Goal: Answer question/provide support: Share knowledge or assist other users

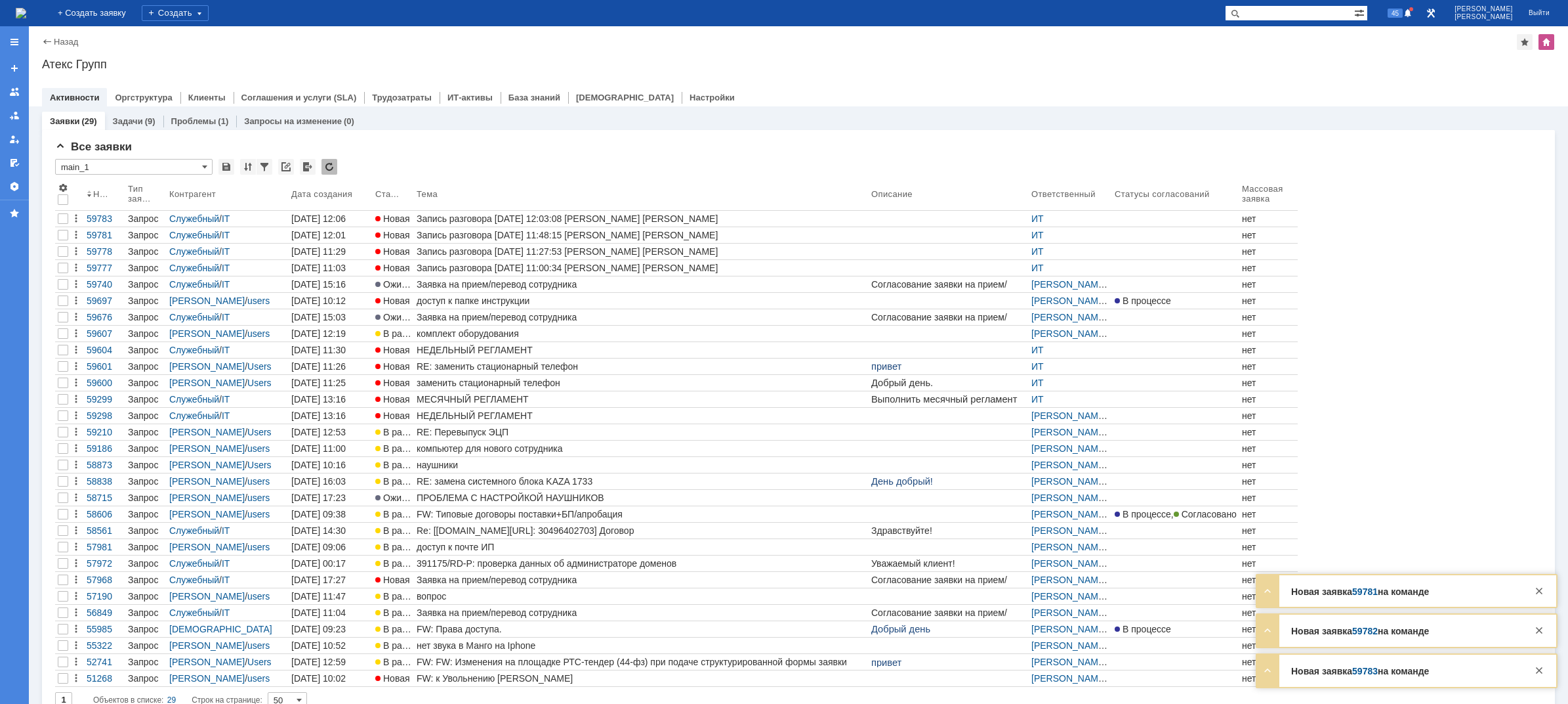
click at [26, 18] on img at bounding box center [20, 13] width 10 height 10
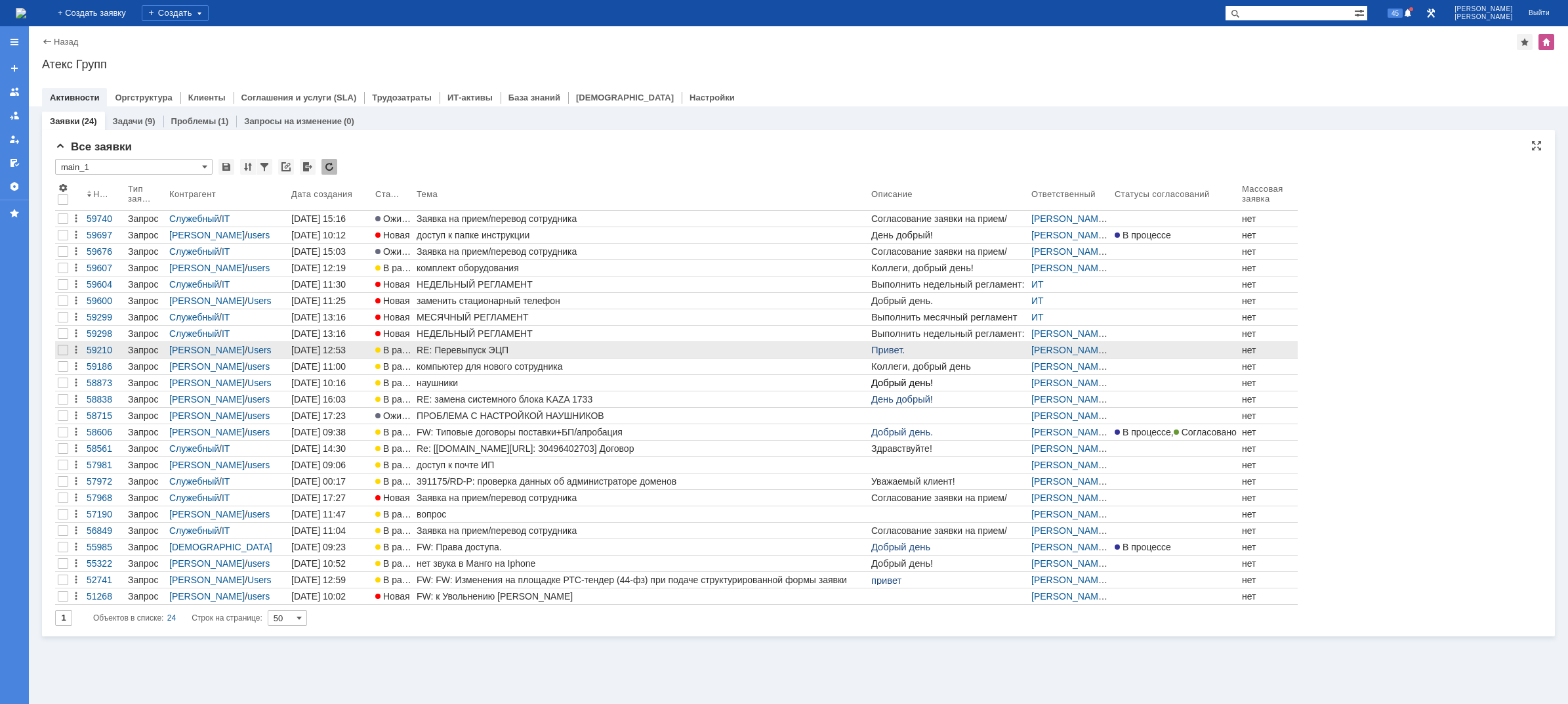
click at [488, 346] on div "RE: Перевыпуск ЭЦП" at bounding box center [641, 349] width 450 height 10
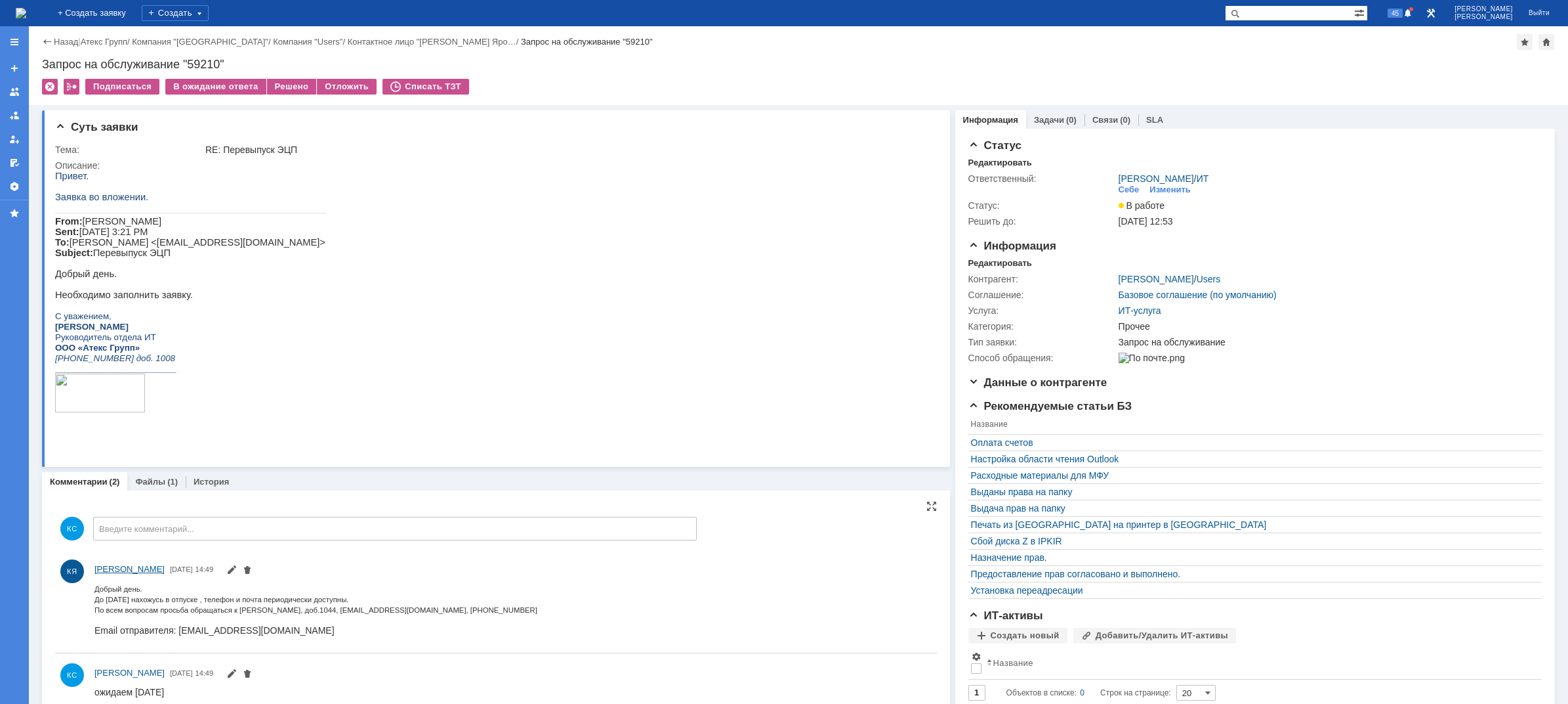
click at [126, 568] on span "[PERSON_NAME]" at bounding box center [129, 568] width 70 height 10
drag, startPoint x: 121, startPoint y: 257, endPoint x: 144, endPoint y: 257, distance: 23.0
click at [144, 257] on span "Моргунов Вадим Sent: Wednesday, September 17, 2025 3:21 PM To: Коротенко Яросла…" at bounding box center [190, 237] width 271 height 42
click at [134, 247] on span "Моргунов Вадим Sent: Wednesday, September 17, 2025 3:21 PM To: Коротенко Яросла…" at bounding box center [190, 237] width 271 height 42
click at [157, 486] on link "Файлы" at bounding box center [150, 481] width 30 height 10
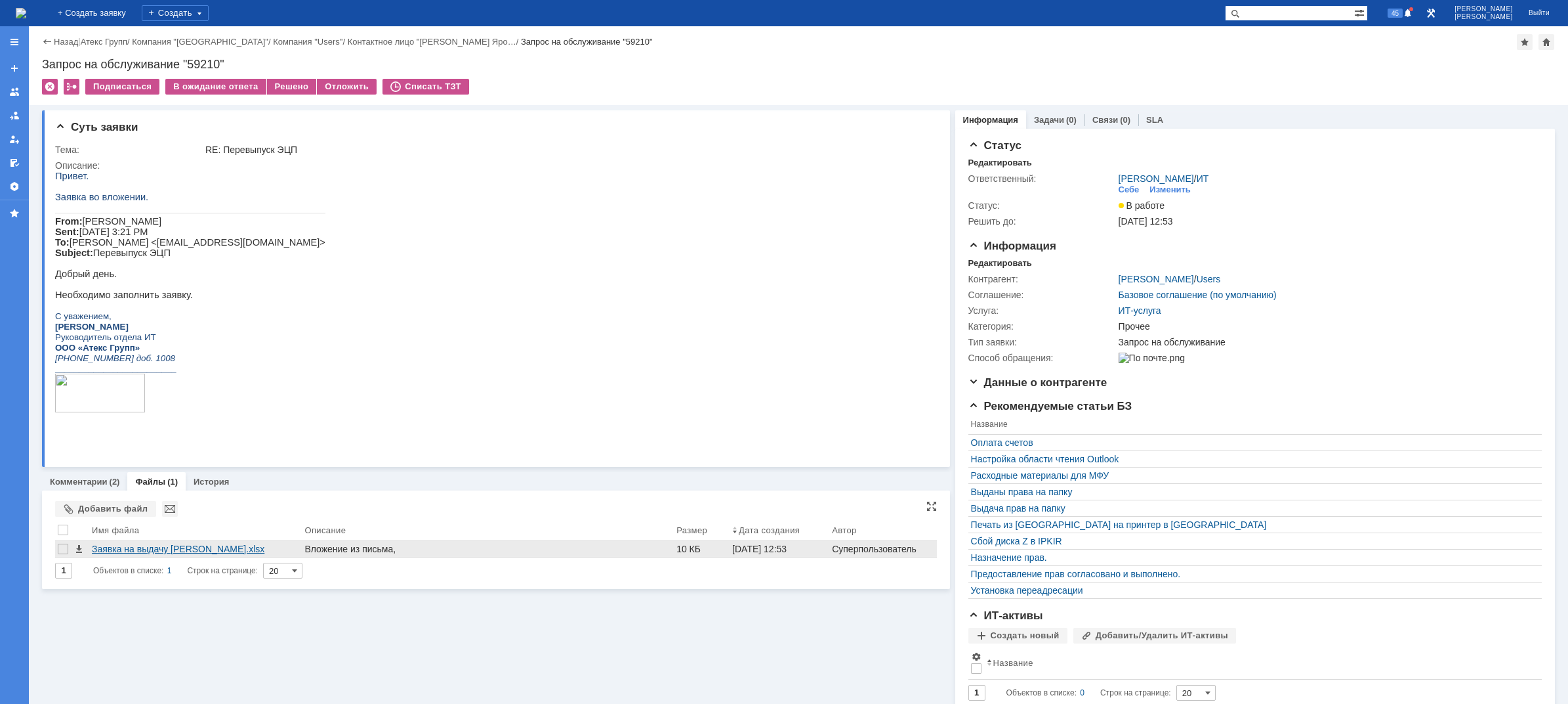
click at [195, 551] on div "Заявка на выдачу ЭЦП Коротенко.xlsx" at bounding box center [195, 548] width 208 height 10
click at [26, 10] on img at bounding box center [20, 13] width 10 height 10
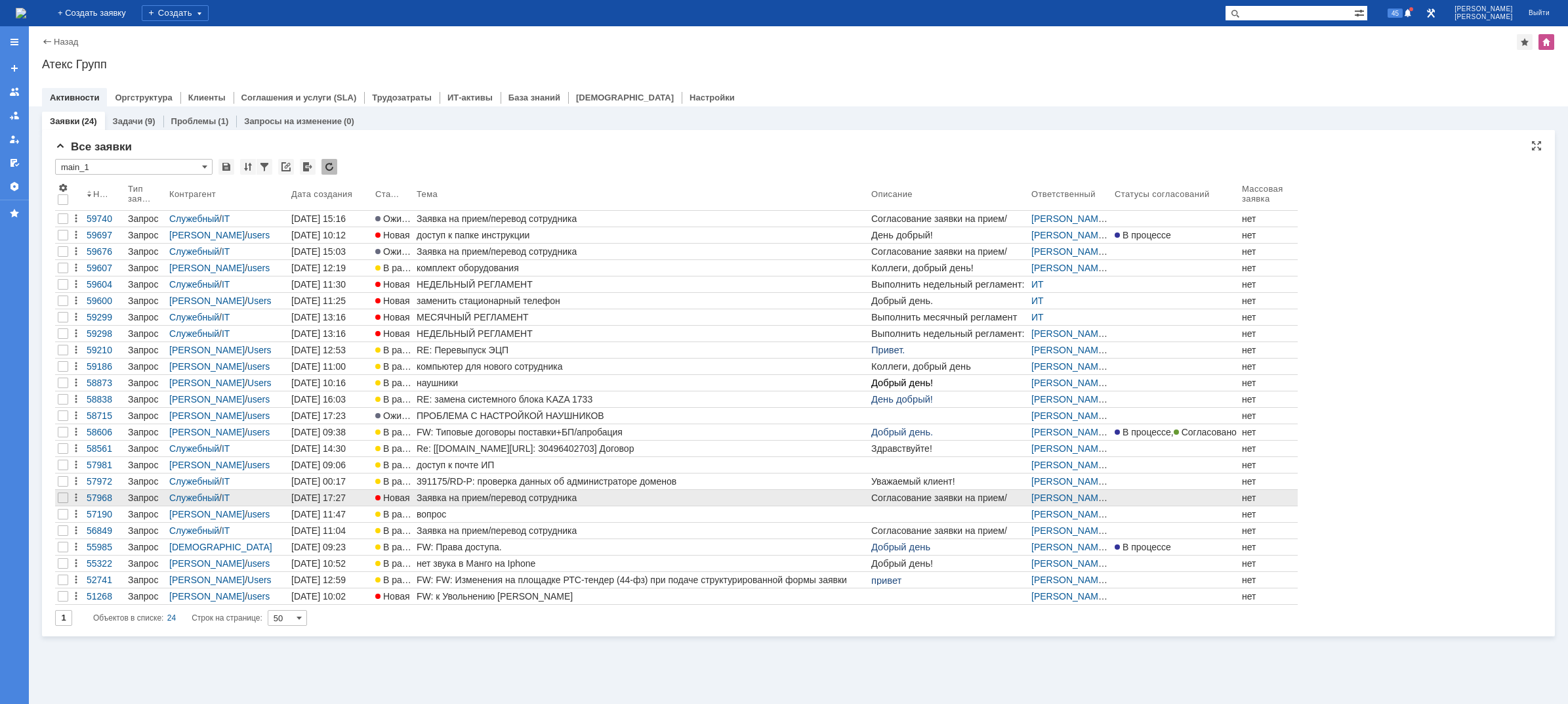
click at [469, 502] on div "Заявка на прием/перевод сотрудника" at bounding box center [641, 497] width 450 height 10
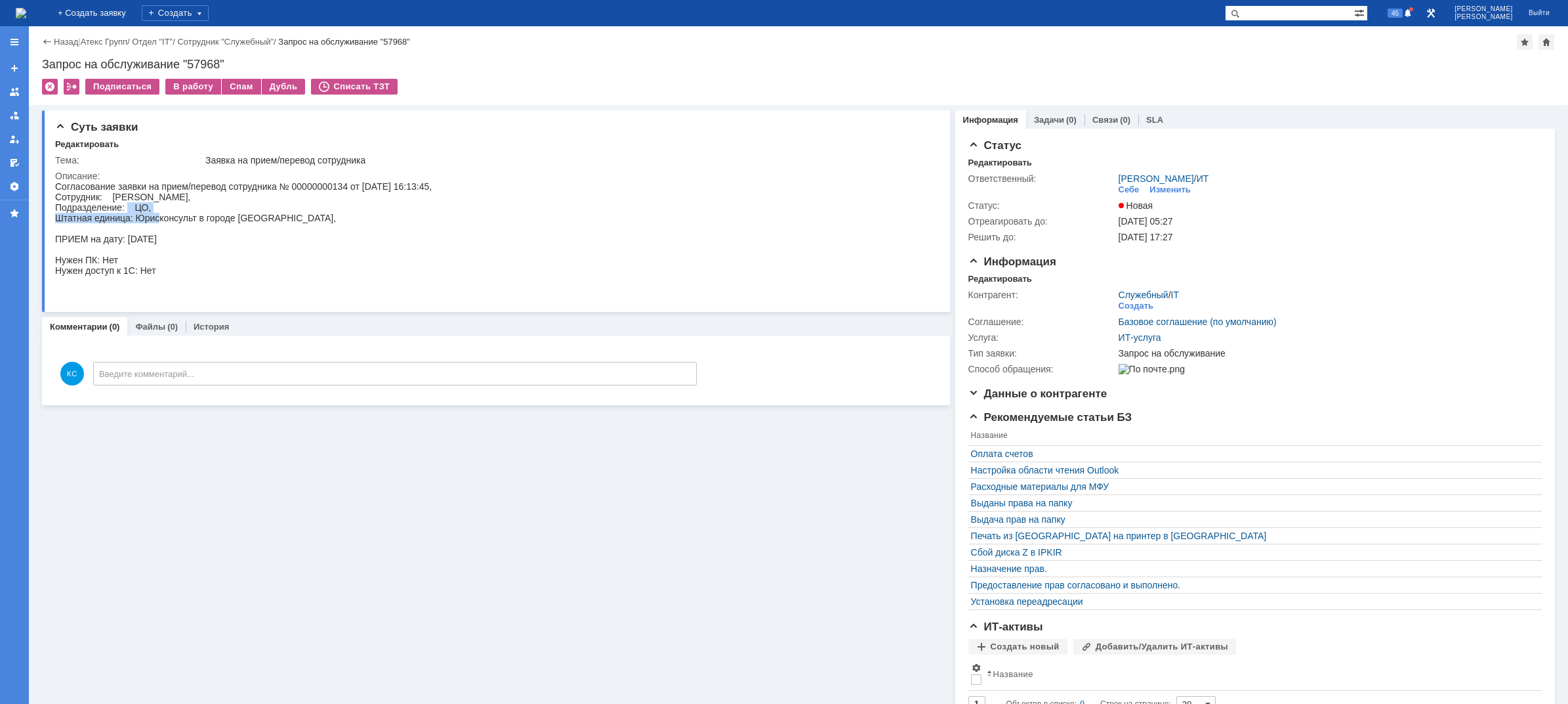
drag, startPoint x: 128, startPoint y: 209, endPoint x: 179, endPoint y: 224, distance: 53.2
click at [163, 218] on div "Согласование заявки на прием/перевод сотрудника № 00000000134 от 01.09.2025 16:…" at bounding box center [244, 238] width 377 height 115
click at [190, 222] on div "Согласование заявки на прием/перевод сотрудника № 00000000134 от 01.09.2025 16:…" at bounding box center [244, 238] width 377 height 115
click at [26, 15] on img at bounding box center [20, 13] width 10 height 10
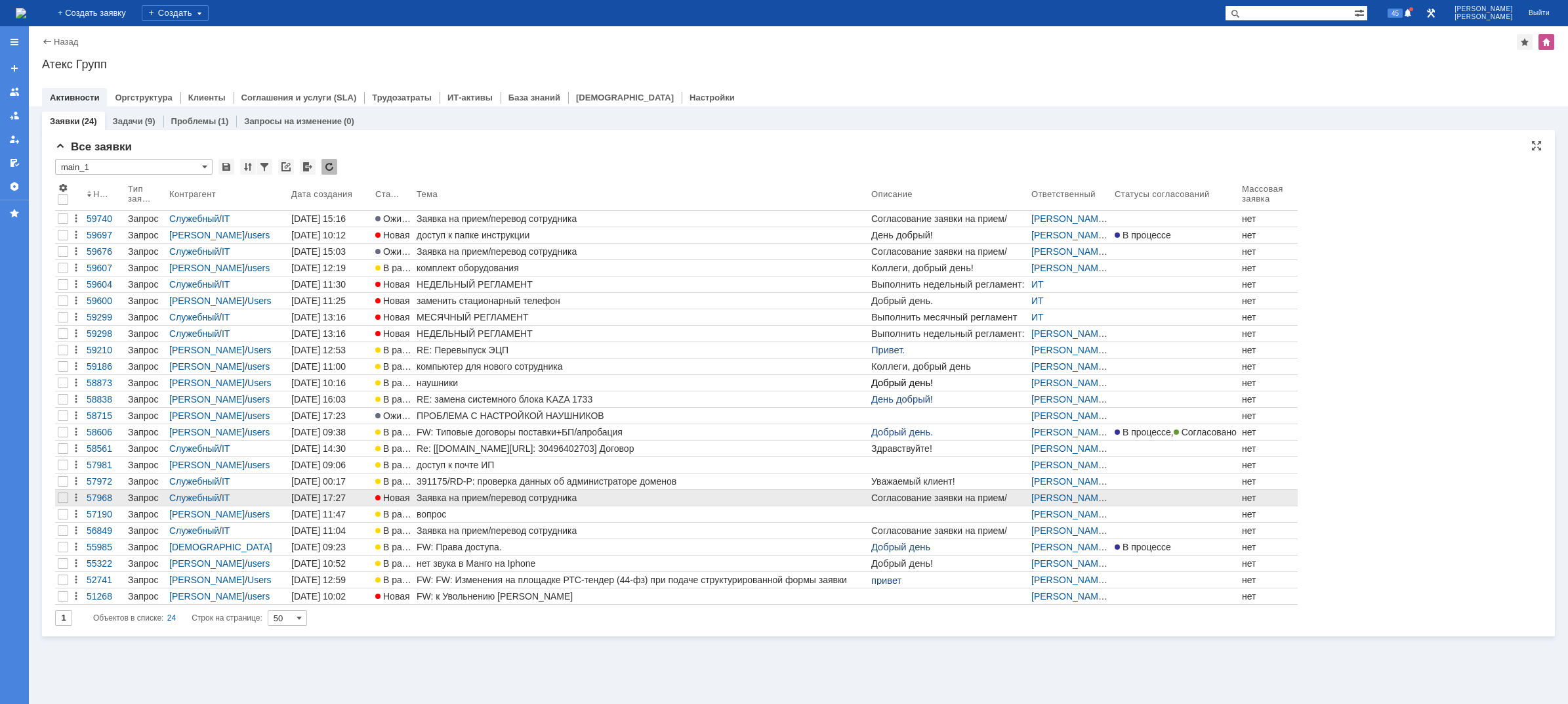
click at [469, 495] on div "Заявка на прием/перевод сотрудника" at bounding box center [641, 497] width 450 height 10
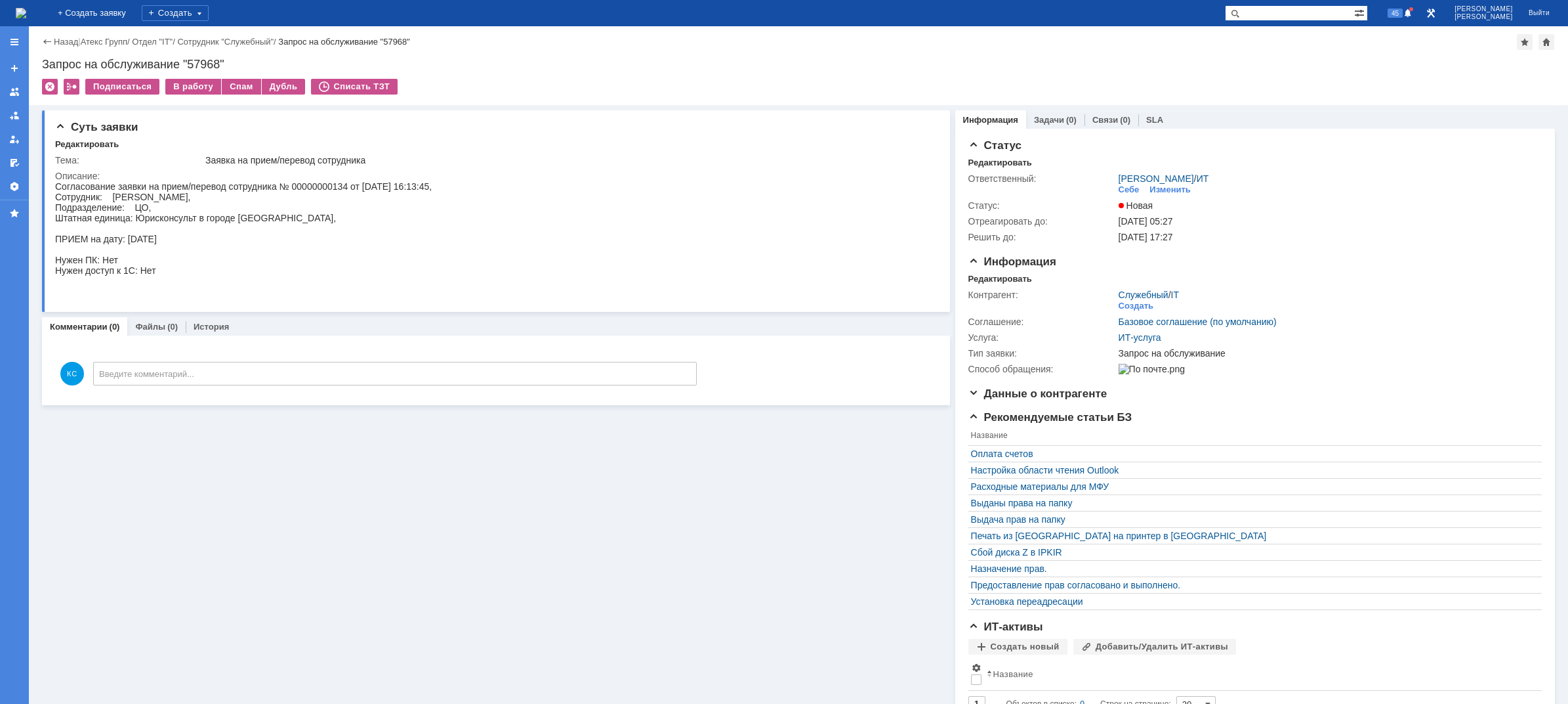
click at [26, 17] on img at bounding box center [20, 13] width 10 height 10
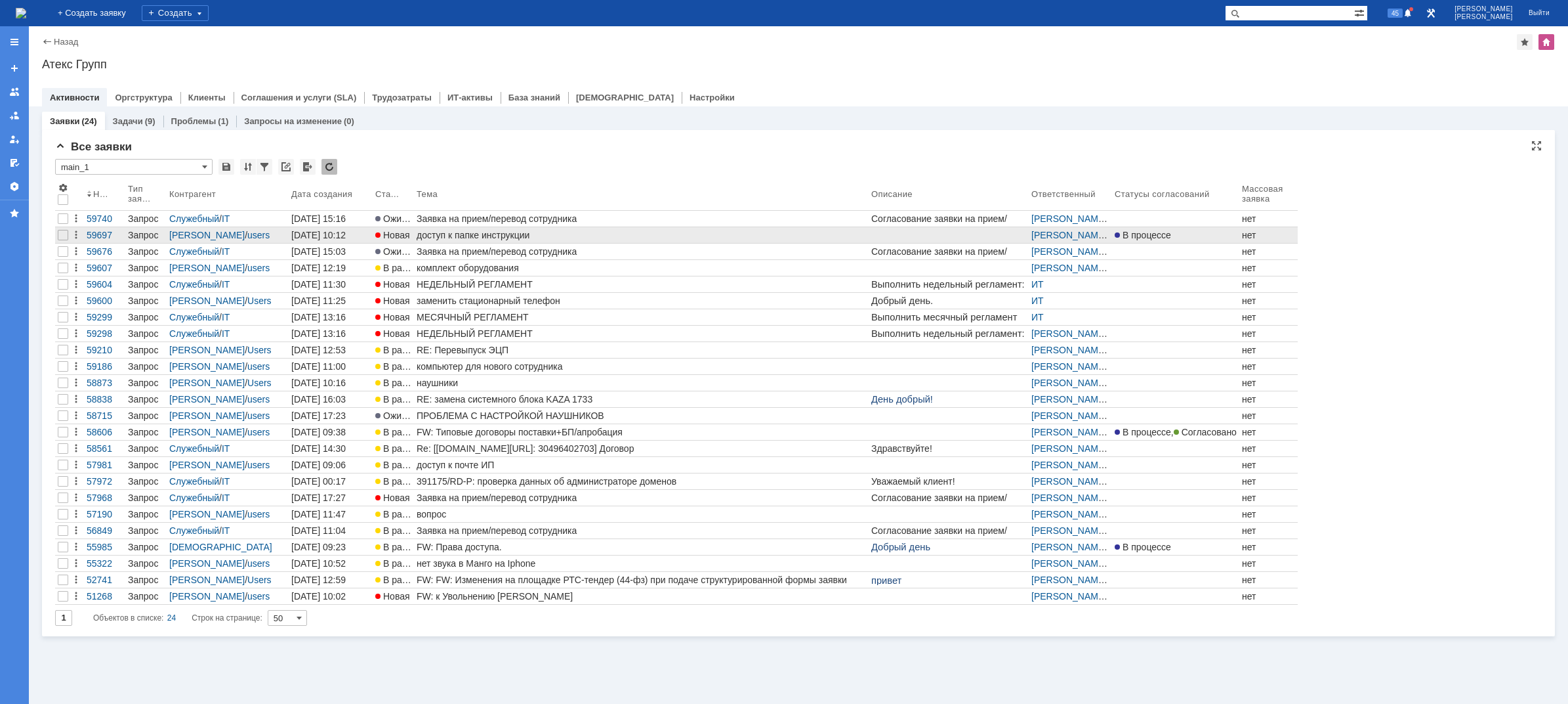
click at [460, 235] on div "доступ к папке инструкции" at bounding box center [641, 235] width 450 height 10
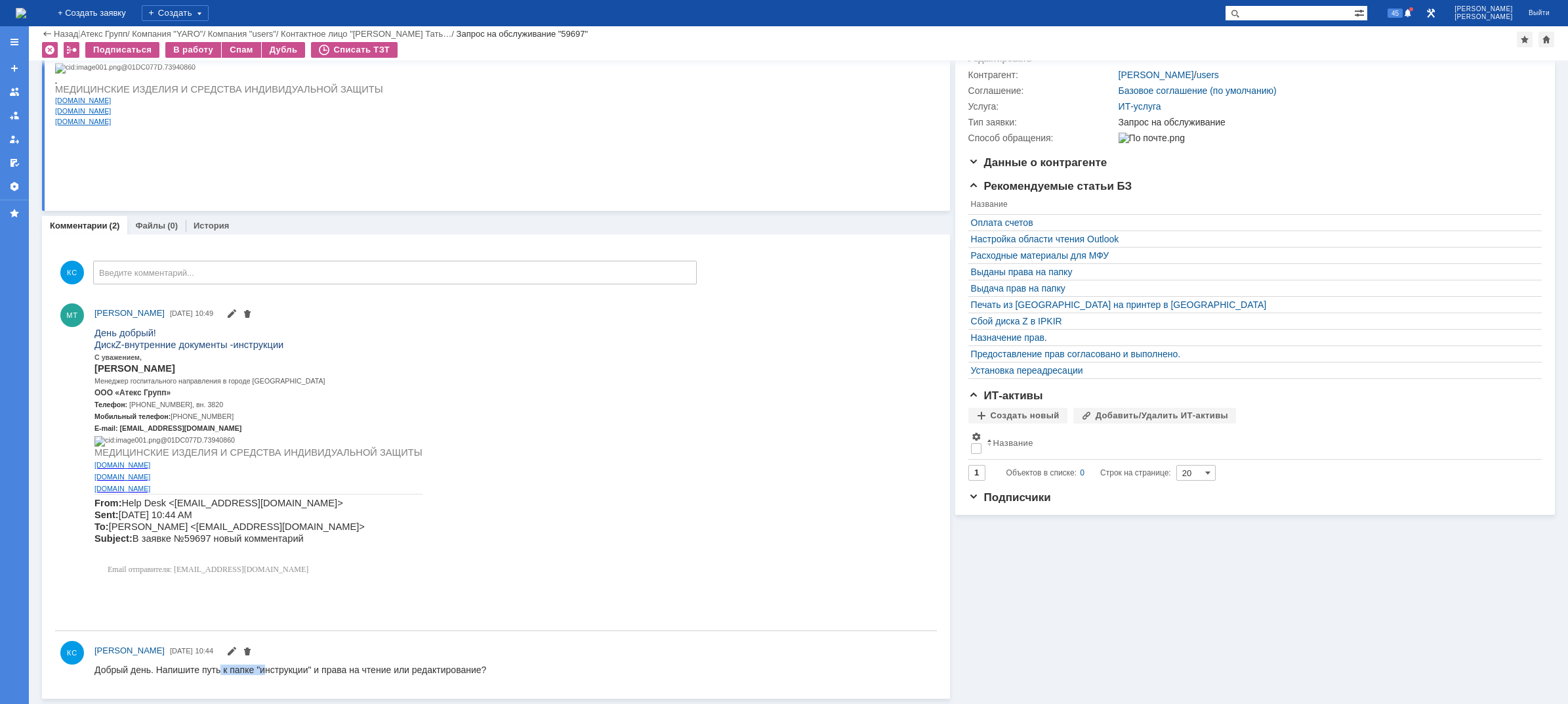
drag, startPoint x: 236, startPoint y: 666, endPoint x: 303, endPoint y: 672, distance: 67.3
click at [266, 669] on div "Добрый день. Напишите путь к папке "инструкции" и права на чтение или редактиро…" at bounding box center [290, 668] width 392 height 10
drag, startPoint x: 320, startPoint y: 671, endPoint x: 378, endPoint y: 674, distance: 58.1
click at [378, 674] on div "Добрый день. Напишите путь к папке "инструкции" и права на чтение или редактиро…" at bounding box center [290, 668] width 392 height 10
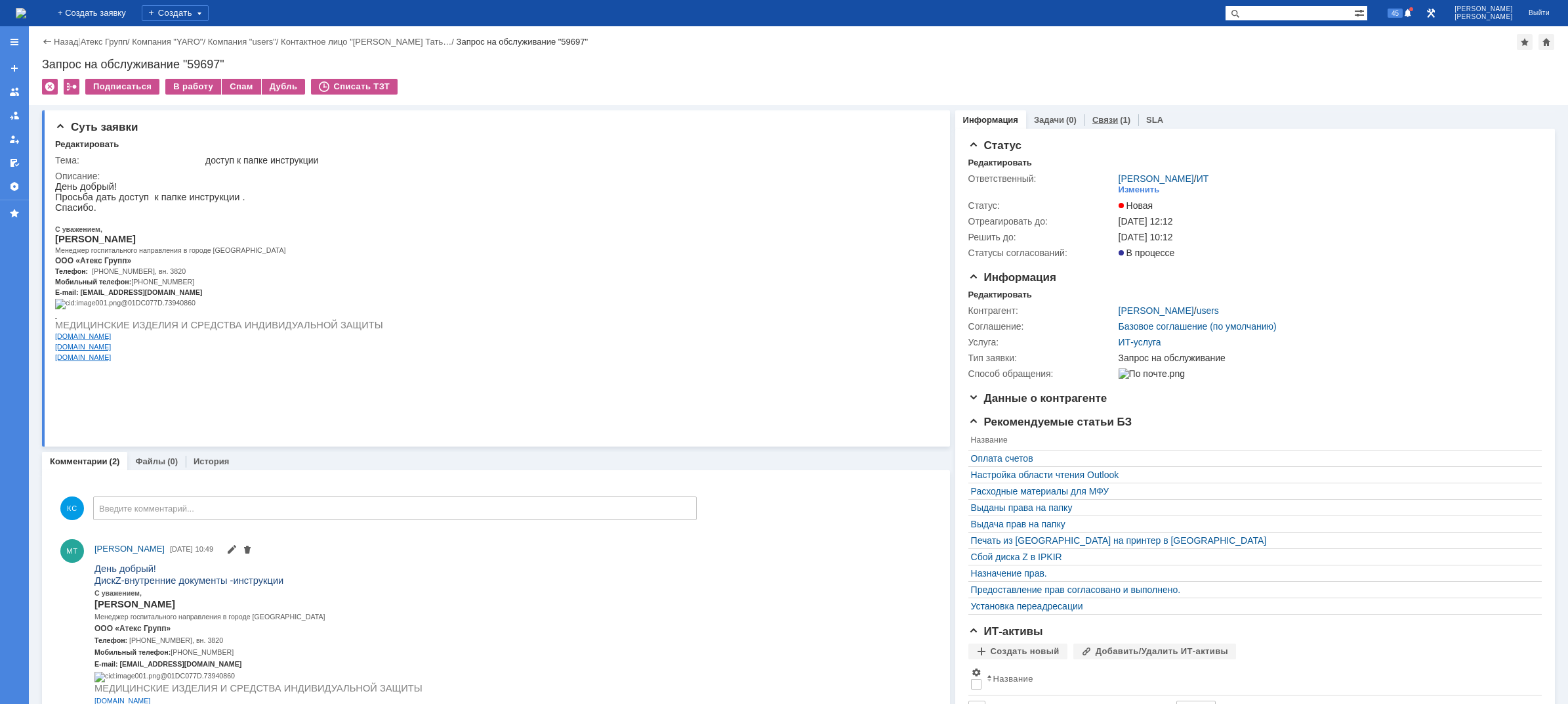
click at [1103, 115] on div "Связи (1)" at bounding box center [1112, 119] width 54 height 19
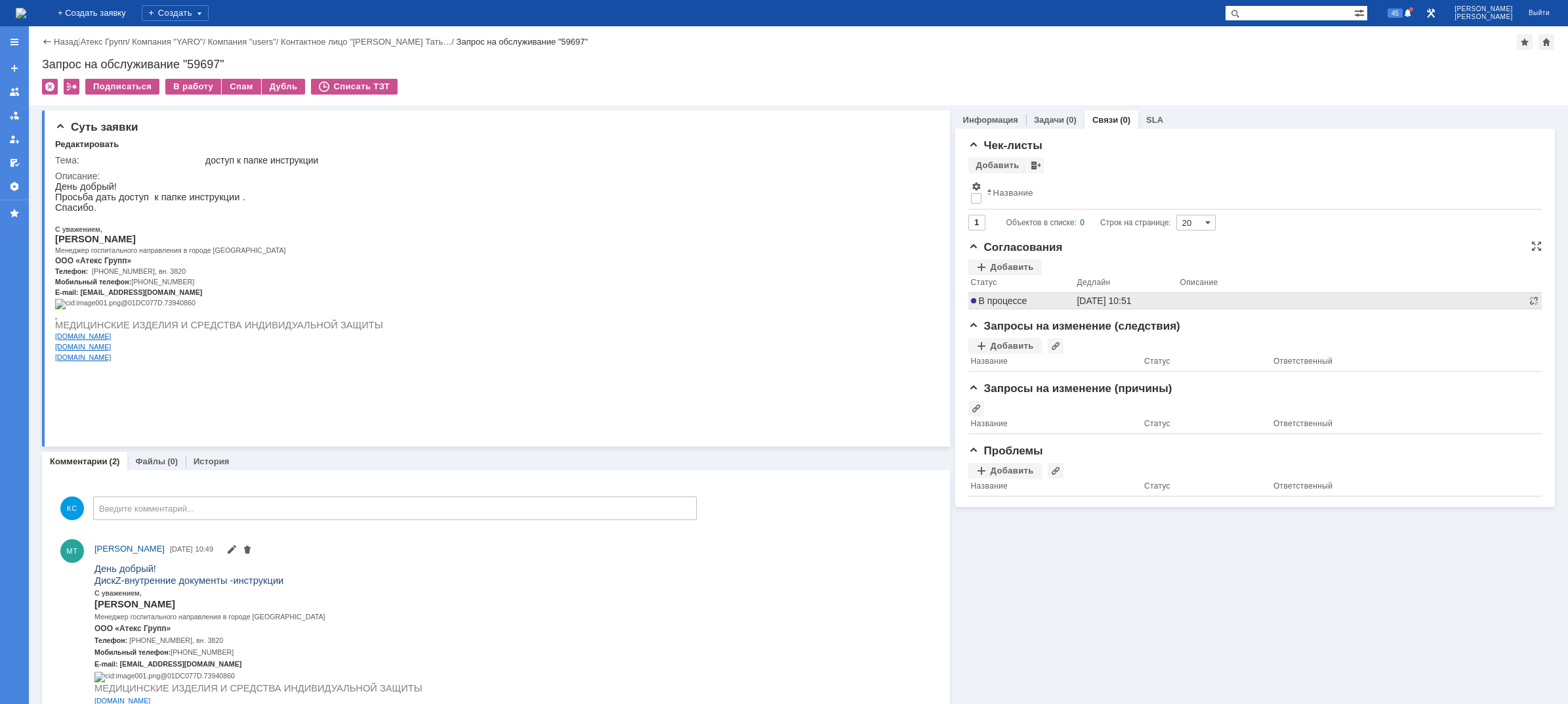
click at [1007, 305] on span "В процессе" at bounding box center [999, 300] width 56 height 10
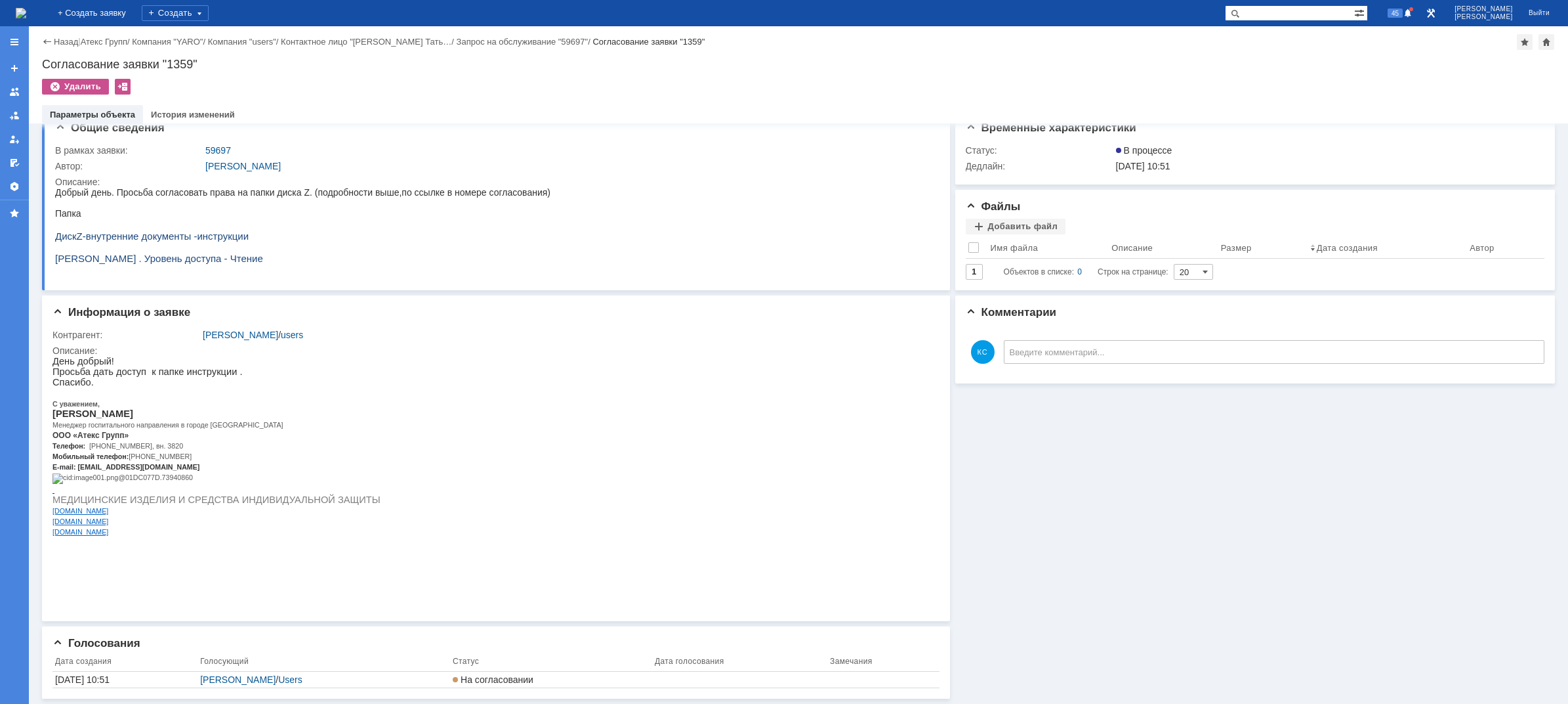
click at [115, 675] on div "08.10.2025 10:51" at bounding box center [125, 679] width 139 height 10
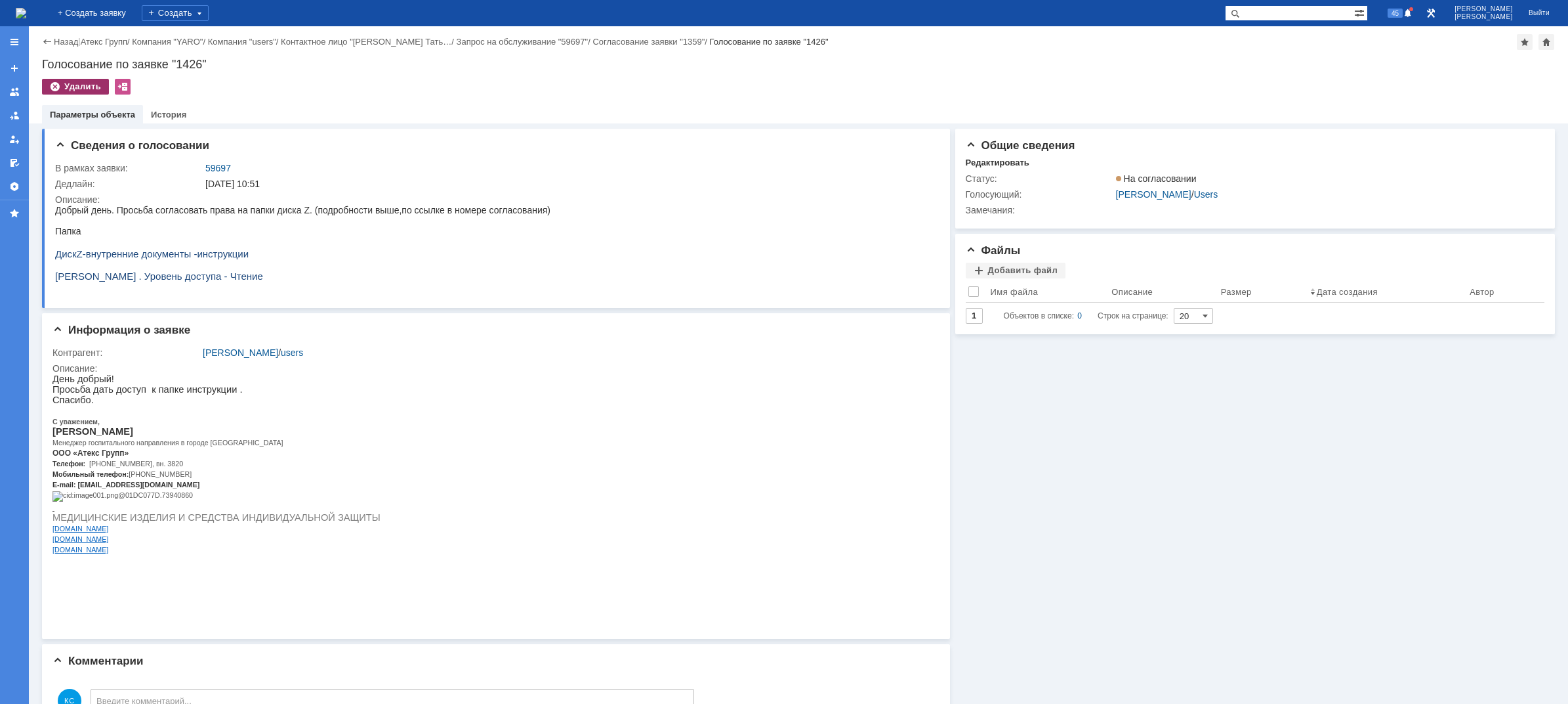
click at [88, 90] on div "Удалить" at bounding box center [75, 86] width 66 height 16
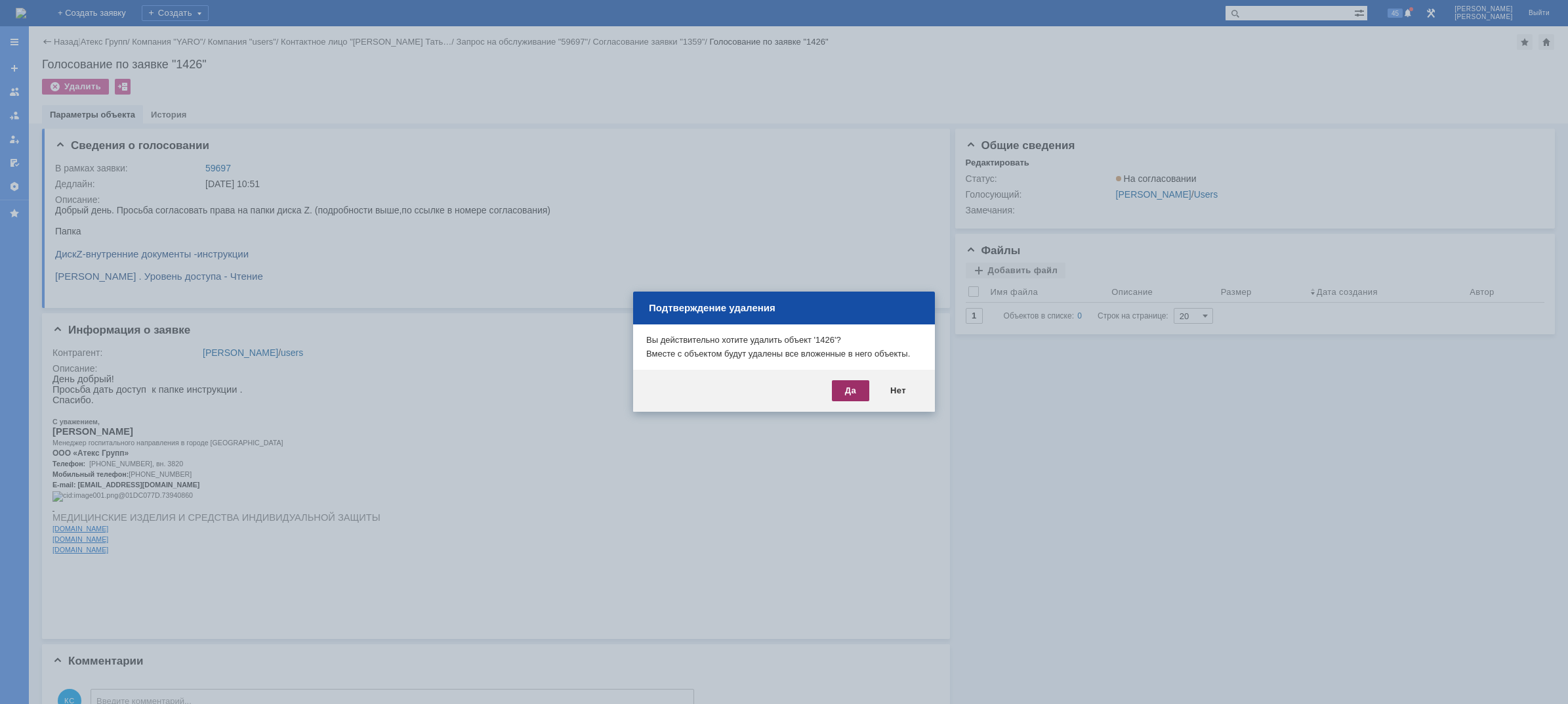
click at [840, 395] on div "Да" at bounding box center [850, 390] width 38 height 21
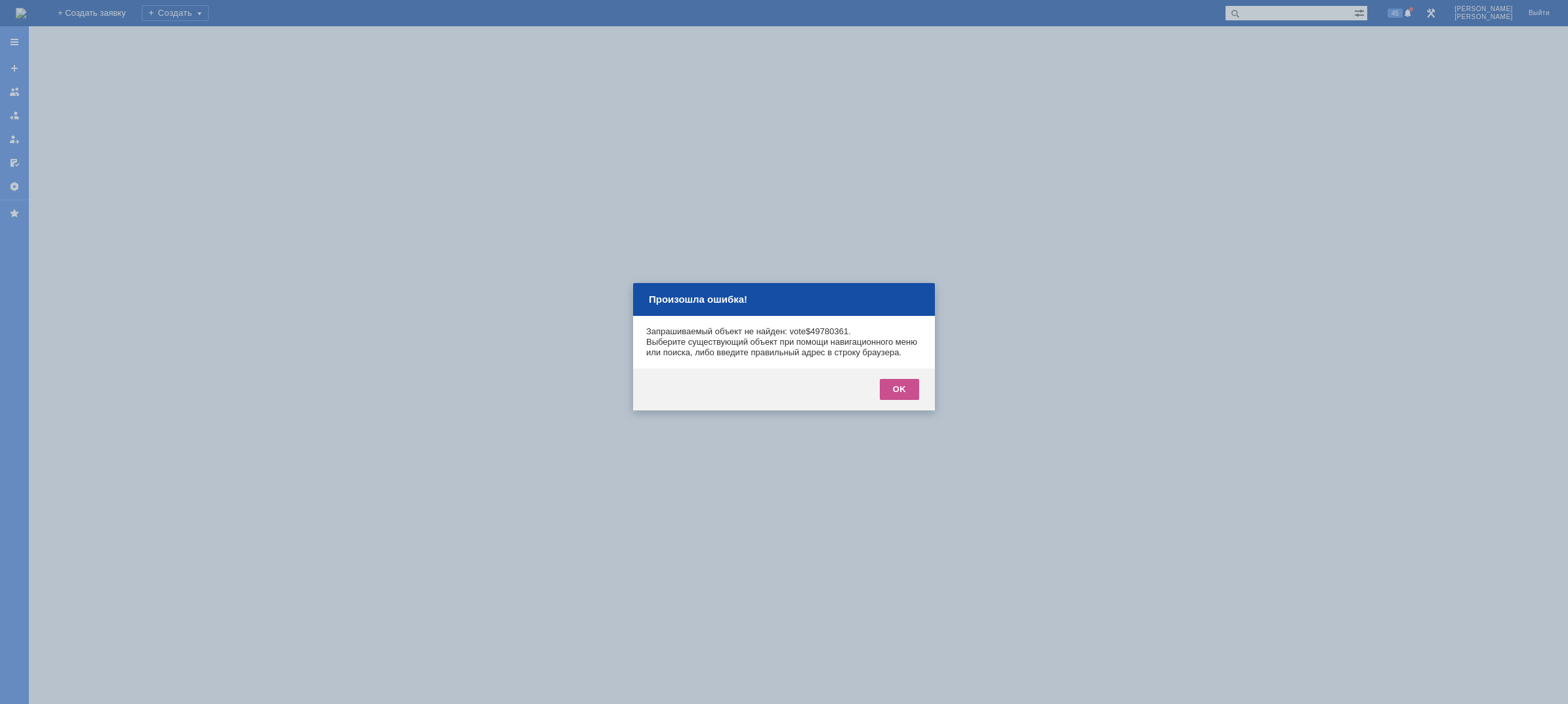
click at [890, 400] on div "OK" at bounding box center [899, 389] width 40 height 21
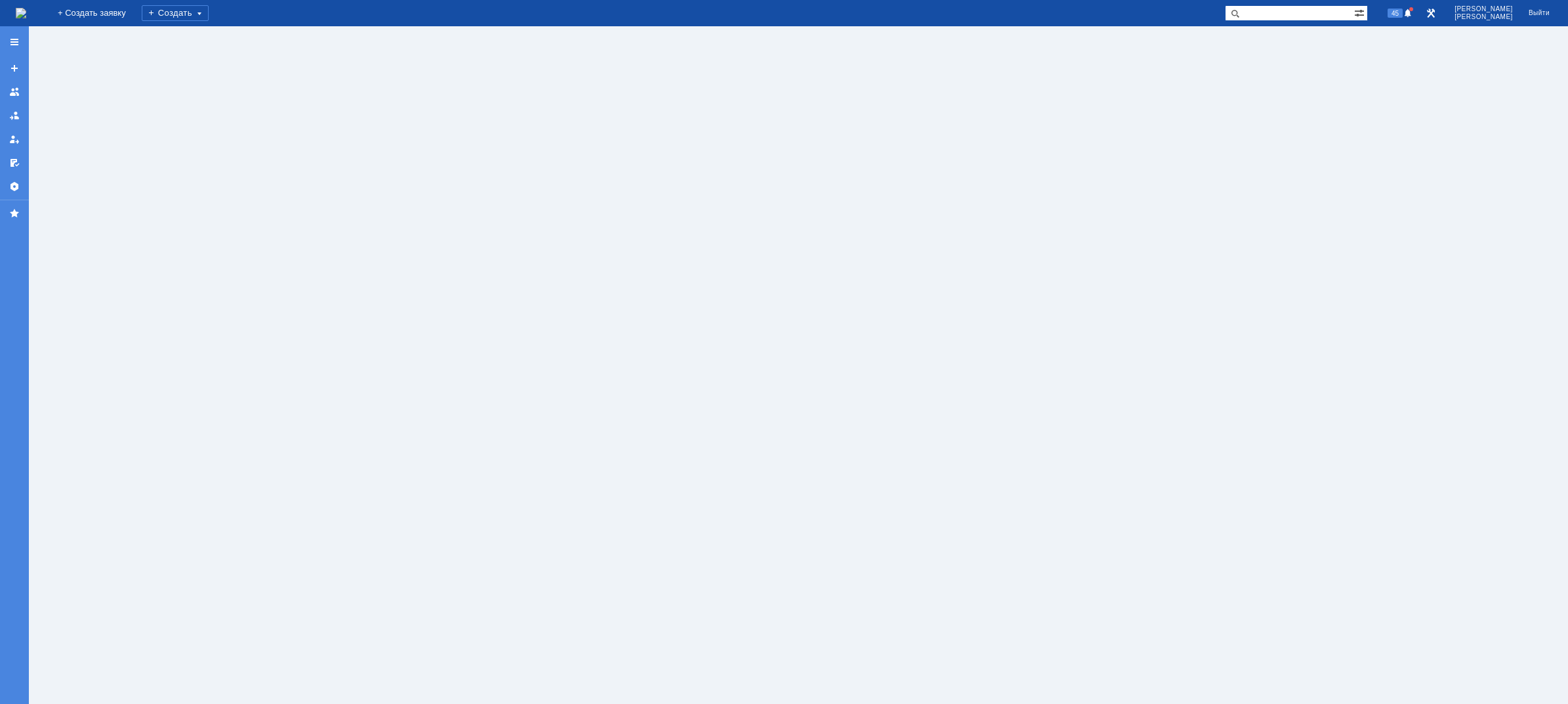
click at [26, 3] on div "На домашнюю" at bounding box center [20, 13] width 10 height 26
click at [26, 9] on img at bounding box center [20, 13] width 10 height 10
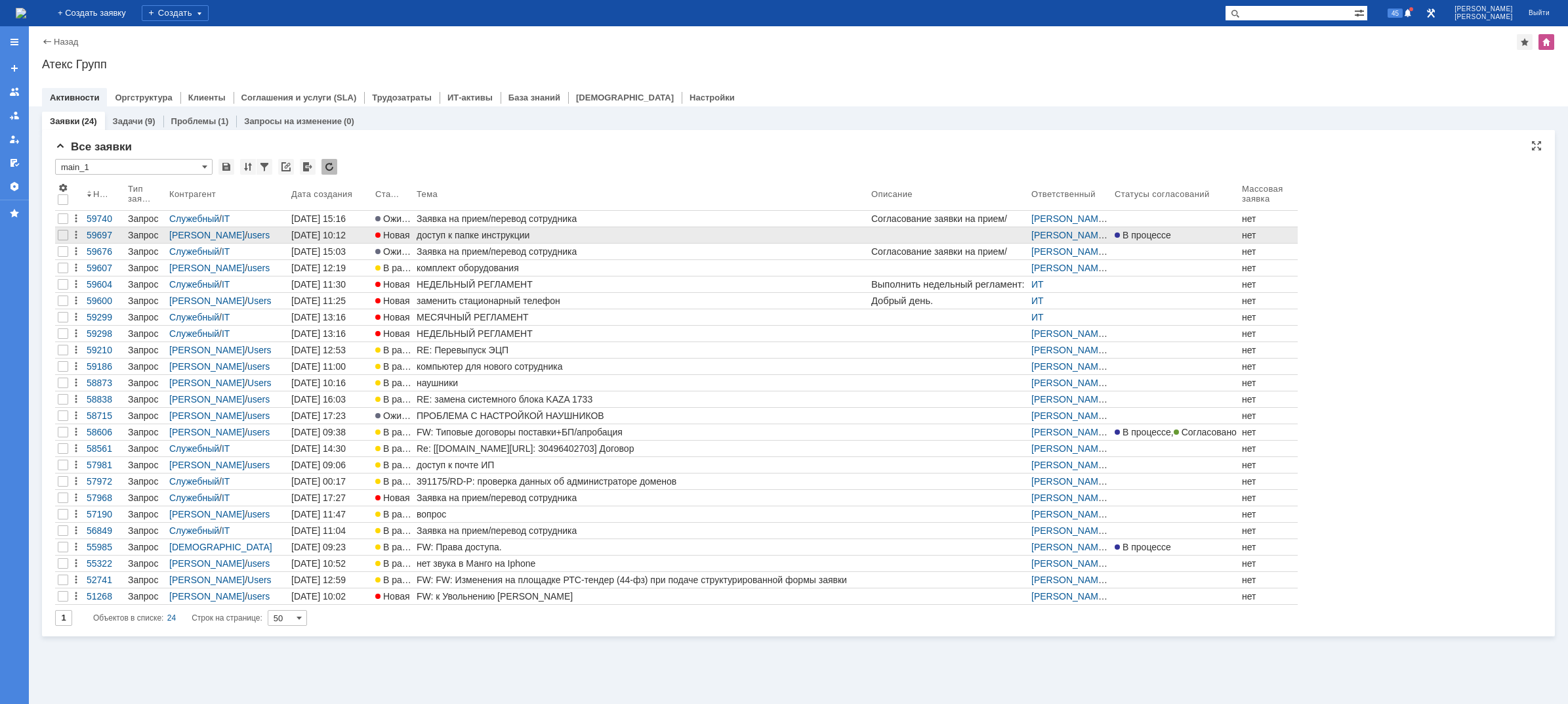
click at [448, 236] on div "доступ к папке инструкции" at bounding box center [641, 235] width 450 height 10
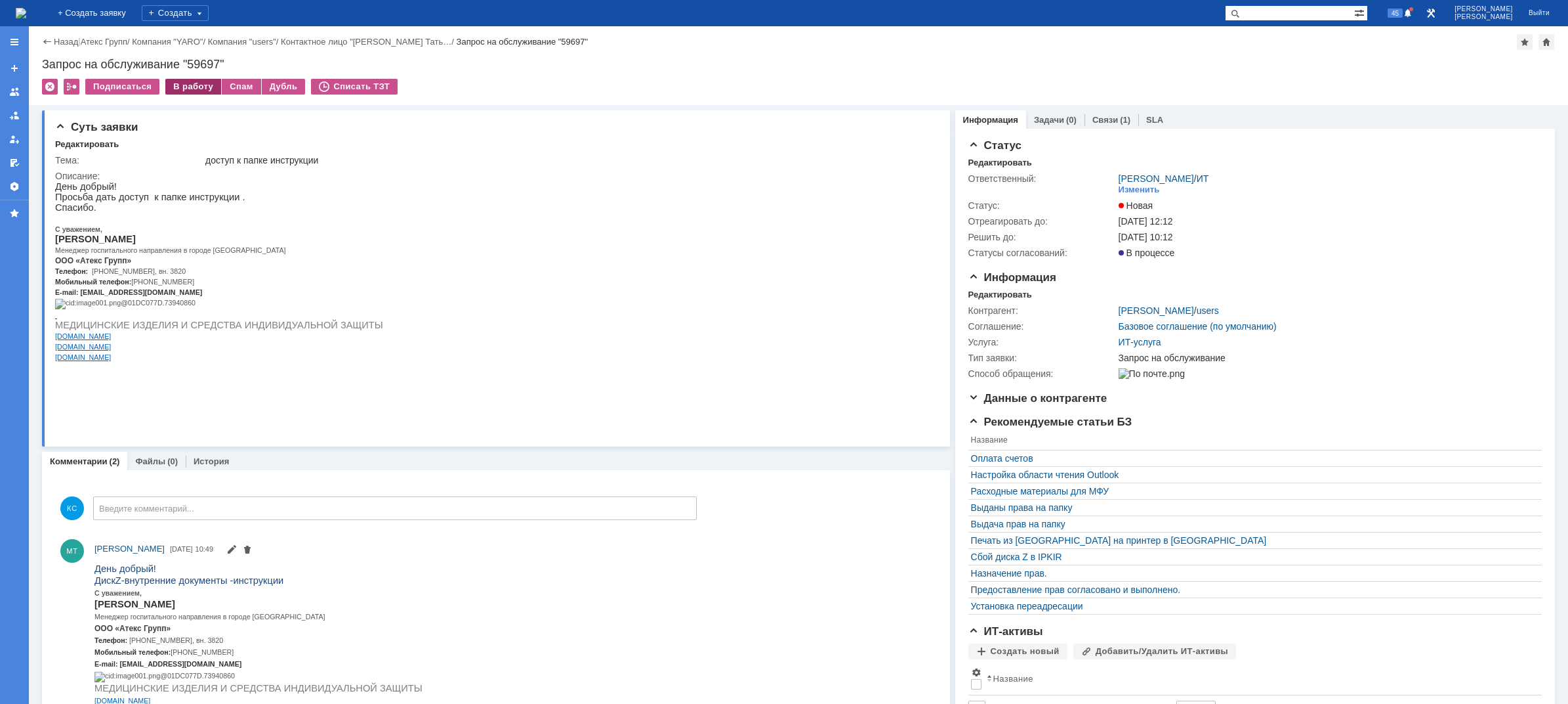
click at [193, 87] on div "В работу" at bounding box center [193, 86] width 55 height 16
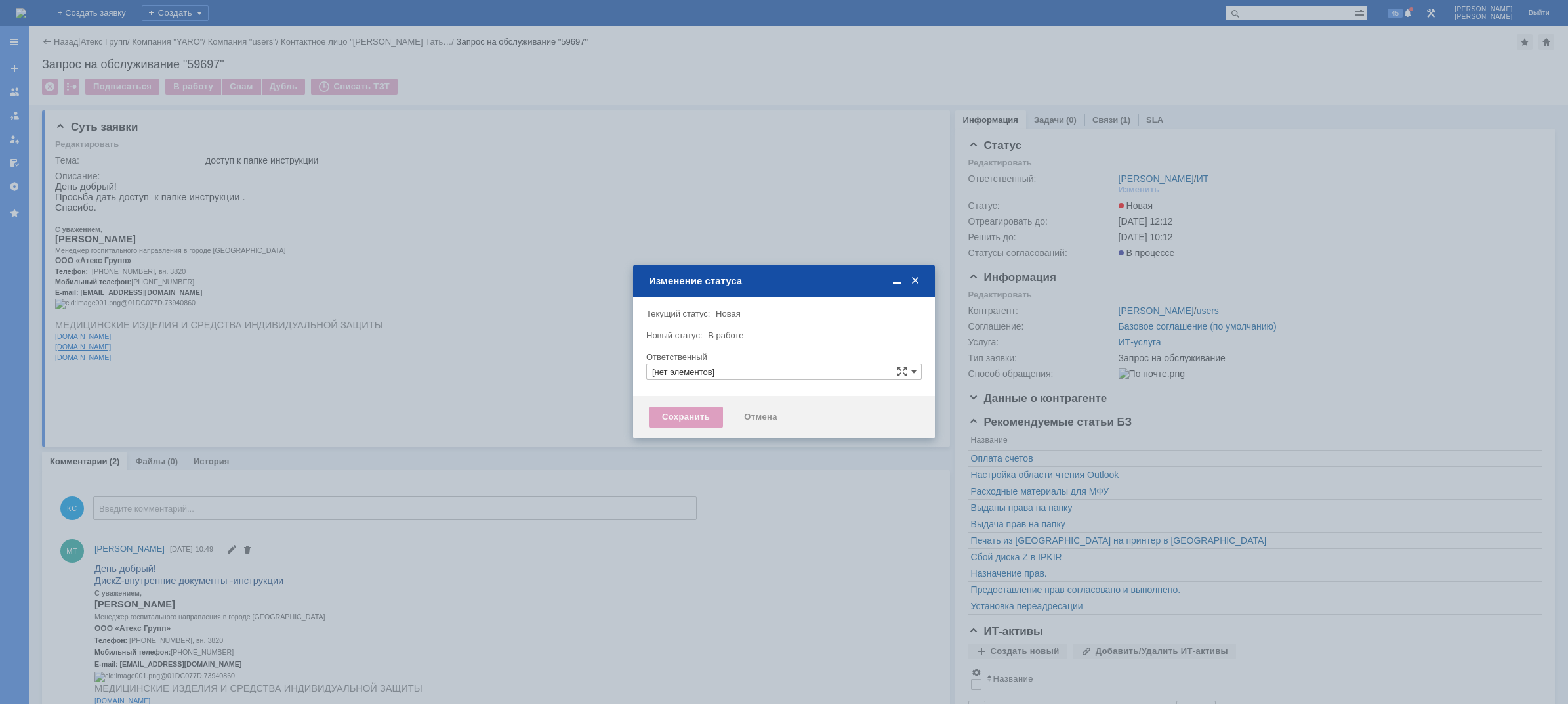
type input "[PERSON_NAME]"
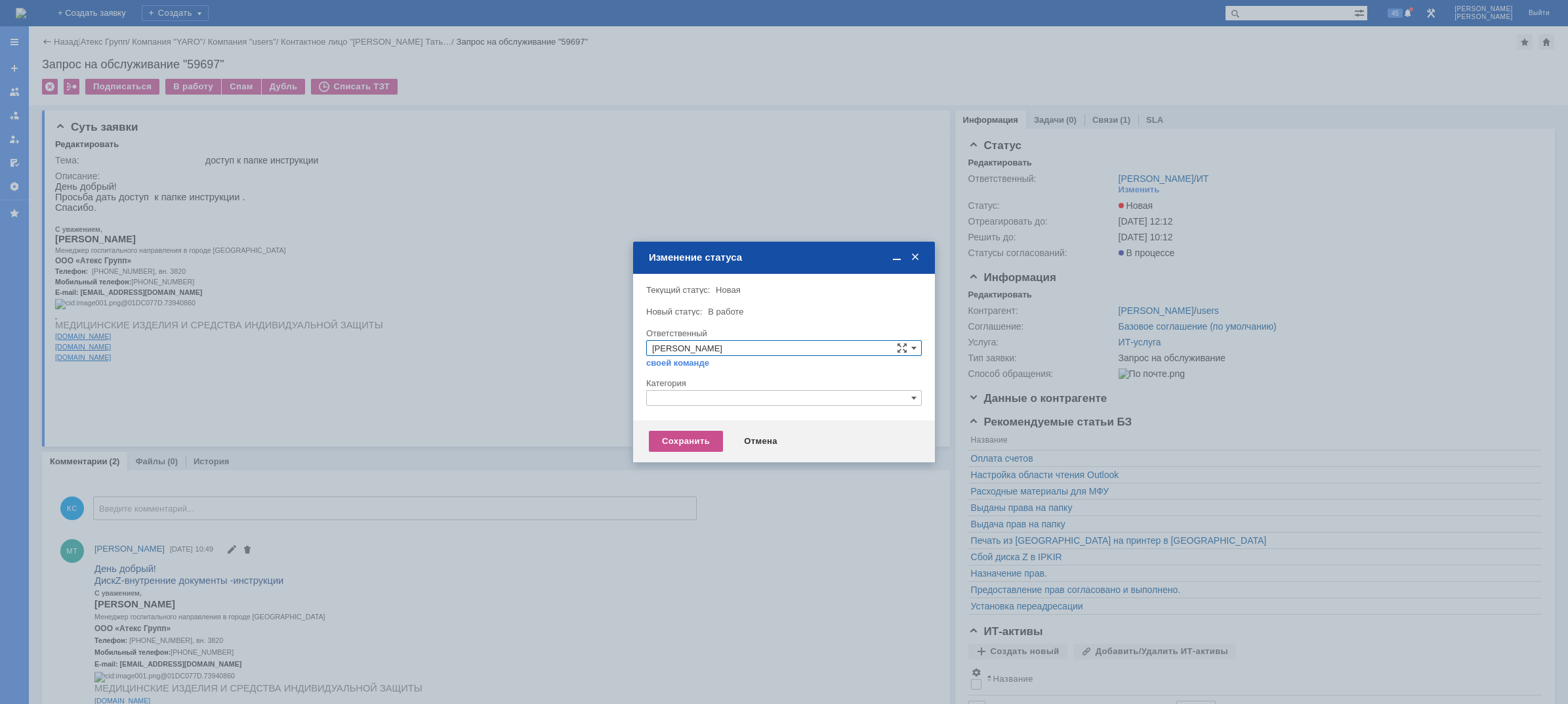
click at [694, 394] on input "text" at bounding box center [784, 397] width 275 height 16
click at [692, 457] on span "Назначение доступа (файловые ресурсы)" at bounding box center [784, 459] width 264 height 10
type input "Назначение доступа (файловые ресурсы)"
click at [676, 437] on div "Сохранить" at bounding box center [686, 441] width 74 height 21
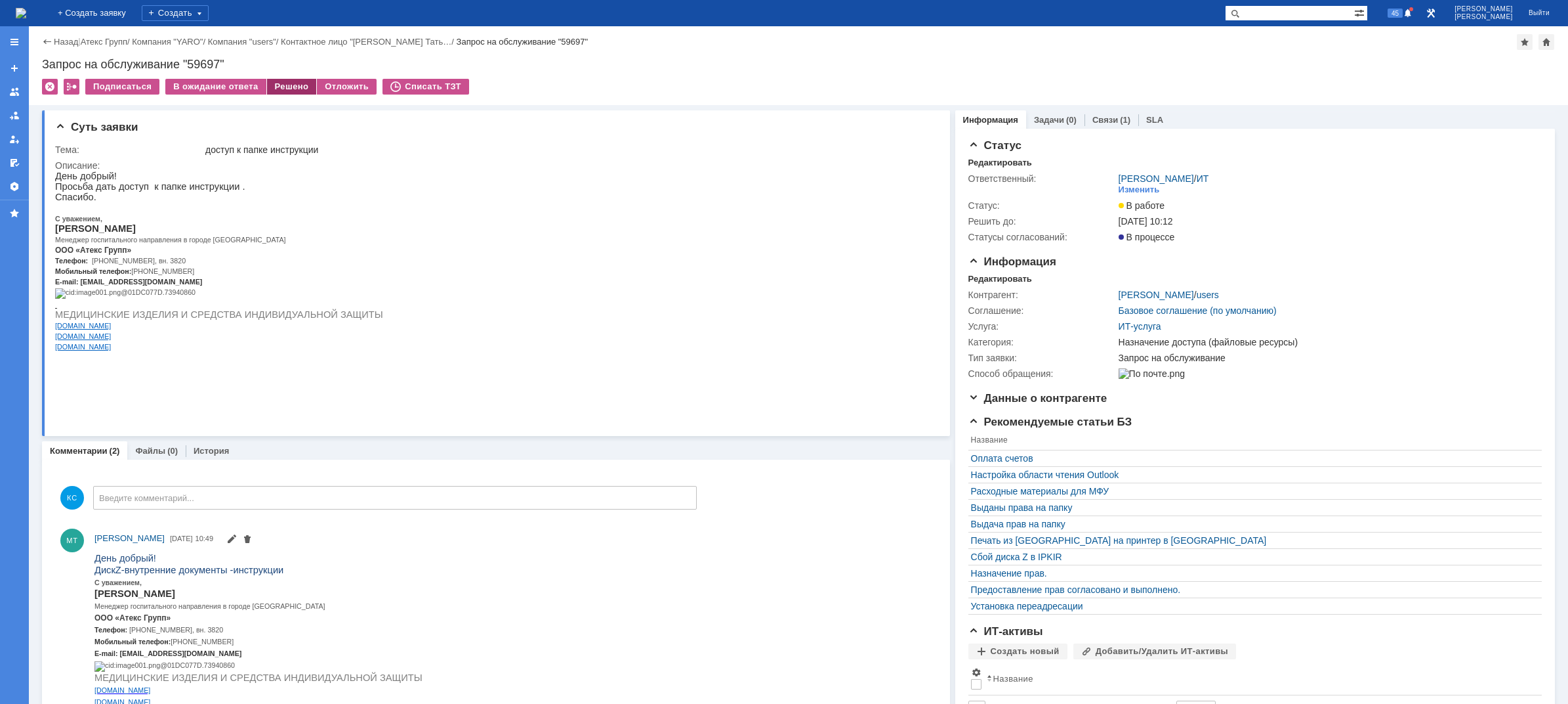
click at [283, 90] on div "Решено" at bounding box center [292, 86] width 50 height 16
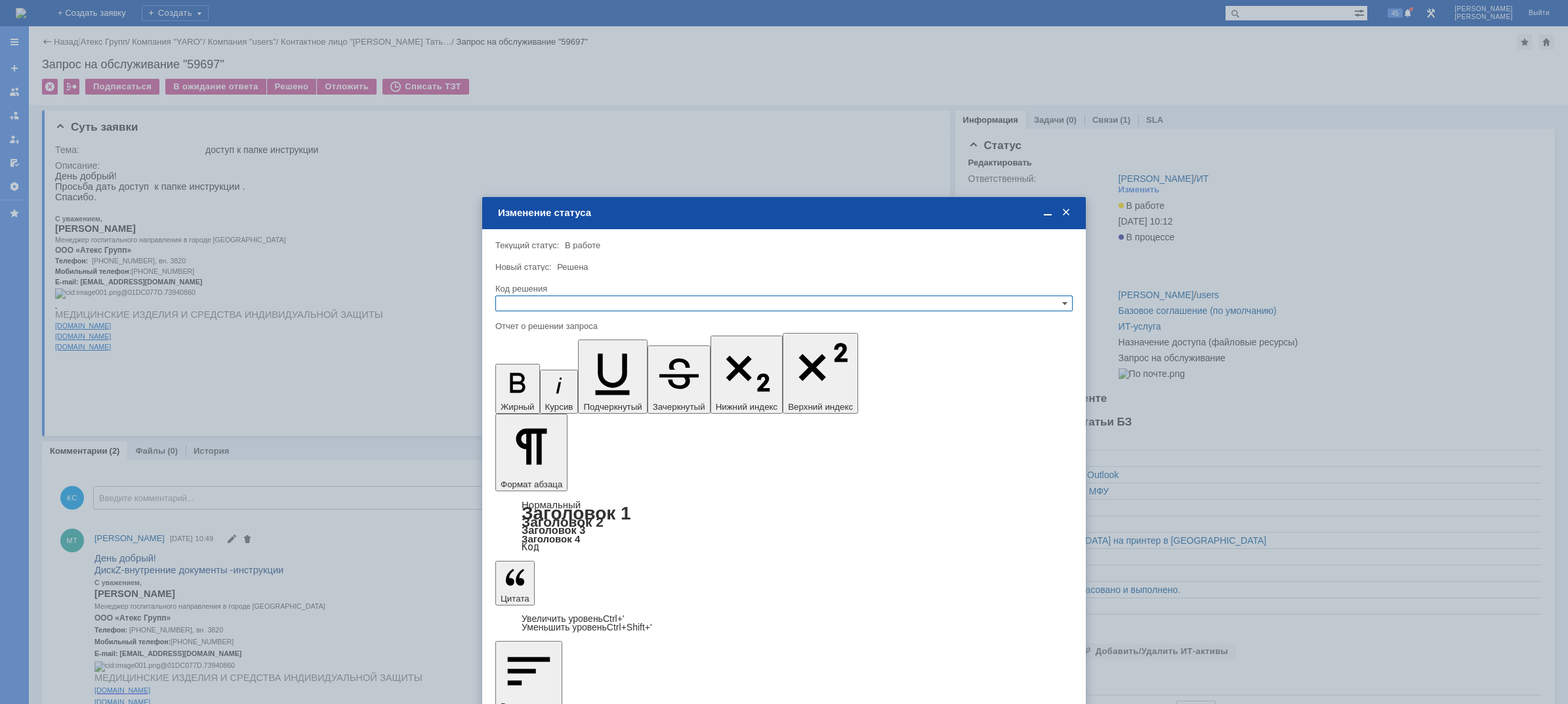
click at [539, 304] on input "text" at bounding box center [783, 303] width 577 height 16
click at [534, 353] on span "Отклонено" at bounding box center [784, 351] width 566 height 10
type input "Отклонено"
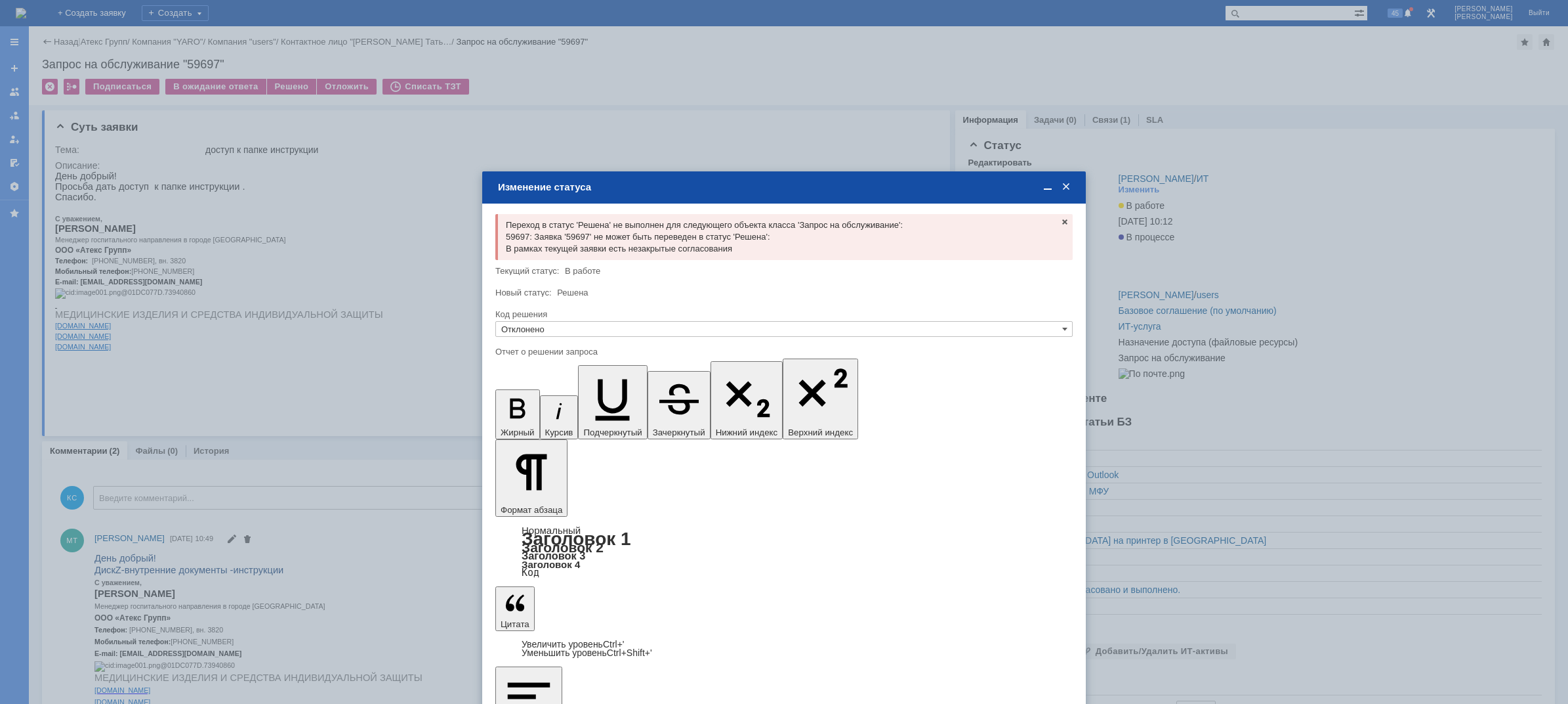
drag, startPoint x: 922, startPoint y: 3907, endPoint x: 85, endPoint y: 3744, distance: 852.7
copy body "Отклонено. Не согласовано в течении 24 часов. Согласующий [PERSON_NAME]. Просьб…"
drag, startPoint x: 621, startPoint y: 504, endPoint x: 531, endPoint y: 434, distance: 114.0
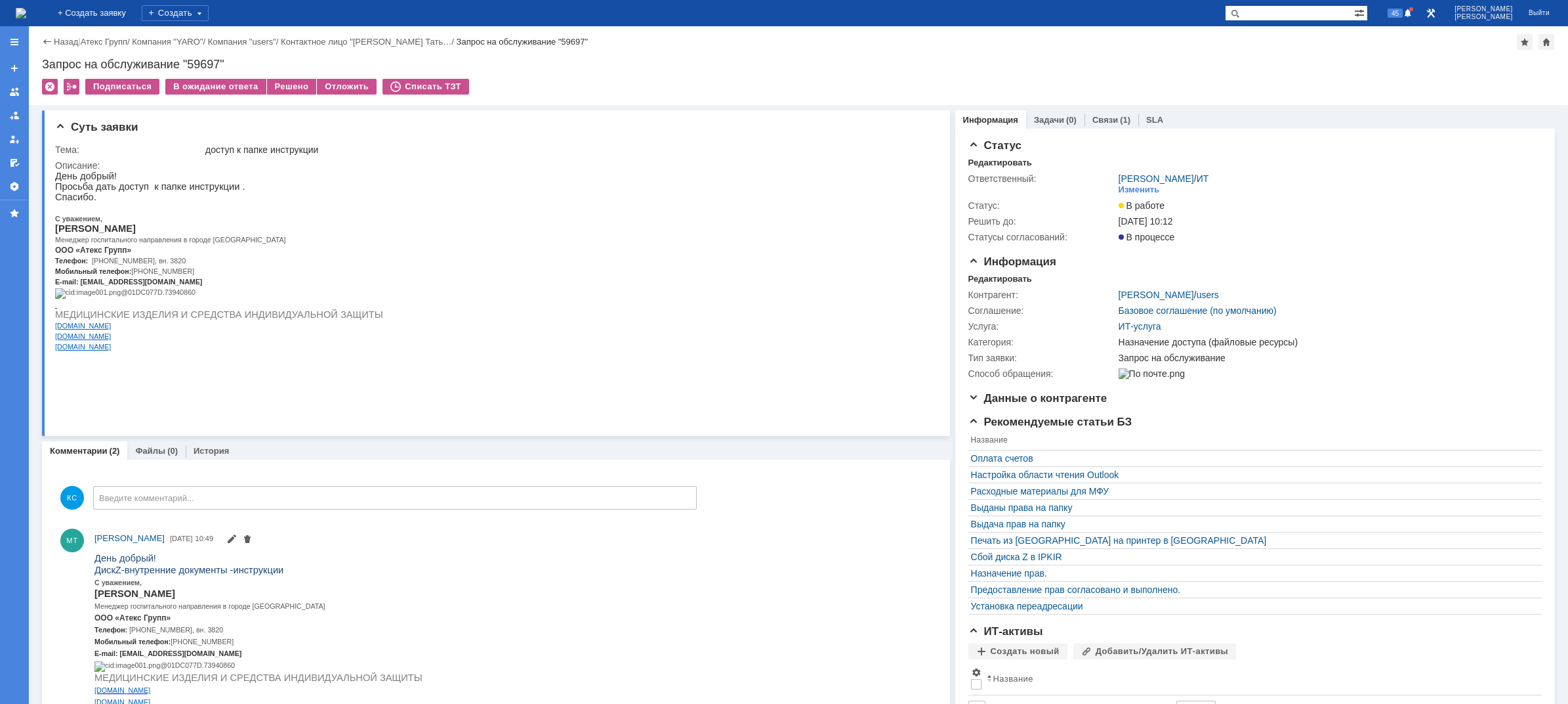
click at [26, 10] on img at bounding box center [20, 13] width 10 height 10
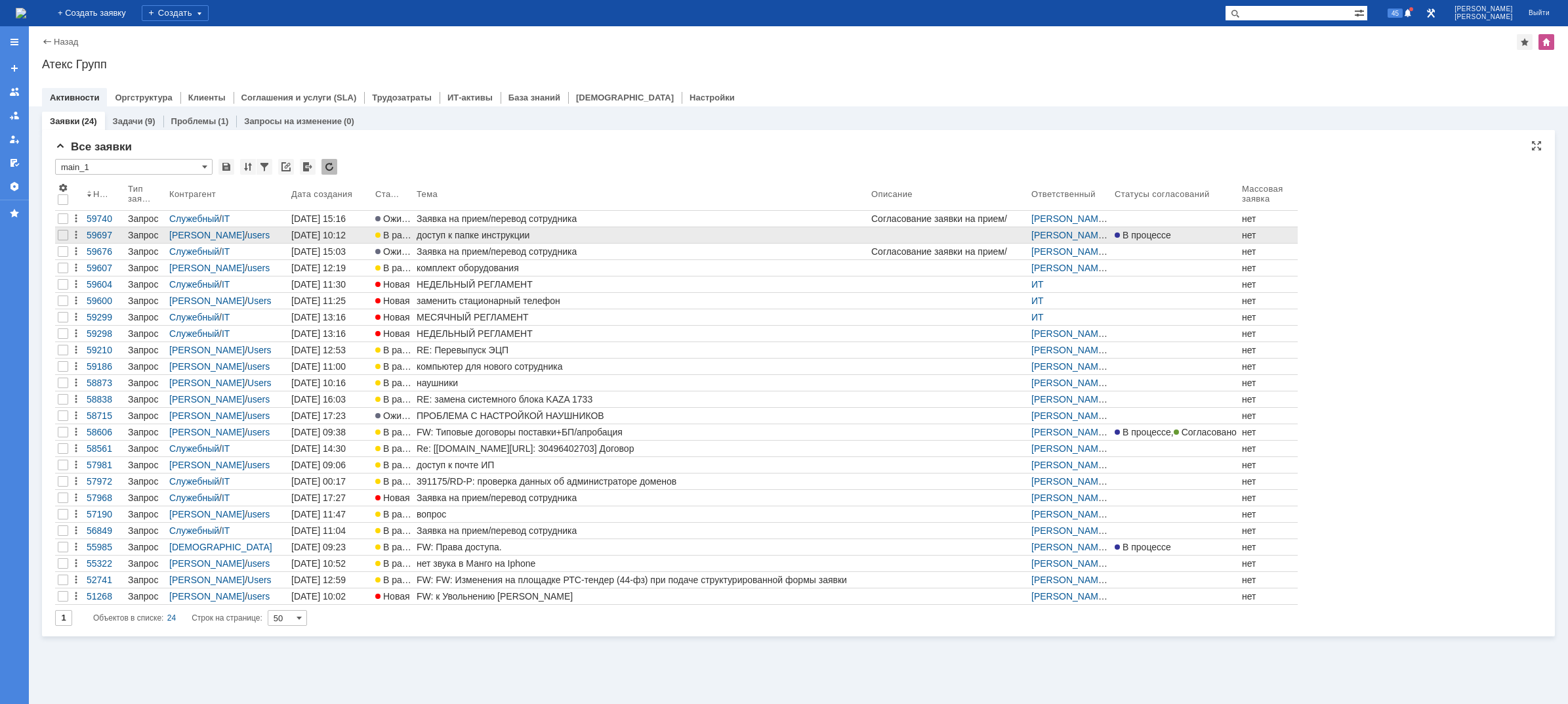
click at [573, 235] on div "доступ к папке инструкции" at bounding box center [641, 235] width 450 height 10
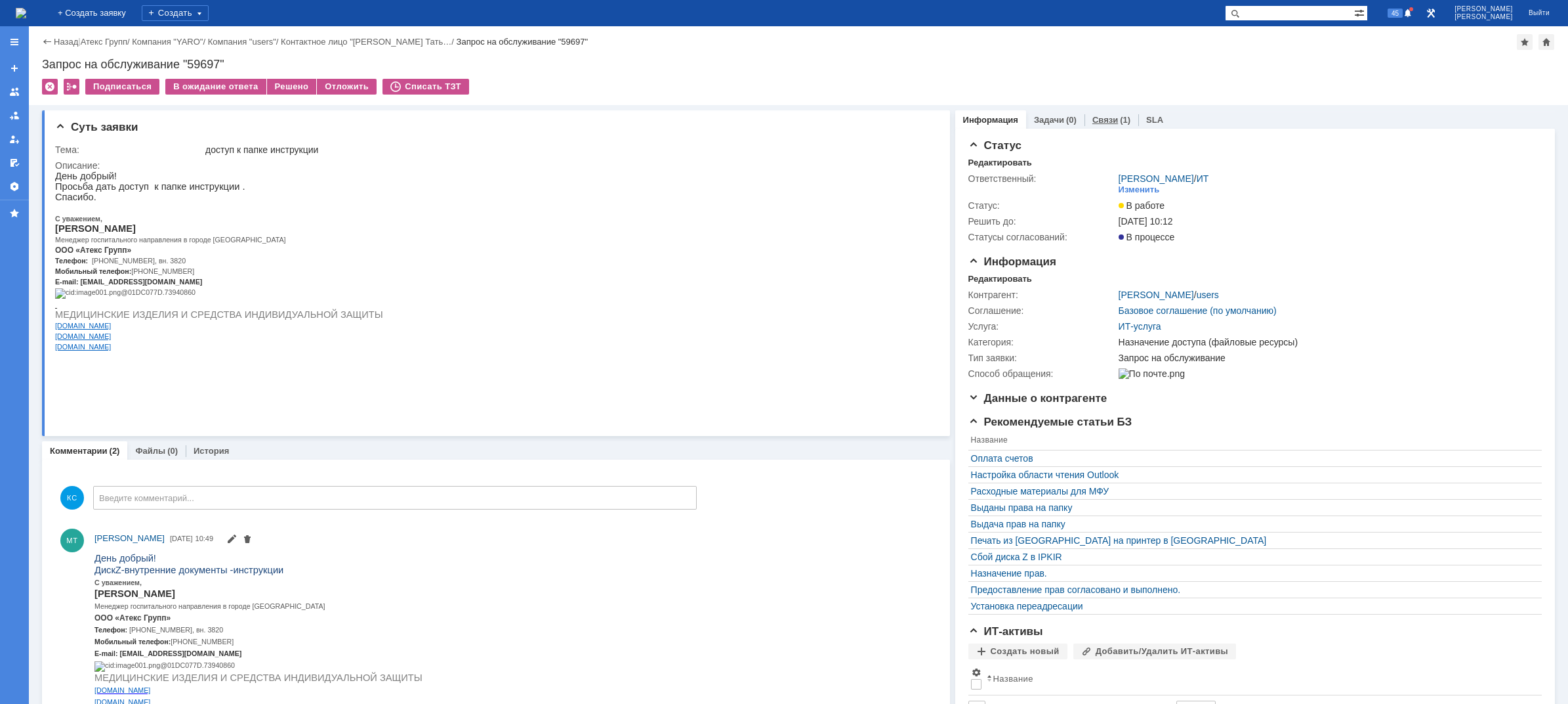
click at [1103, 117] on link "Связи" at bounding box center [1105, 119] width 26 height 10
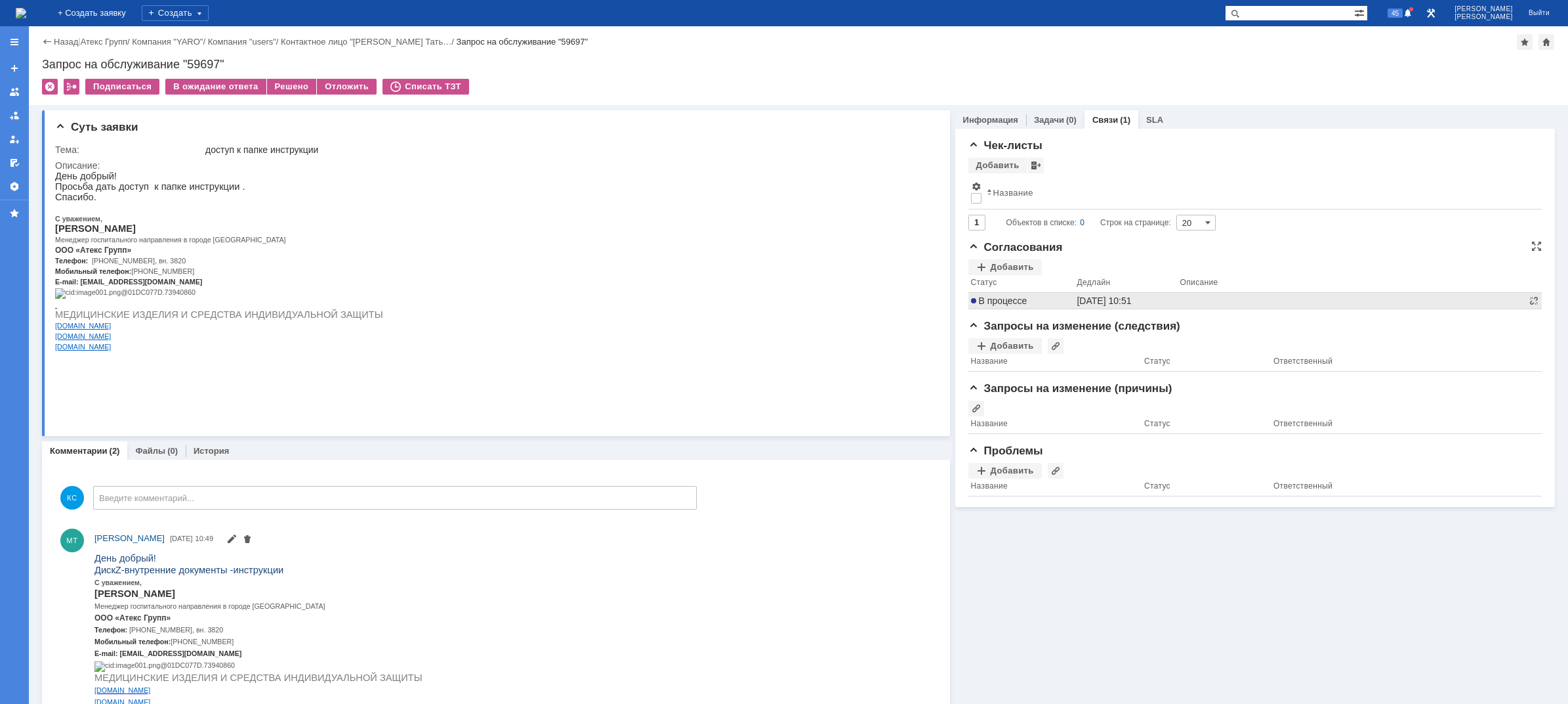
click at [996, 299] on td "В процессе" at bounding box center [1021, 301] width 106 height 17
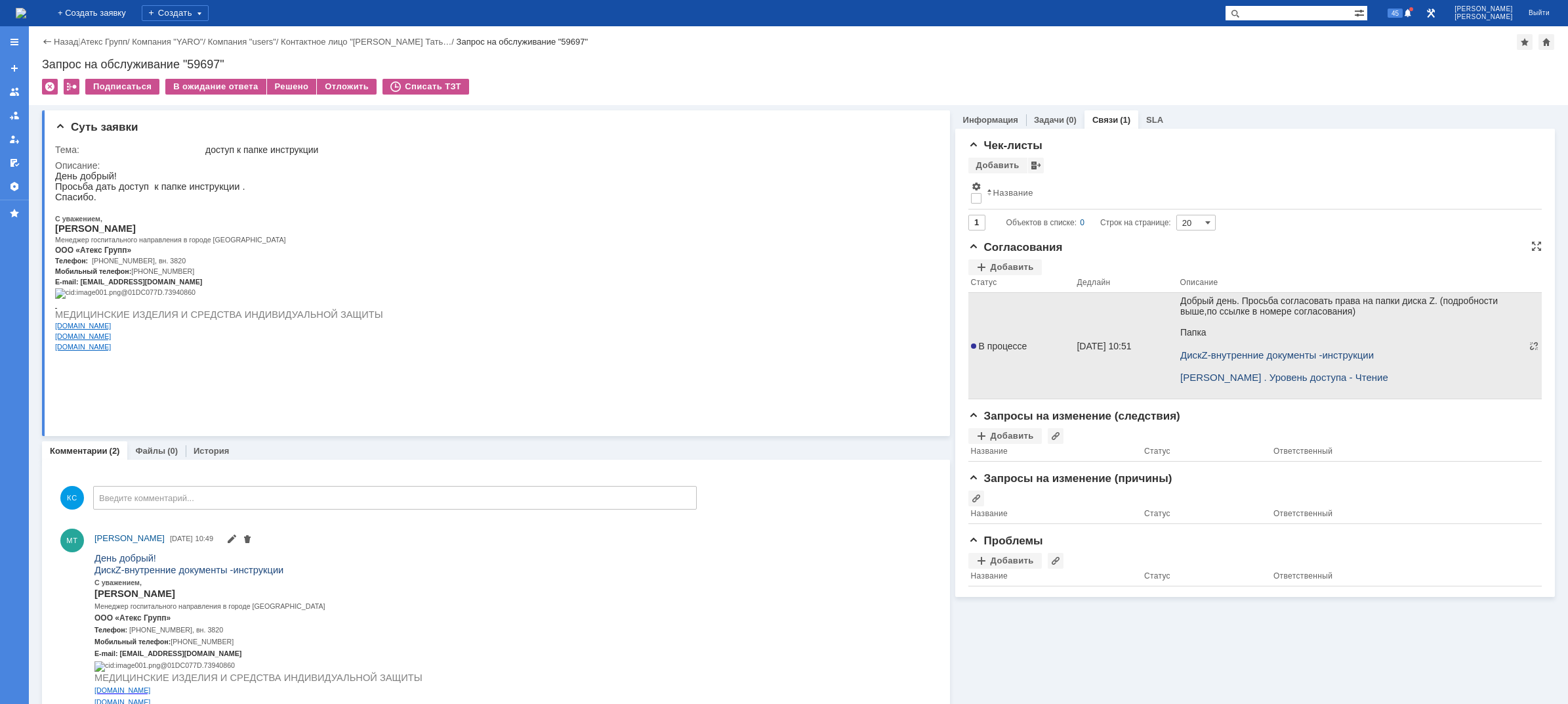
click at [1007, 344] on span "В процессе" at bounding box center [999, 346] width 56 height 10
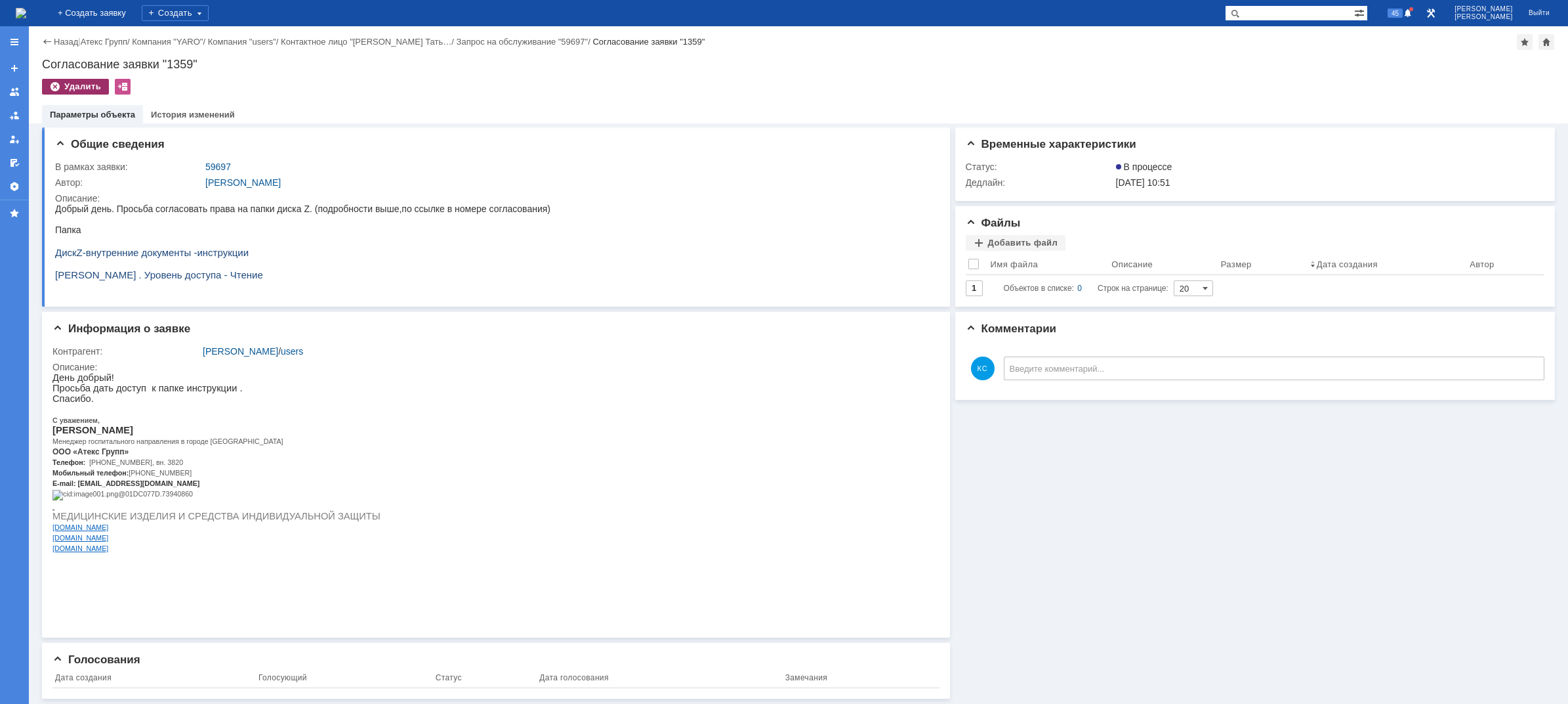
click at [76, 88] on div "Удалить" at bounding box center [75, 86] width 66 height 16
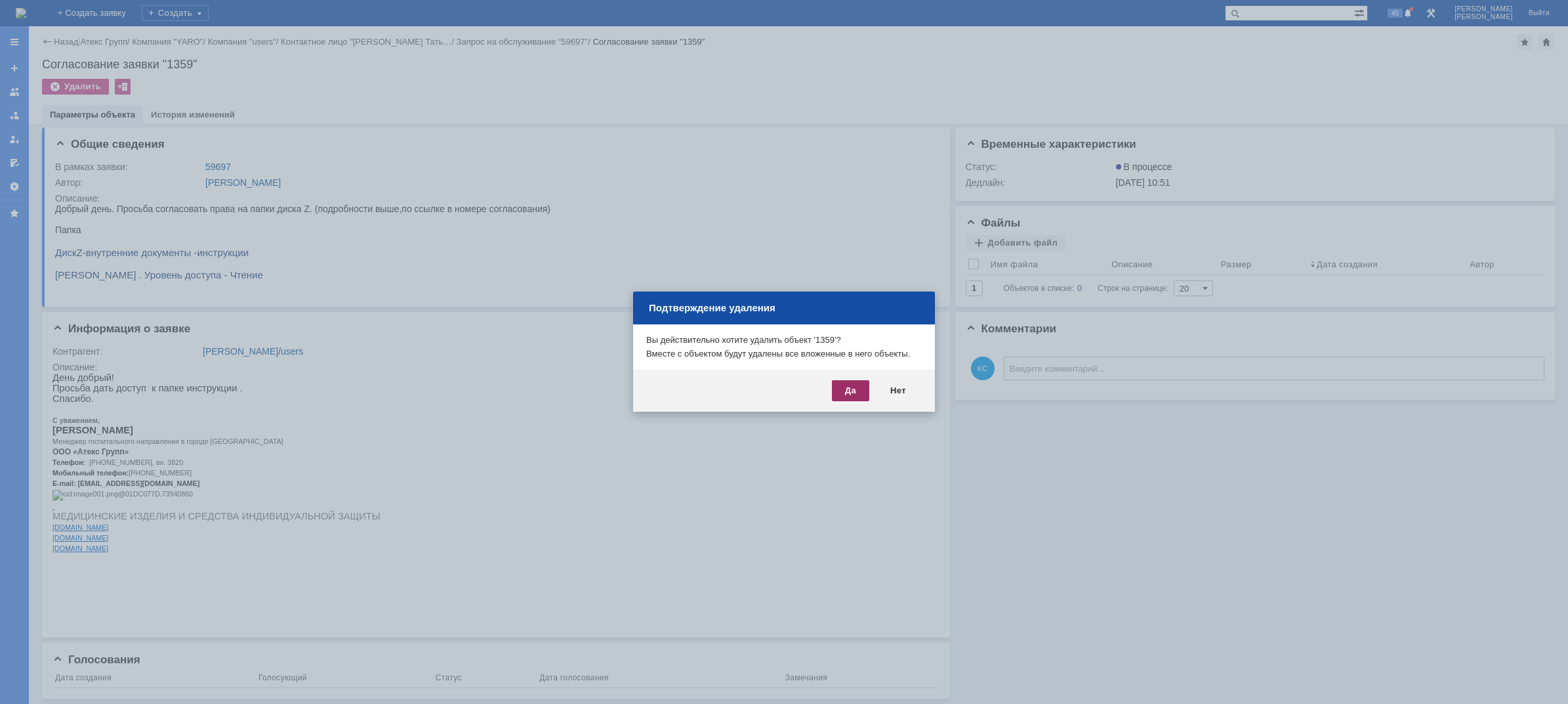
click at [849, 391] on div "Да" at bounding box center [850, 390] width 38 height 21
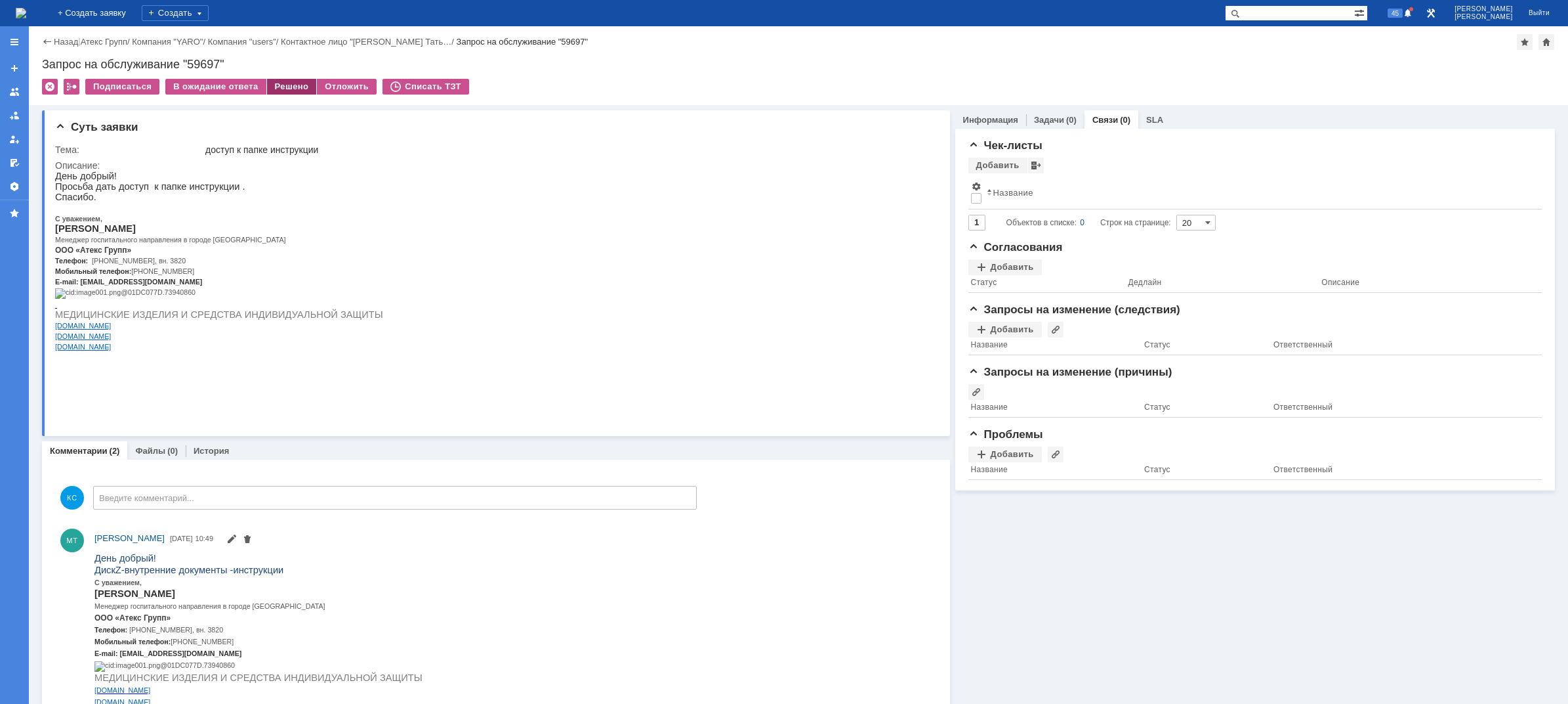
click at [291, 88] on div "Решено" at bounding box center [292, 86] width 50 height 16
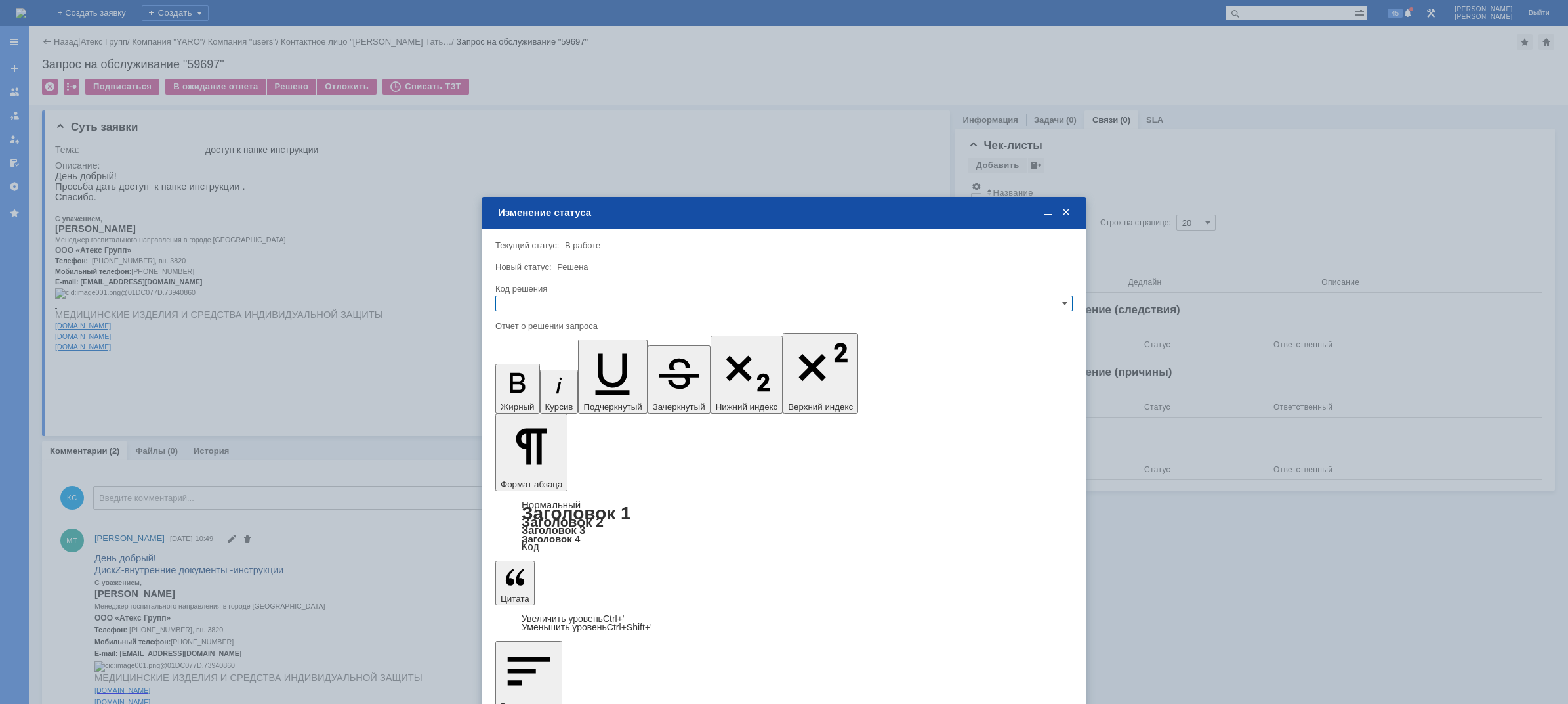
click at [568, 303] on input "text" at bounding box center [783, 303] width 577 height 16
click at [531, 370] on span "Решено" at bounding box center [784, 367] width 566 height 10
click at [552, 308] on input "Решено" at bounding box center [783, 303] width 577 height 16
click at [546, 350] on span "Отклонено" at bounding box center [784, 351] width 566 height 10
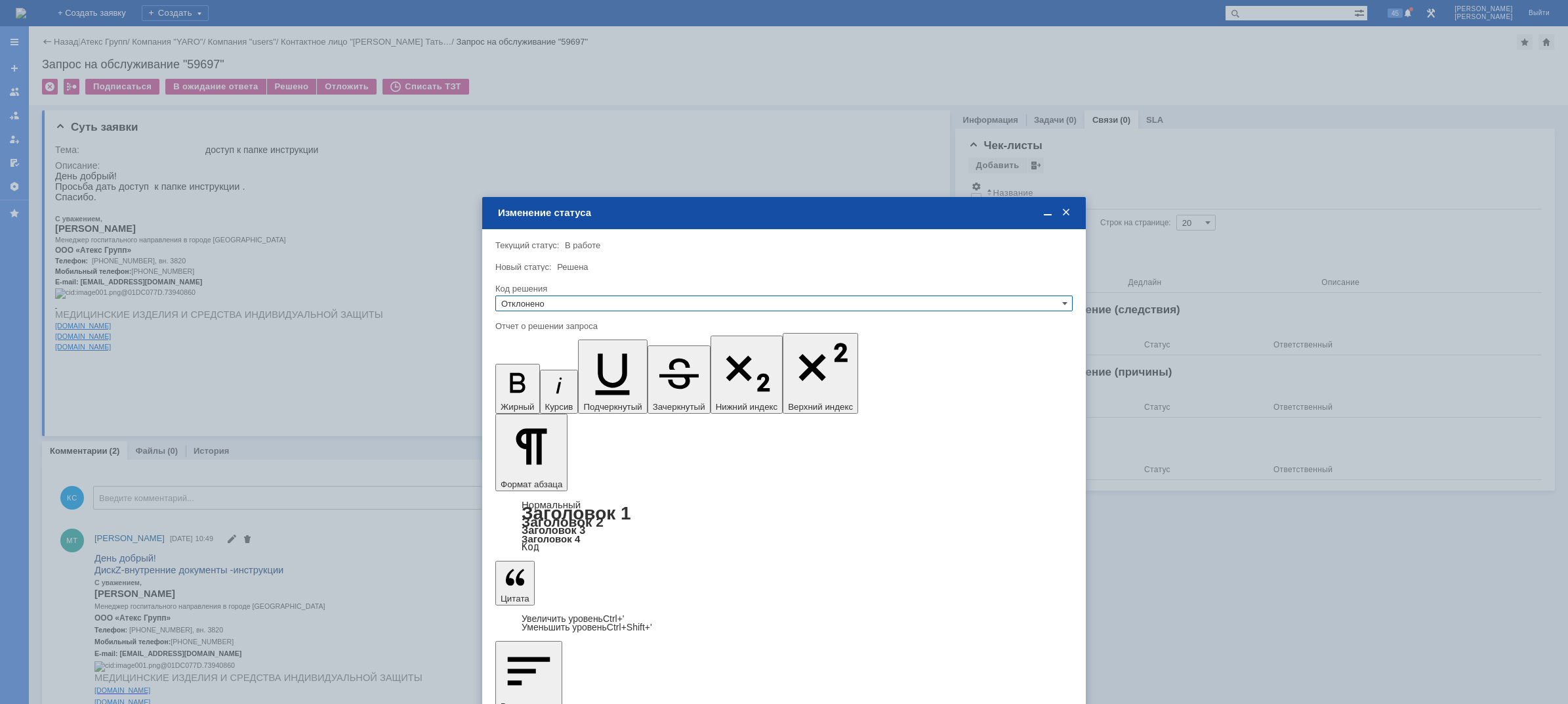
type input "Отклонено"
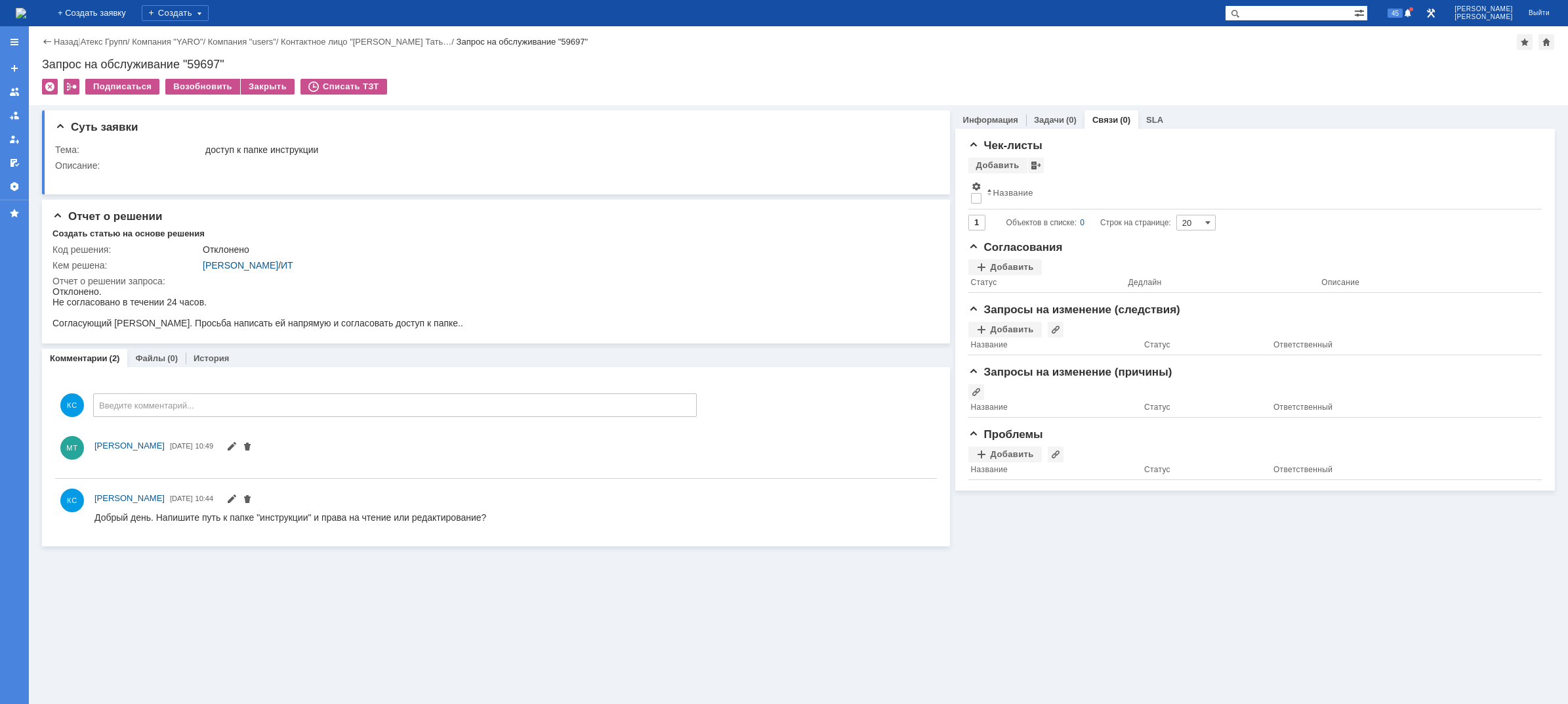
click at [26, 13] on img at bounding box center [20, 13] width 10 height 10
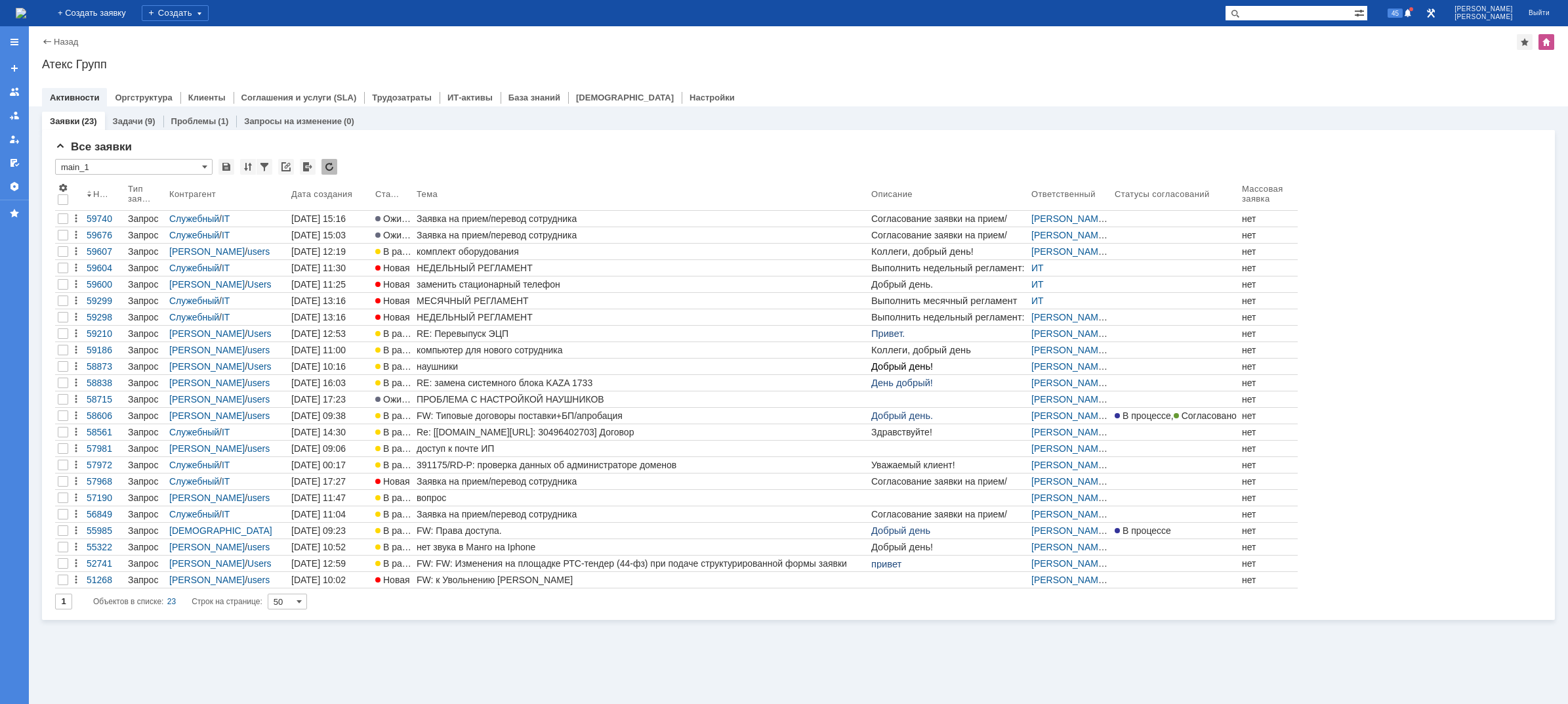
click at [26, 9] on img at bounding box center [20, 13] width 10 height 10
click at [26, 15] on img at bounding box center [20, 13] width 10 height 10
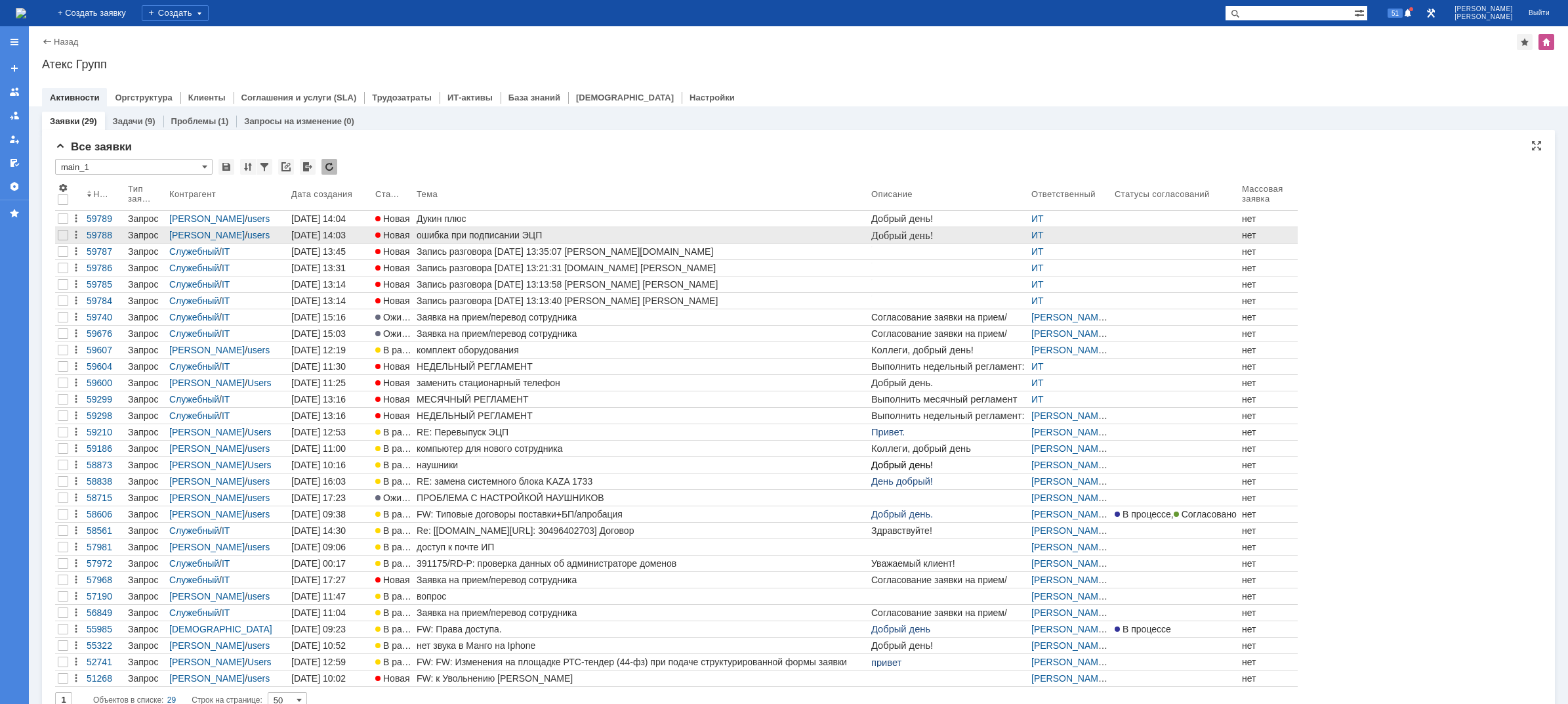
click at [492, 228] on link "ошибка при подписании ЭЦП" at bounding box center [641, 235] width 454 height 16
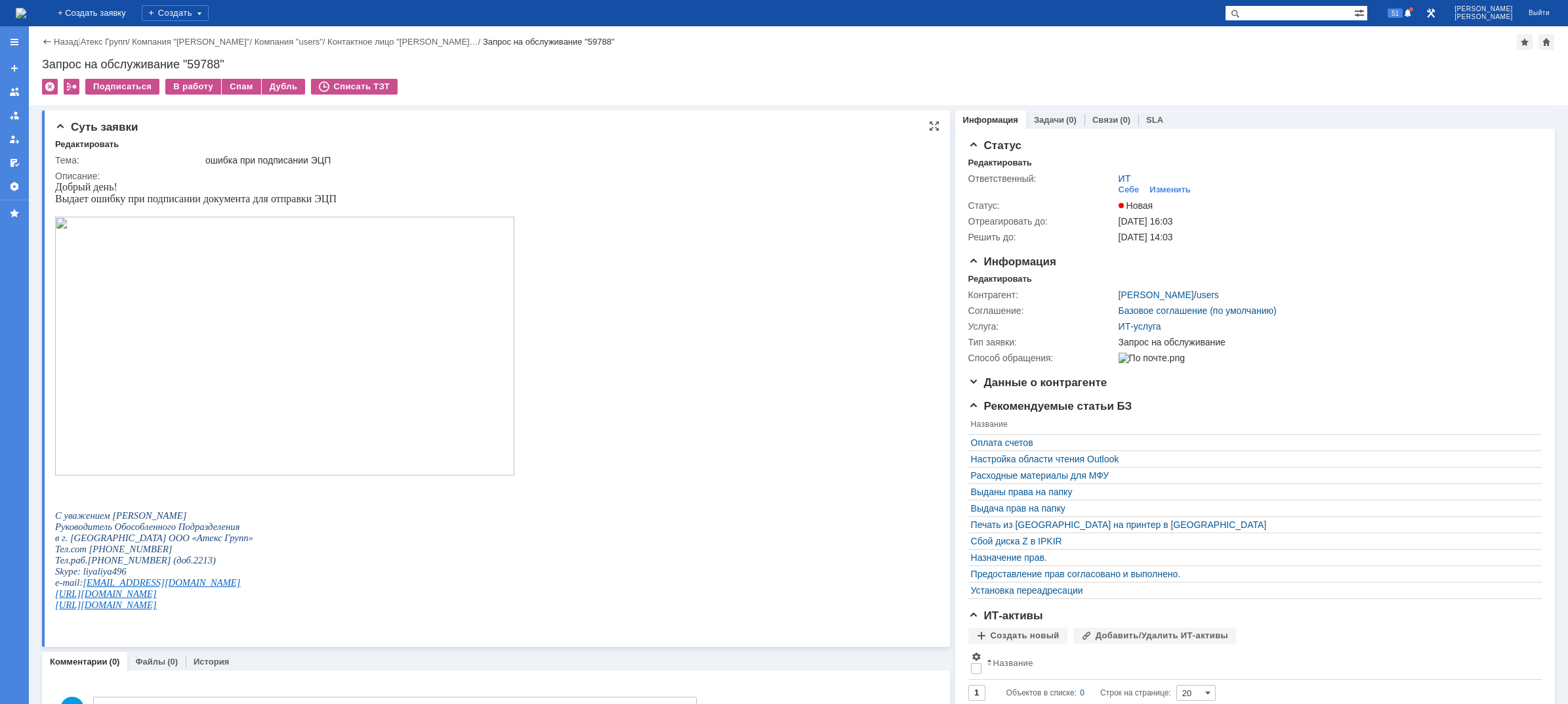
click at [340, 294] on img at bounding box center [284, 346] width 459 height 259
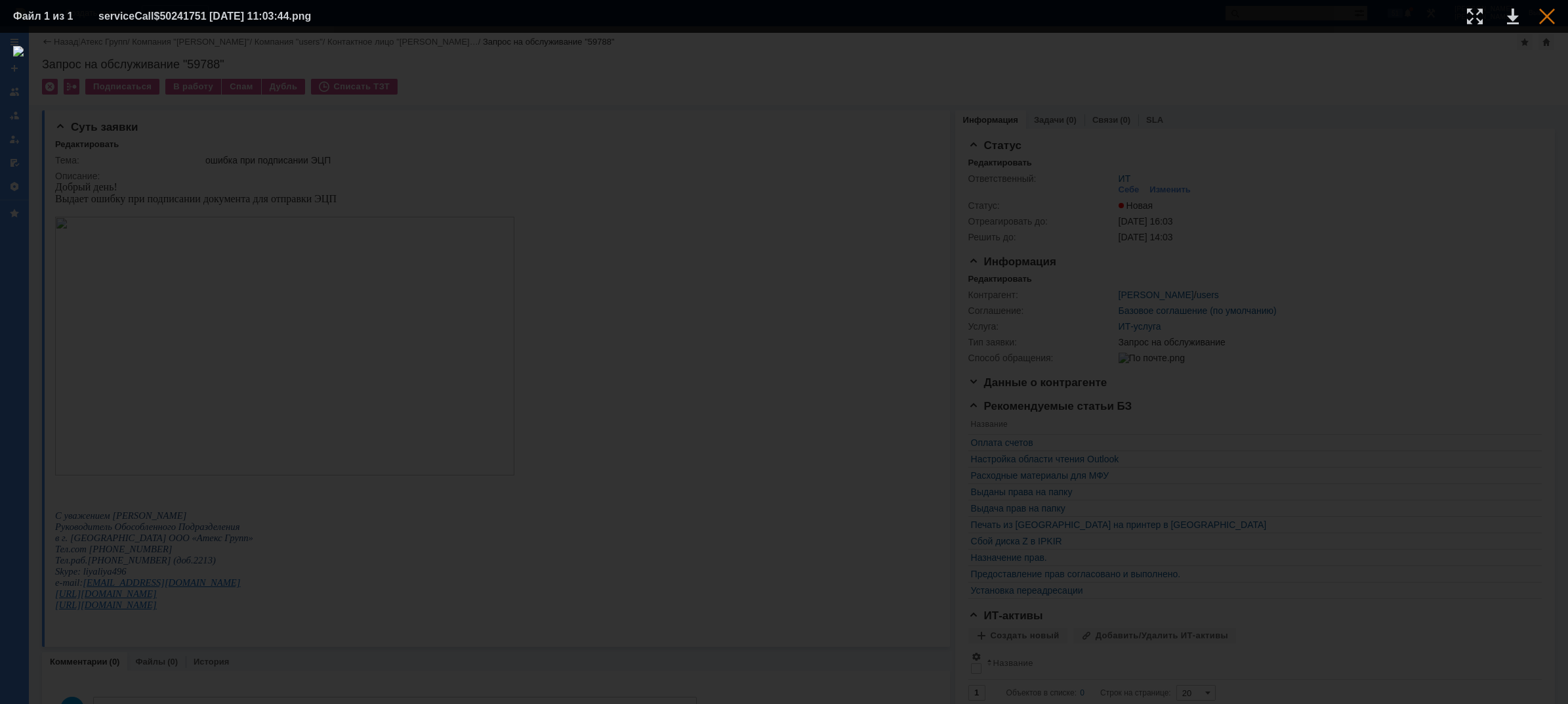
click at [1543, 15] on div at bounding box center [1547, 16] width 16 height 16
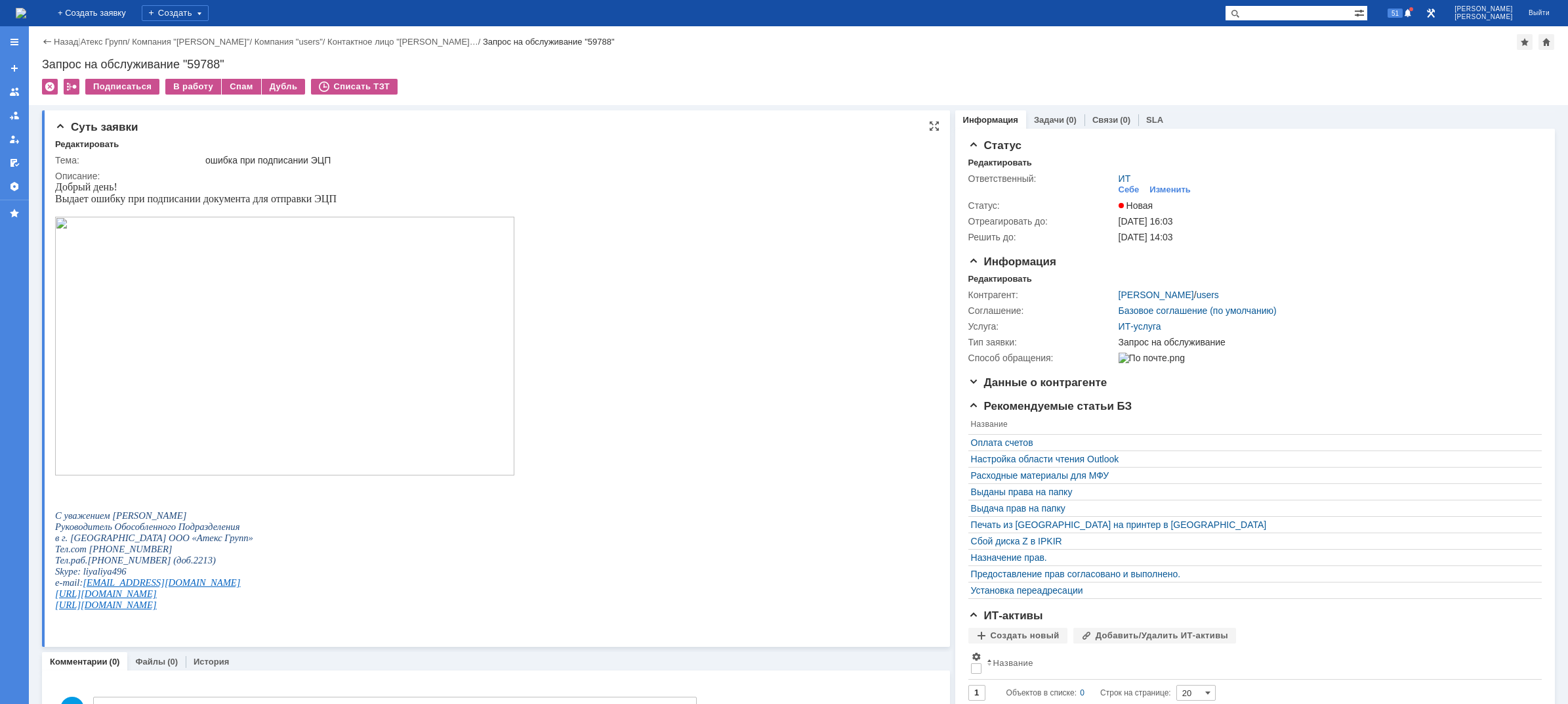
click at [464, 310] on img at bounding box center [284, 346] width 459 height 259
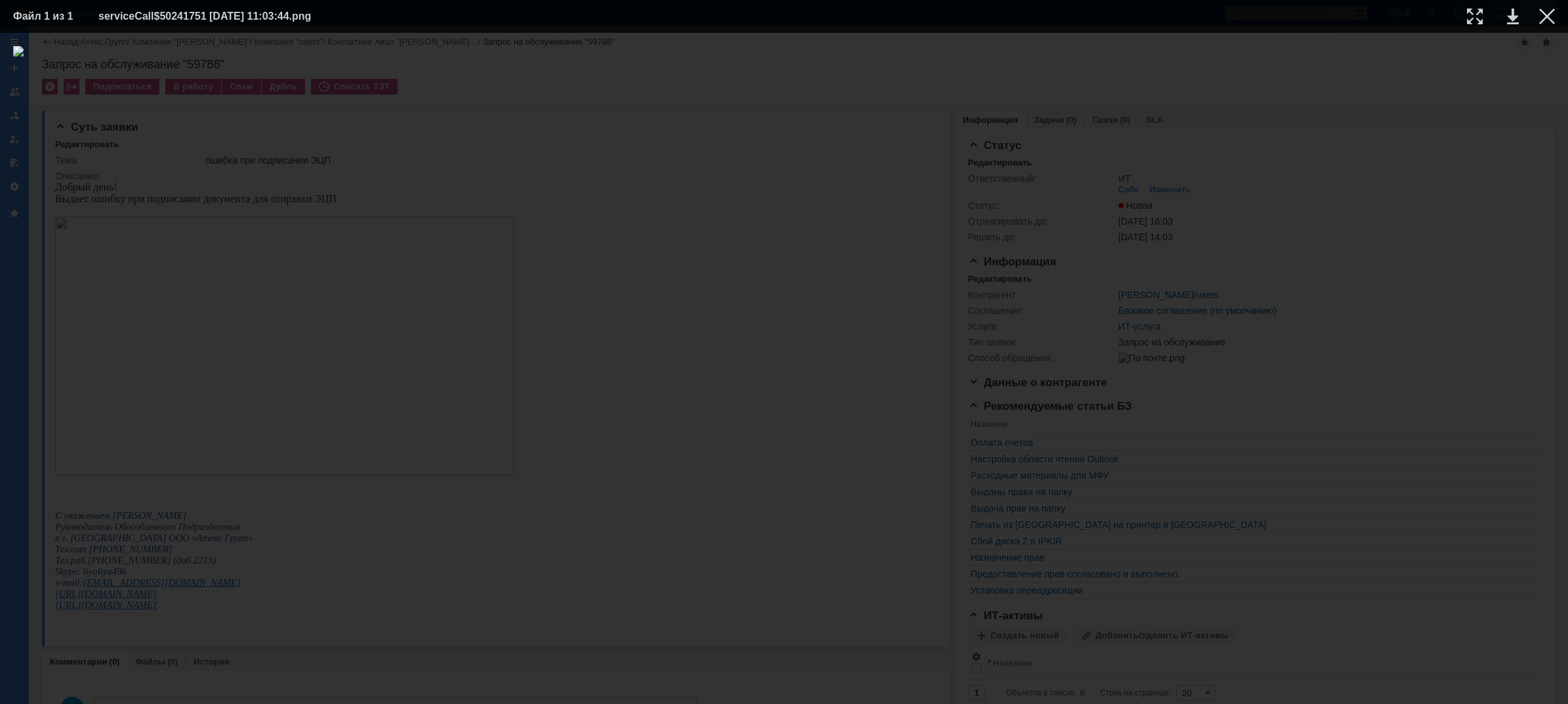
click at [1550, 15] on div at bounding box center [1547, 16] width 16 height 16
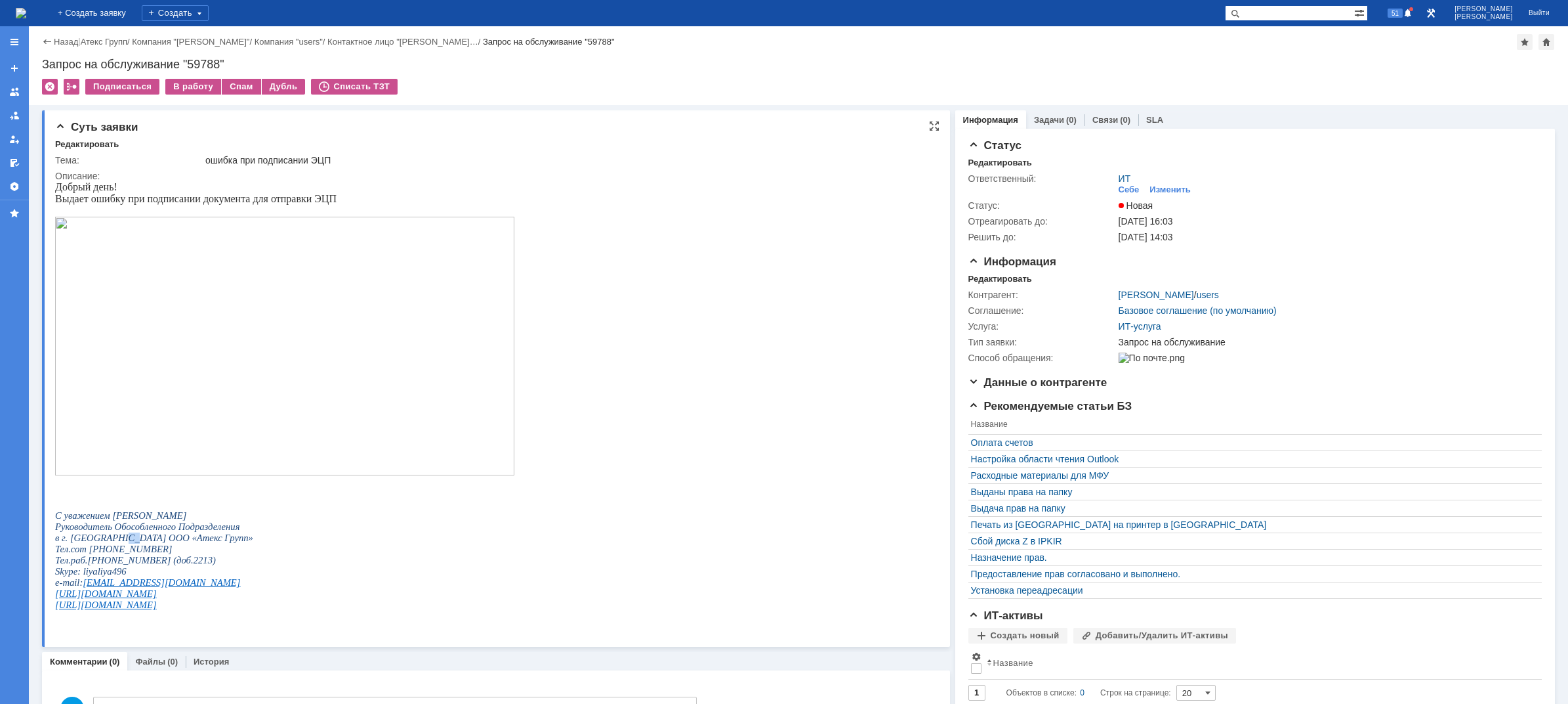
click at [153, 541] on span "в г. [GEOGRAPHIC_DATA] ООО «Атекс Групп»" at bounding box center [154, 537] width 199 height 10
click at [26, 18] on img at bounding box center [20, 13] width 10 height 10
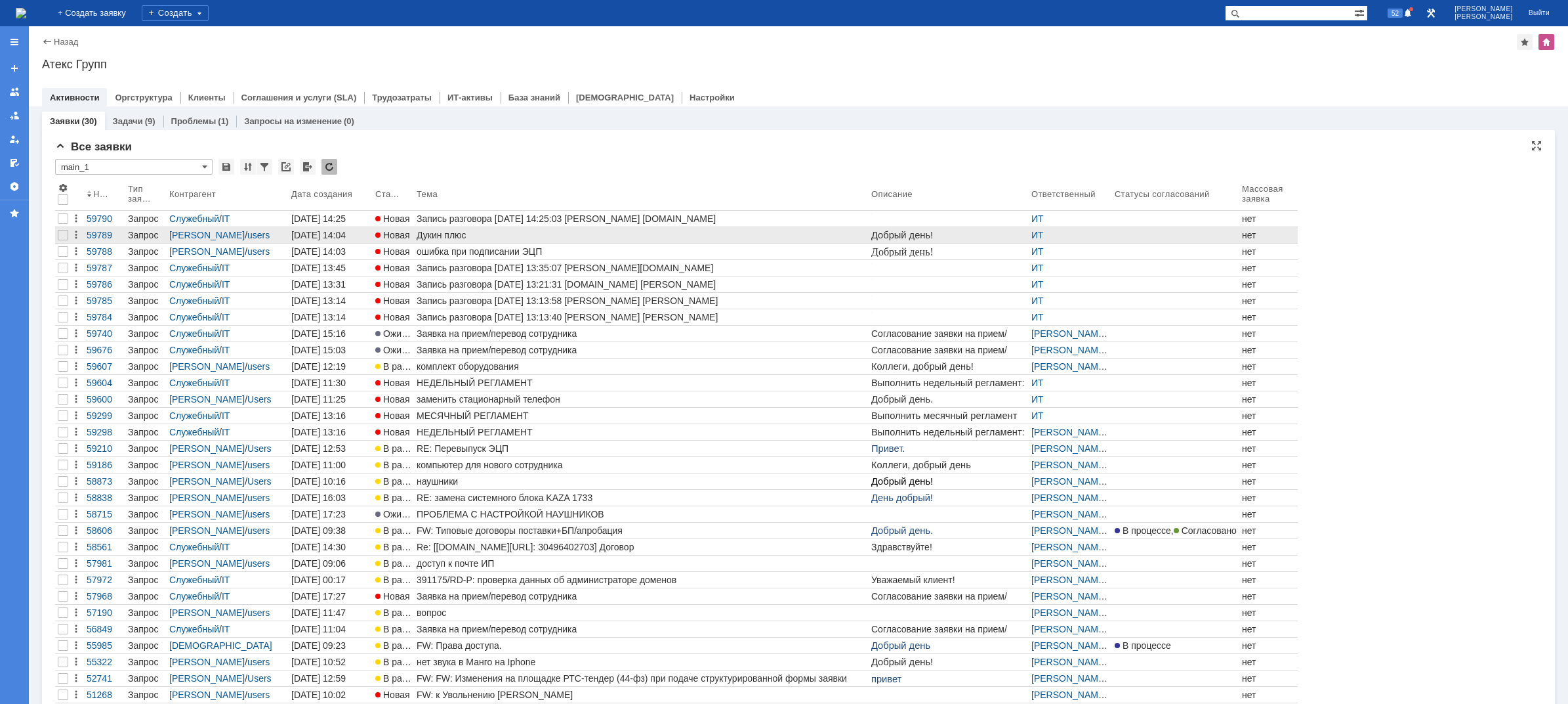
click at [409, 239] on span "Новая" at bounding box center [392, 235] width 35 height 10
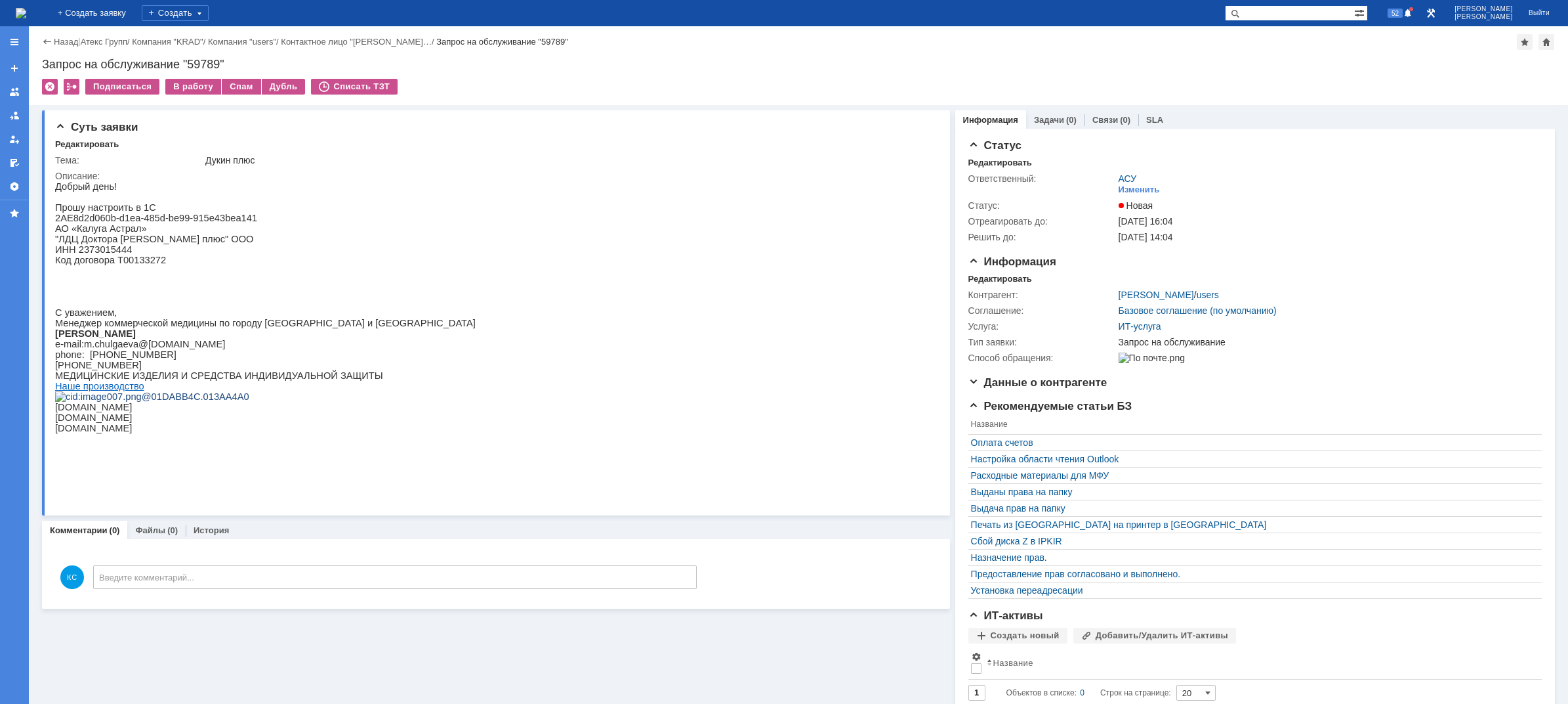
click at [26, 15] on img at bounding box center [20, 13] width 10 height 10
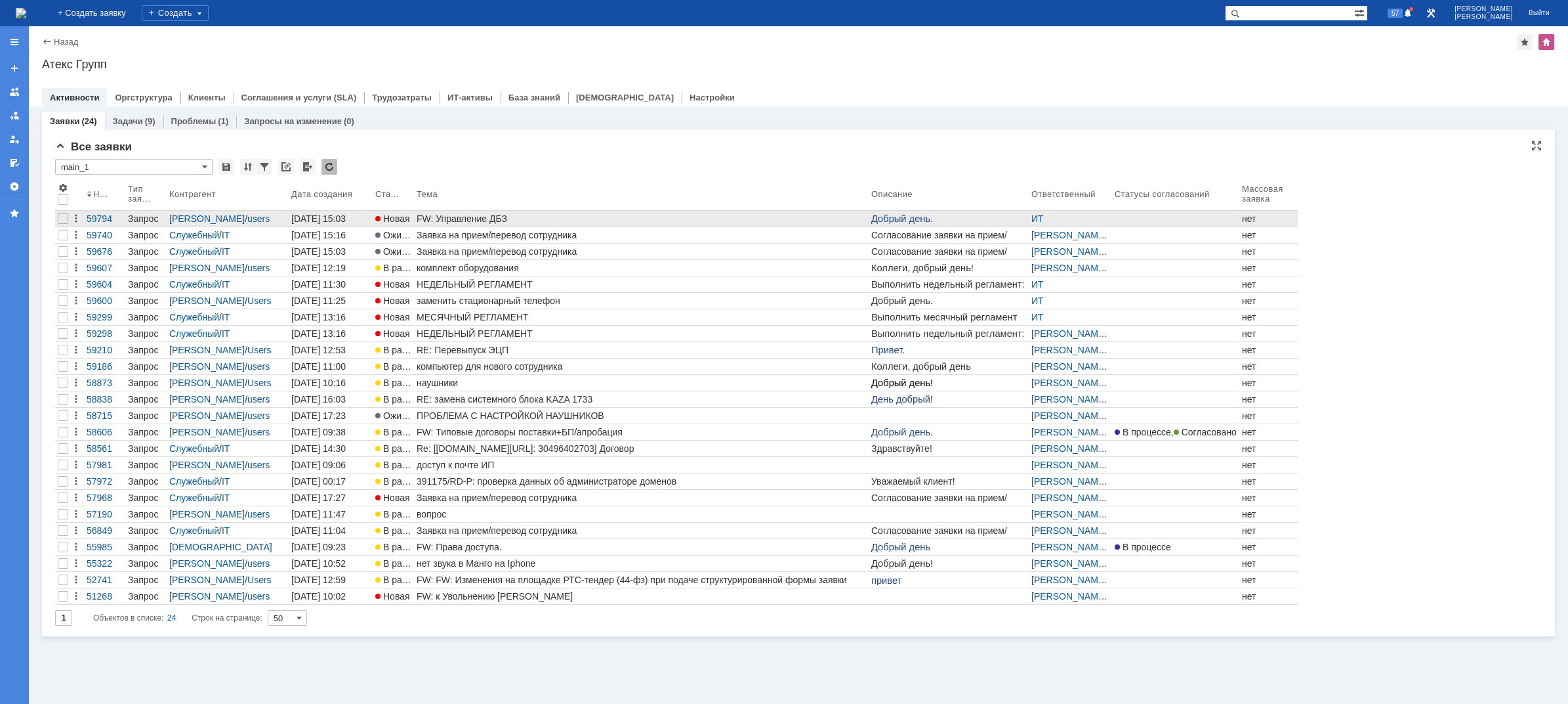
click at [430, 221] on div "FW: Управление ДБЗ" at bounding box center [641, 218] width 450 height 10
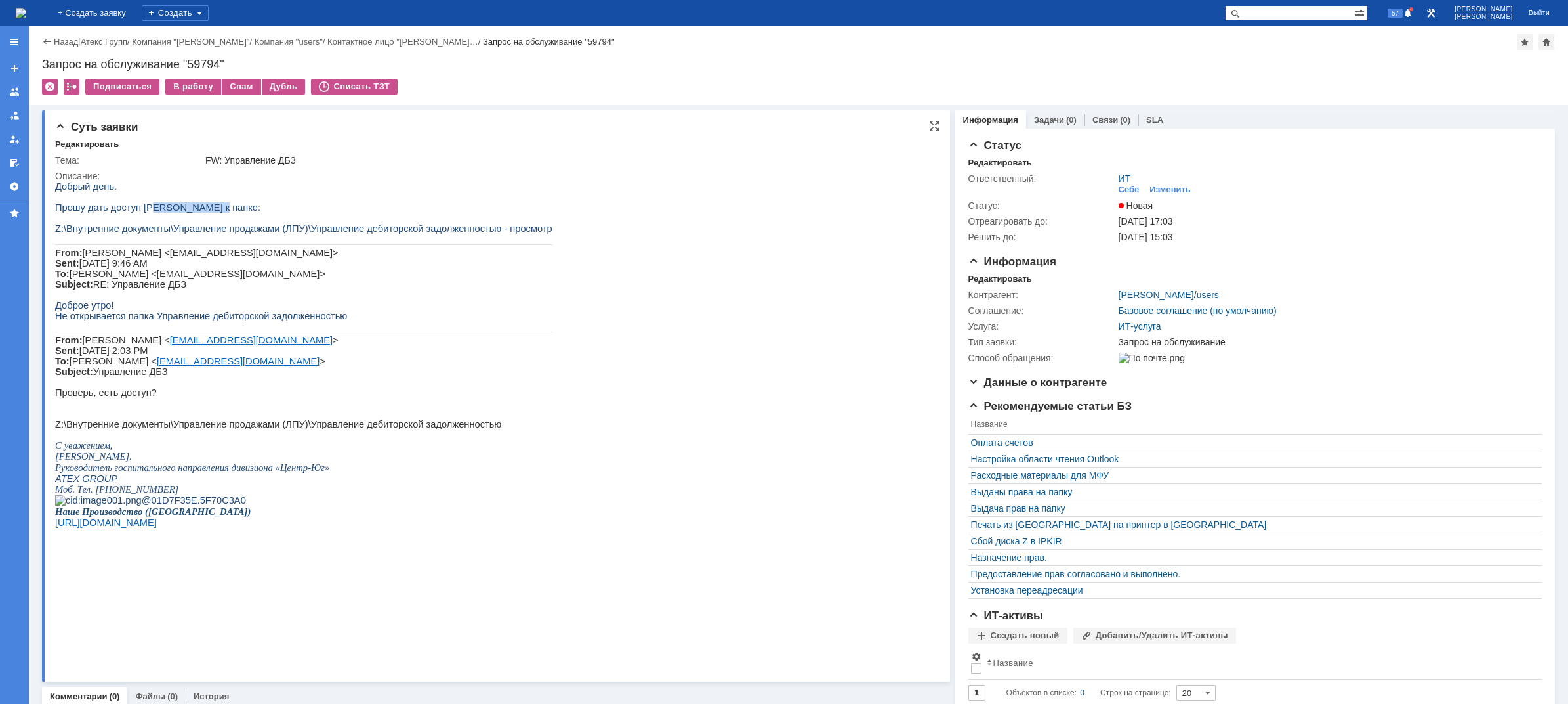
drag, startPoint x: 156, startPoint y: 212, endPoint x: 204, endPoint y: 212, distance: 48.0
click at [204, 212] on span "Прошу дать доступ Васютиной Татьяне к папке:" at bounding box center [158, 207] width 205 height 10
click at [218, 211] on span "Прошу дать доступ Васютиной Татьяне к папке:" at bounding box center [158, 207] width 205 height 10
drag, startPoint x: 219, startPoint y: 230, endPoint x: 246, endPoint y: 235, distance: 27.5
click at [229, 230] on span "Z:\Внутренние документы\Управление продажами (ЛПУ)\Управление дебиторской задол…" at bounding box center [304, 228] width 498 height 10
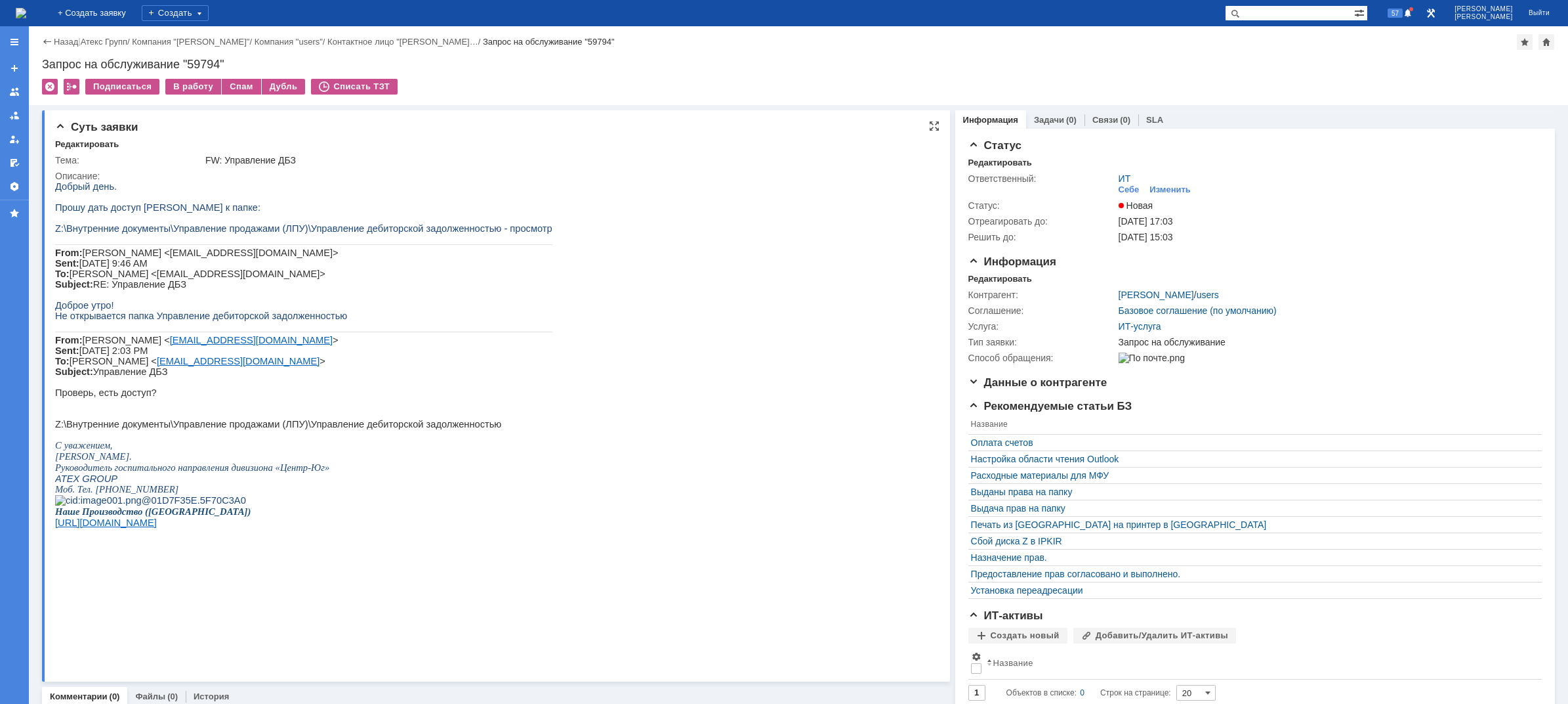
drag, startPoint x: 316, startPoint y: 247, endPoint x: 408, endPoint y: 235, distance: 92.8
click at [345, 244] on p at bounding box center [304, 238] width 498 height 10
drag, startPoint x: 407, startPoint y: 232, endPoint x: 465, endPoint y: 236, distance: 58.1
click at [407, 232] on span "Z:\Внутренние документы\Управление продажами (ЛПУ)\Управление дебиторской задол…" at bounding box center [304, 228] width 498 height 10
click at [1098, 118] on link "Связи" at bounding box center [1105, 119] width 26 height 10
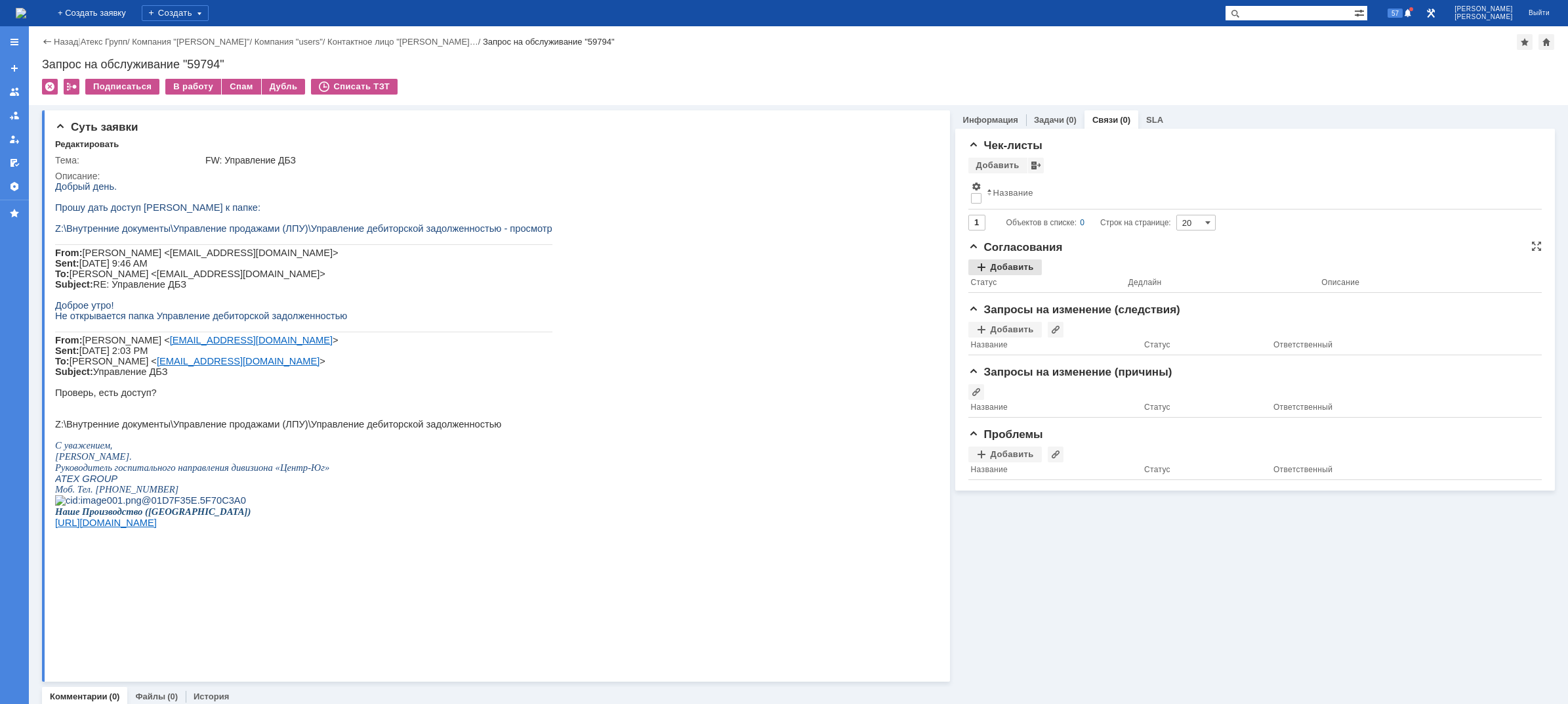
click at [1012, 264] on div "Добавить" at bounding box center [1006, 267] width 74 height 16
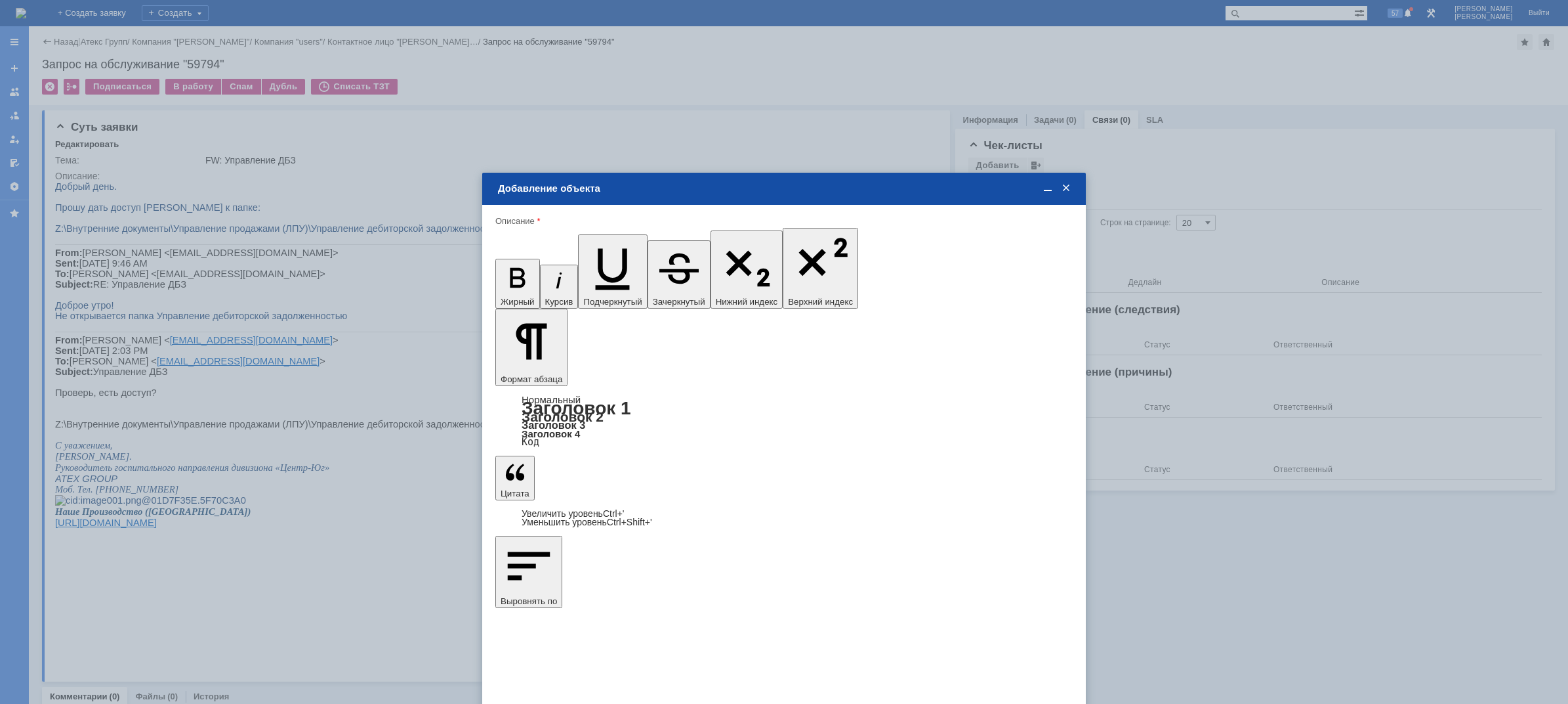
type input "Выбрано: 0 (объекты класса 'Сотрудник')"
click at [560, 456] on span at bounding box center [559, 456] width 10 height 10
click at [0, 0] on input "Корнева Татьяна" at bounding box center [0, 0] width 0 height 0
type input "Выбрано: 1 (объекты класса 'Сотрудник')"
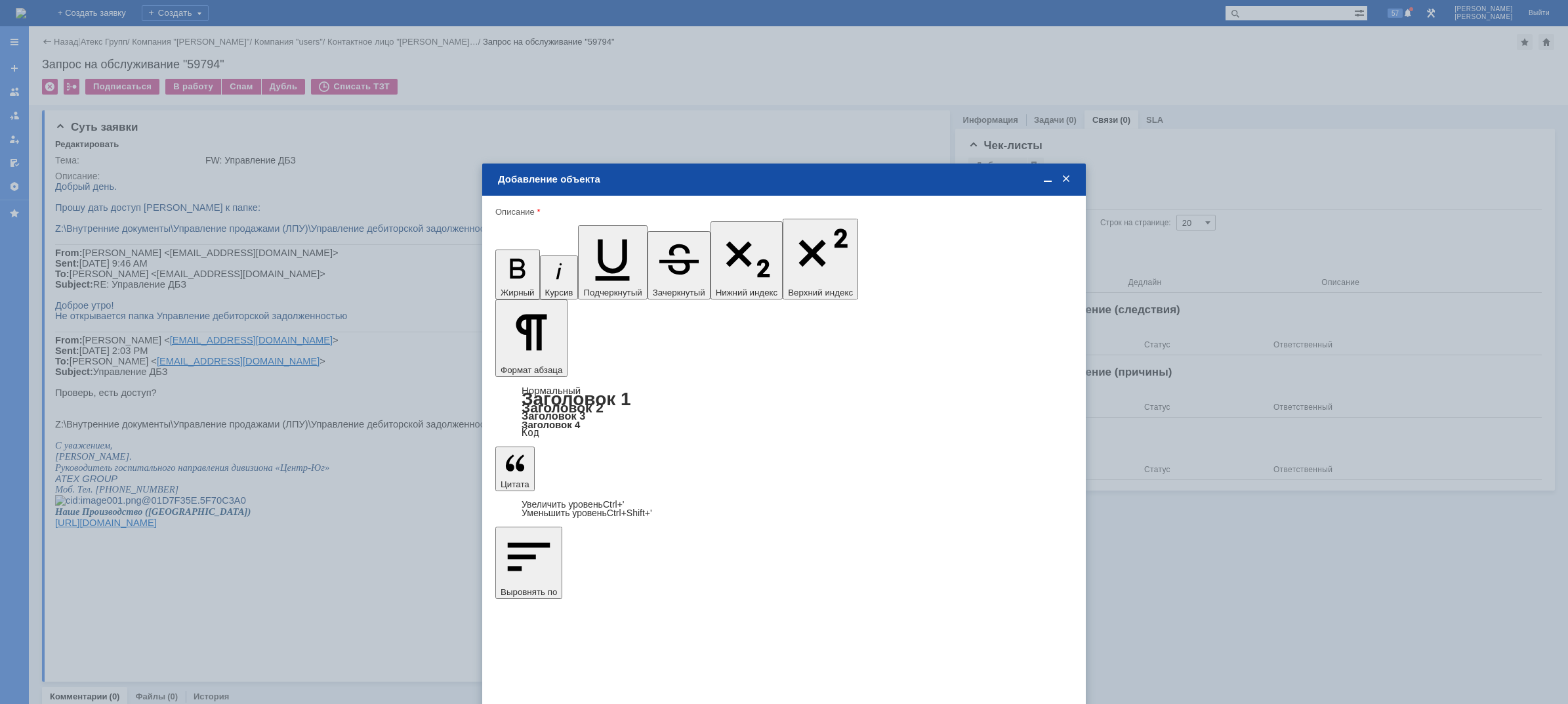
type input "1"
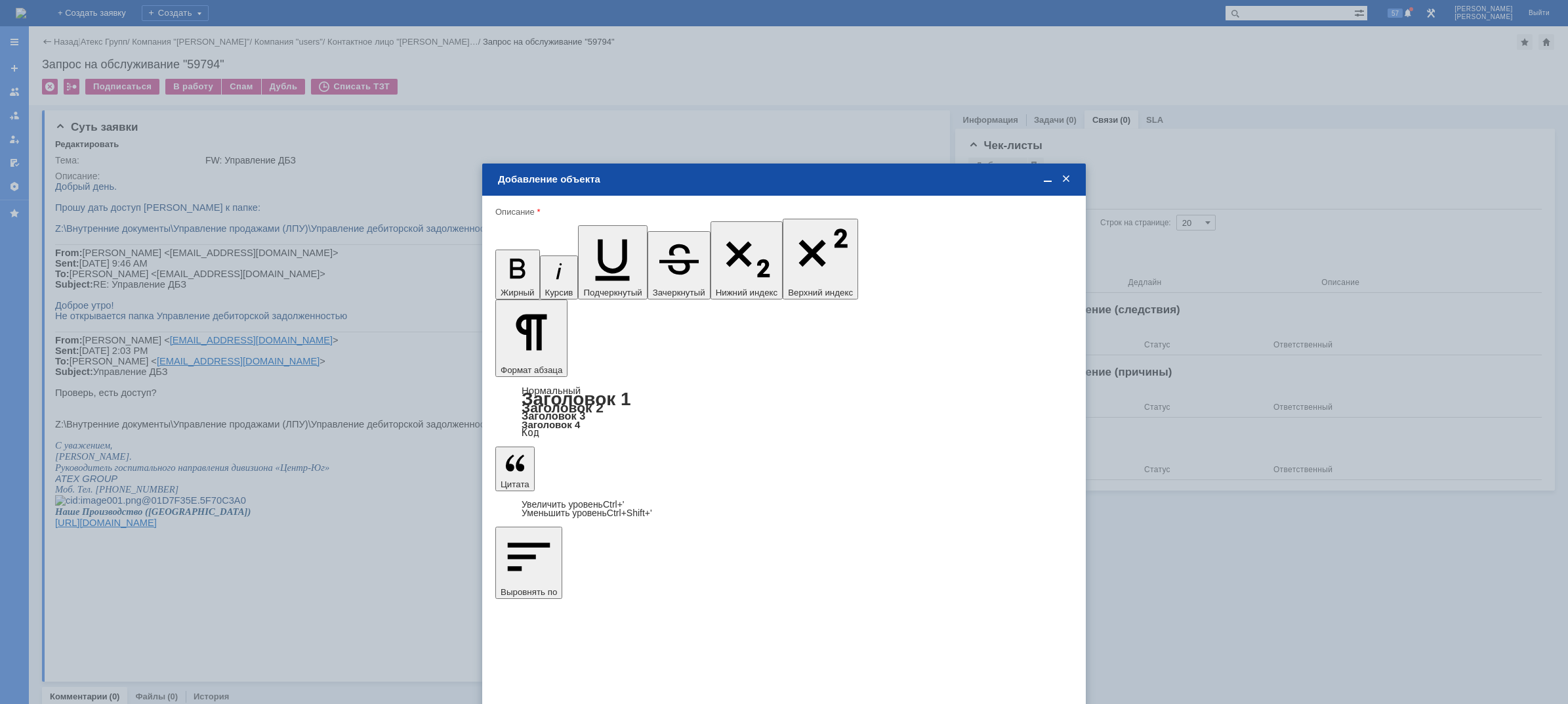
drag, startPoint x: 874, startPoint y: 467, endPoint x: 849, endPoint y: 467, distance: 25.0
click at [874, 468] on span "дней" at bounding box center [881, 469] width 51 height 10
type input "дней"
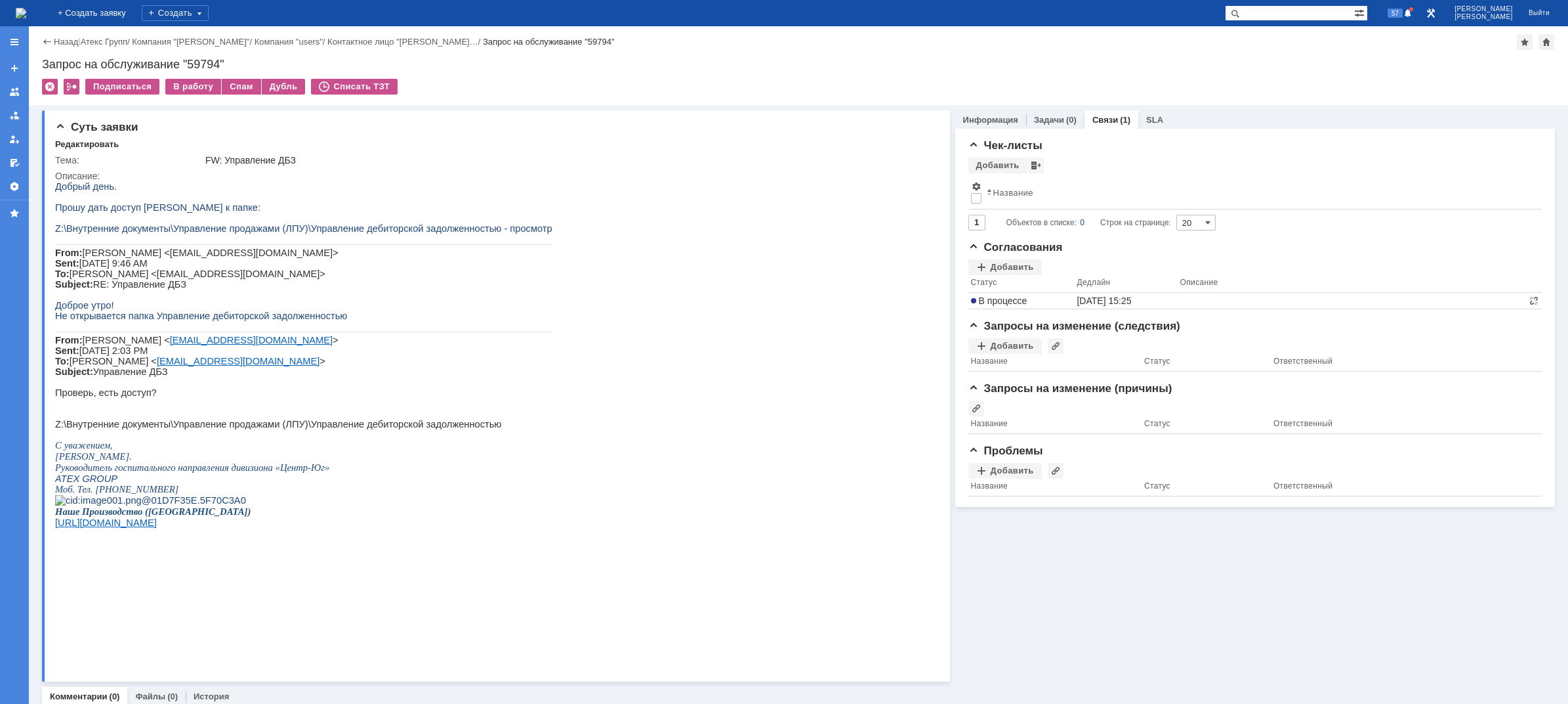
click at [26, 13] on img at bounding box center [20, 13] width 10 height 10
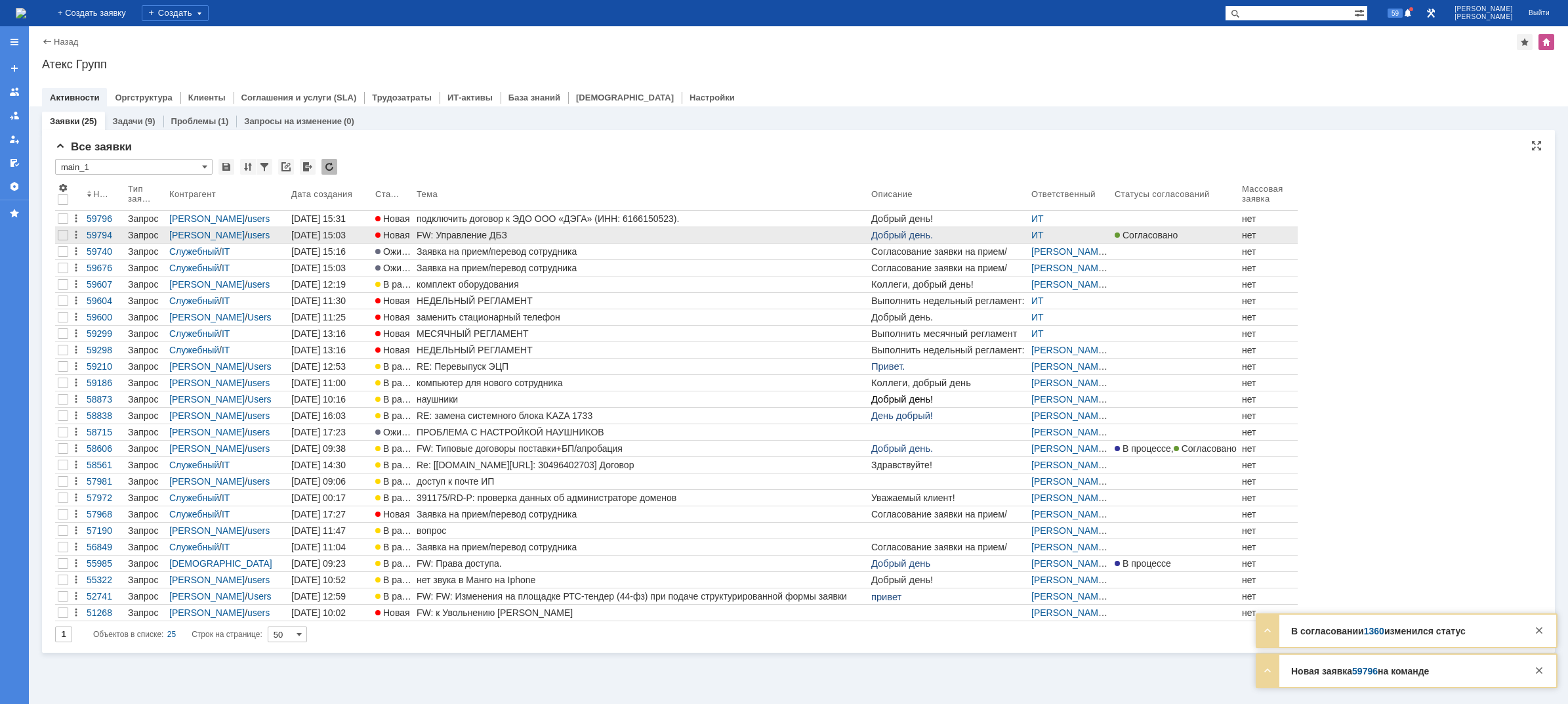
click at [430, 233] on div "FW: Управление ДБЗ" at bounding box center [641, 235] width 450 height 10
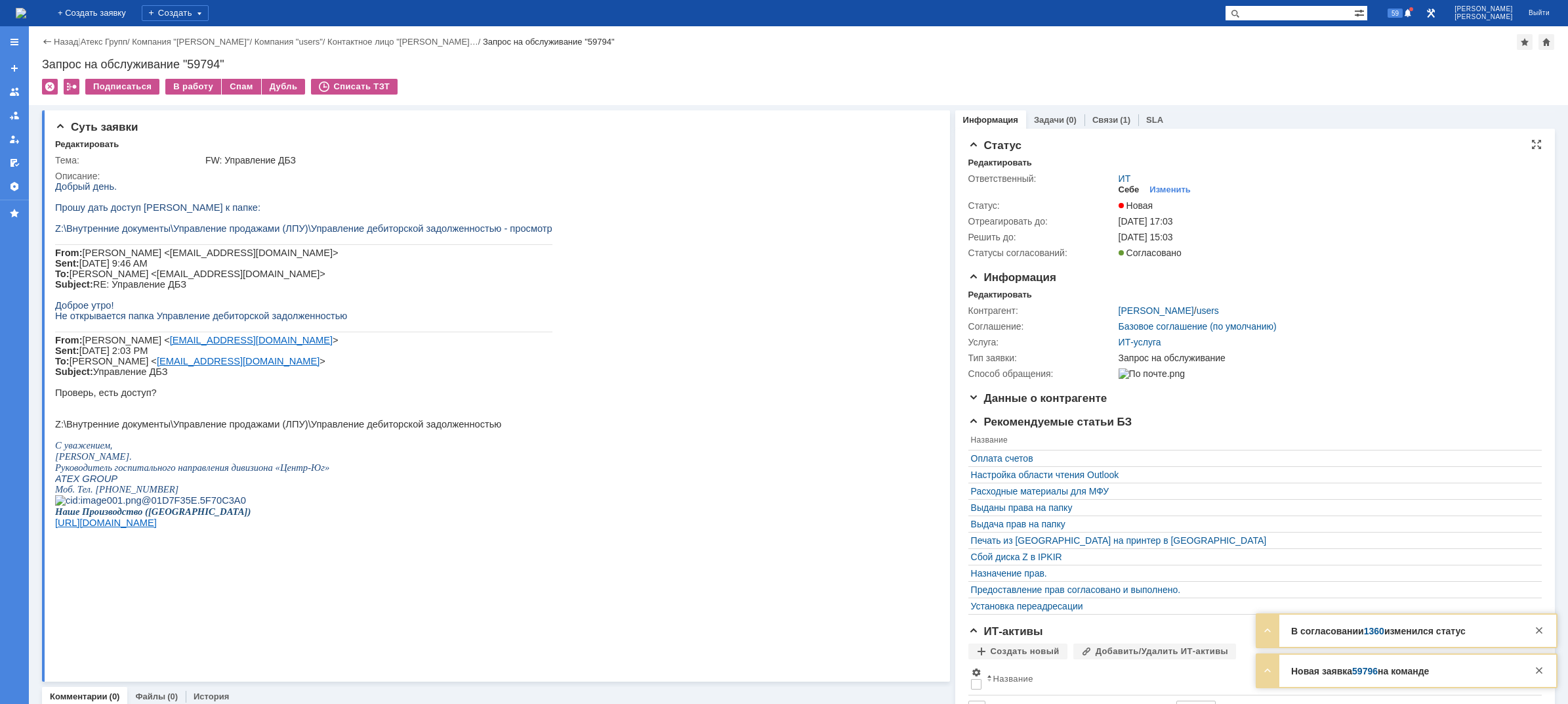
click at [1119, 189] on div "Себе" at bounding box center [1129, 189] width 21 height 10
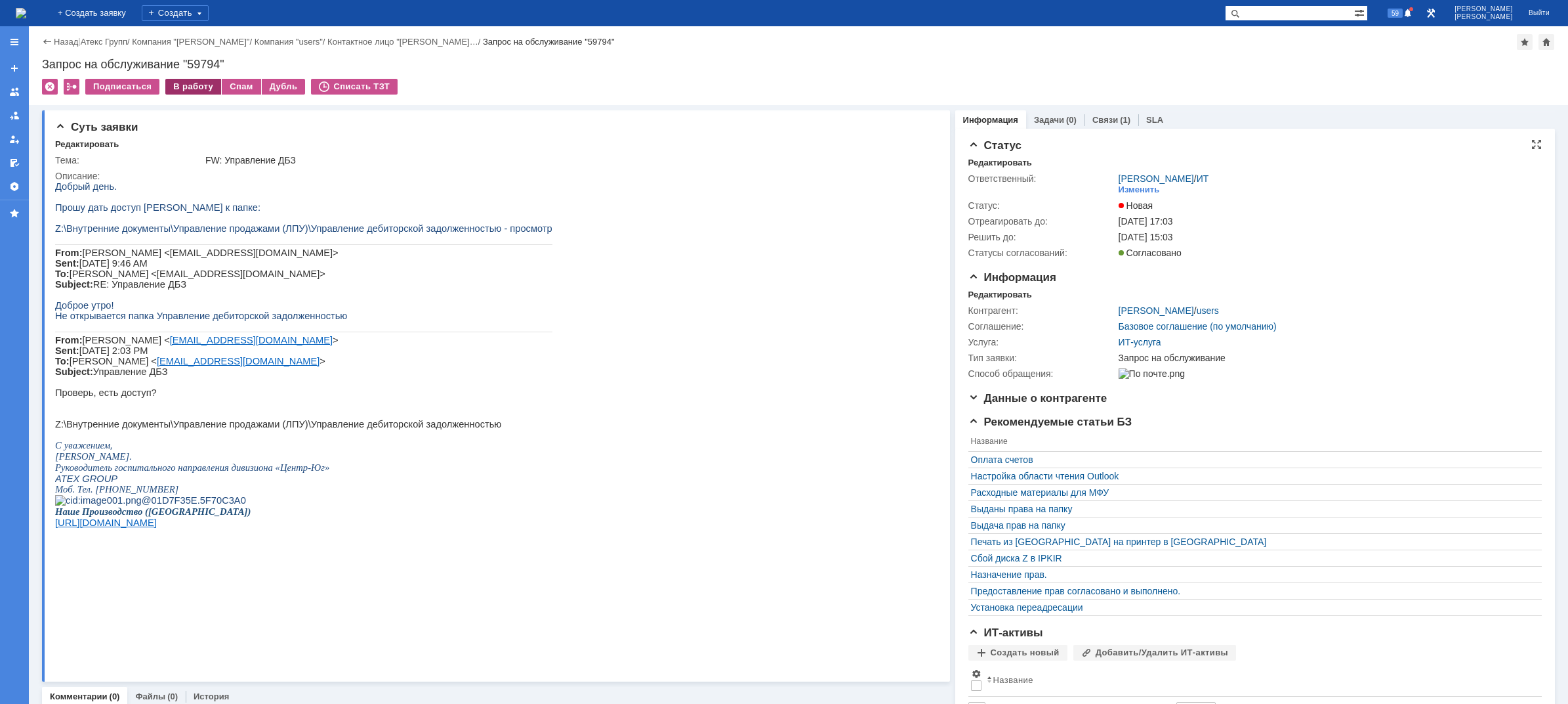
click at [184, 81] on div "В работу" at bounding box center [193, 86] width 55 height 16
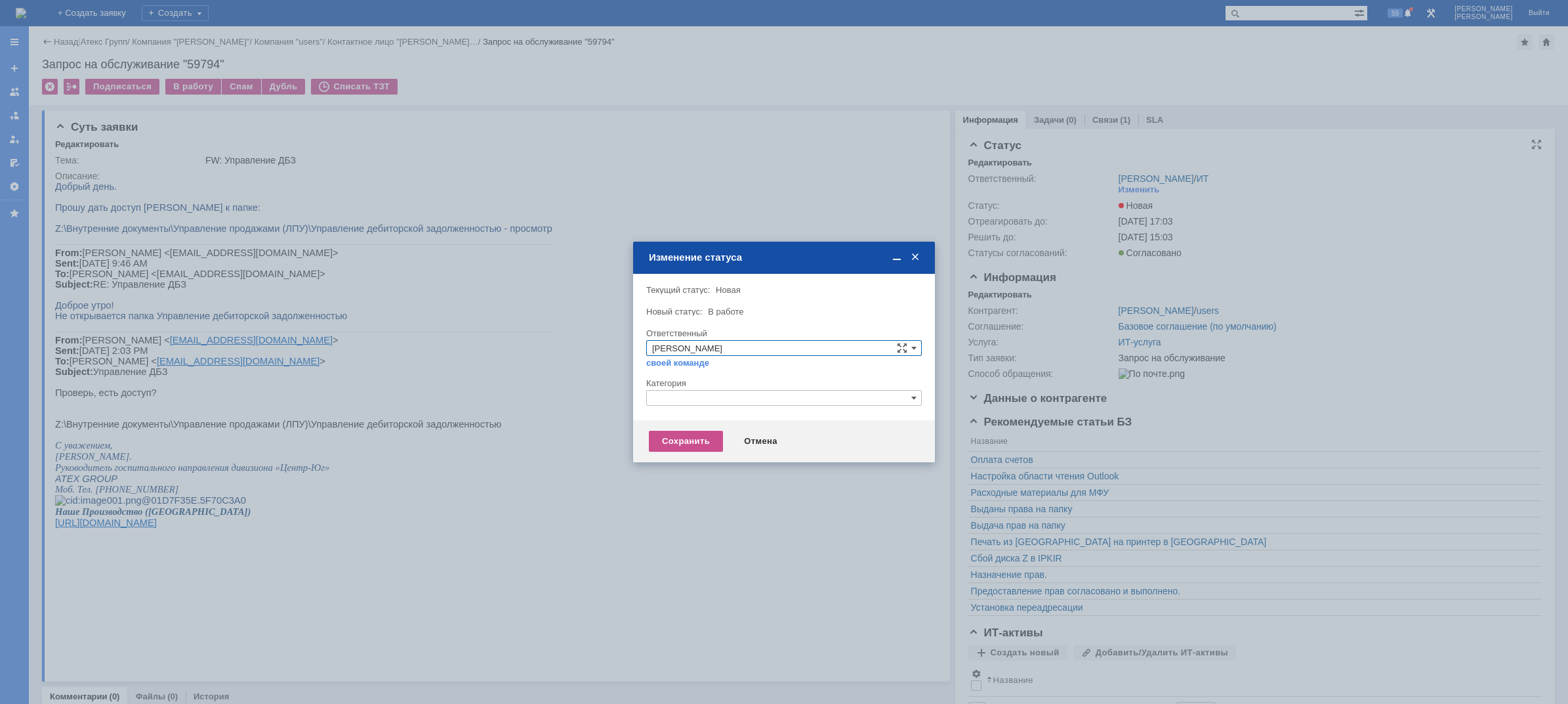
click at [721, 407] on div at bounding box center [784, 410] width 275 height 9
click at [719, 396] on input "text" at bounding box center [784, 397] width 275 height 16
click at [675, 399] on input "text" at bounding box center [784, 397] width 275 height 16
click at [686, 463] on span "Назначение доступа (файловые ресурсы)" at bounding box center [784, 459] width 264 height 10
click at [677, 431] on div "Сохранить" at bounding box center [686, 441] width 74 height 21
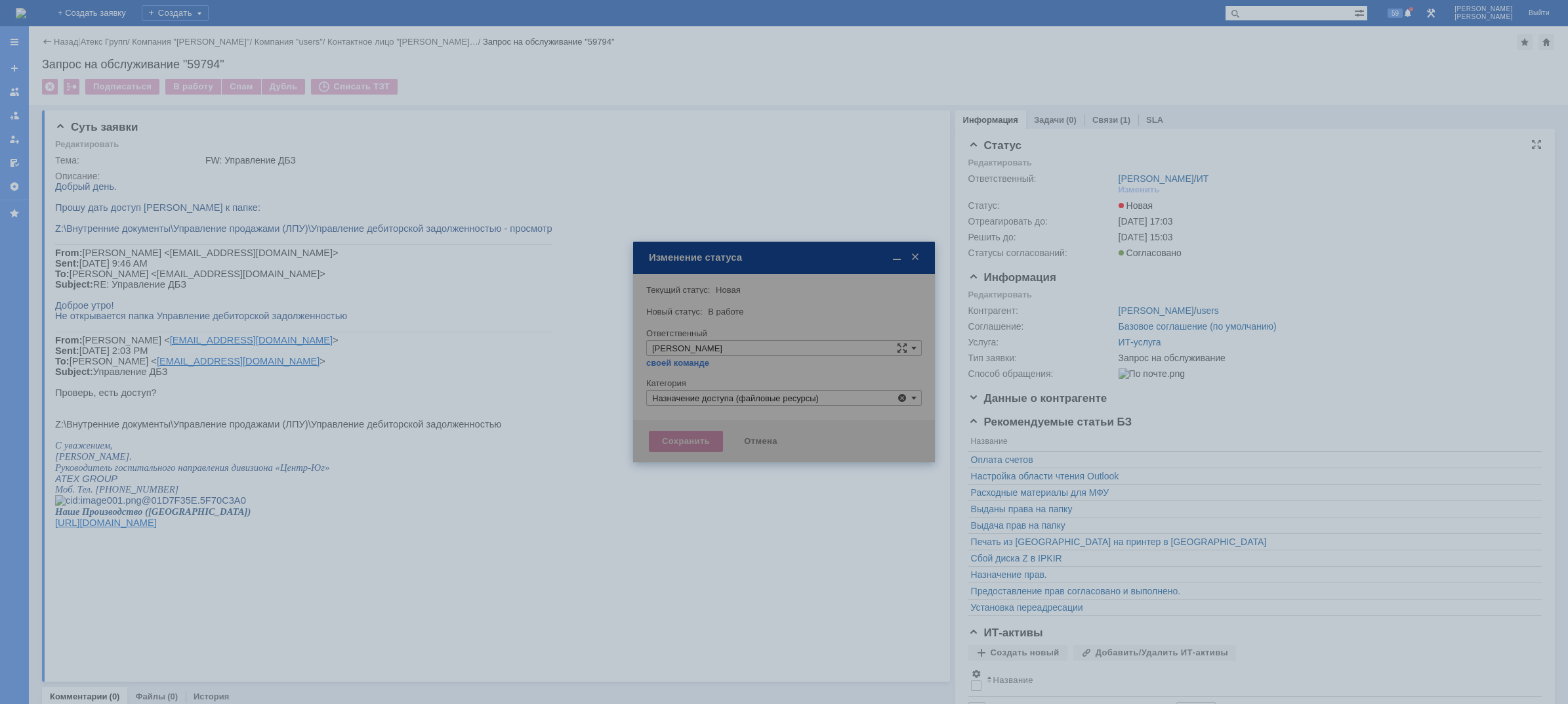
type input "Назначение доступа (файловые ресурсы)"
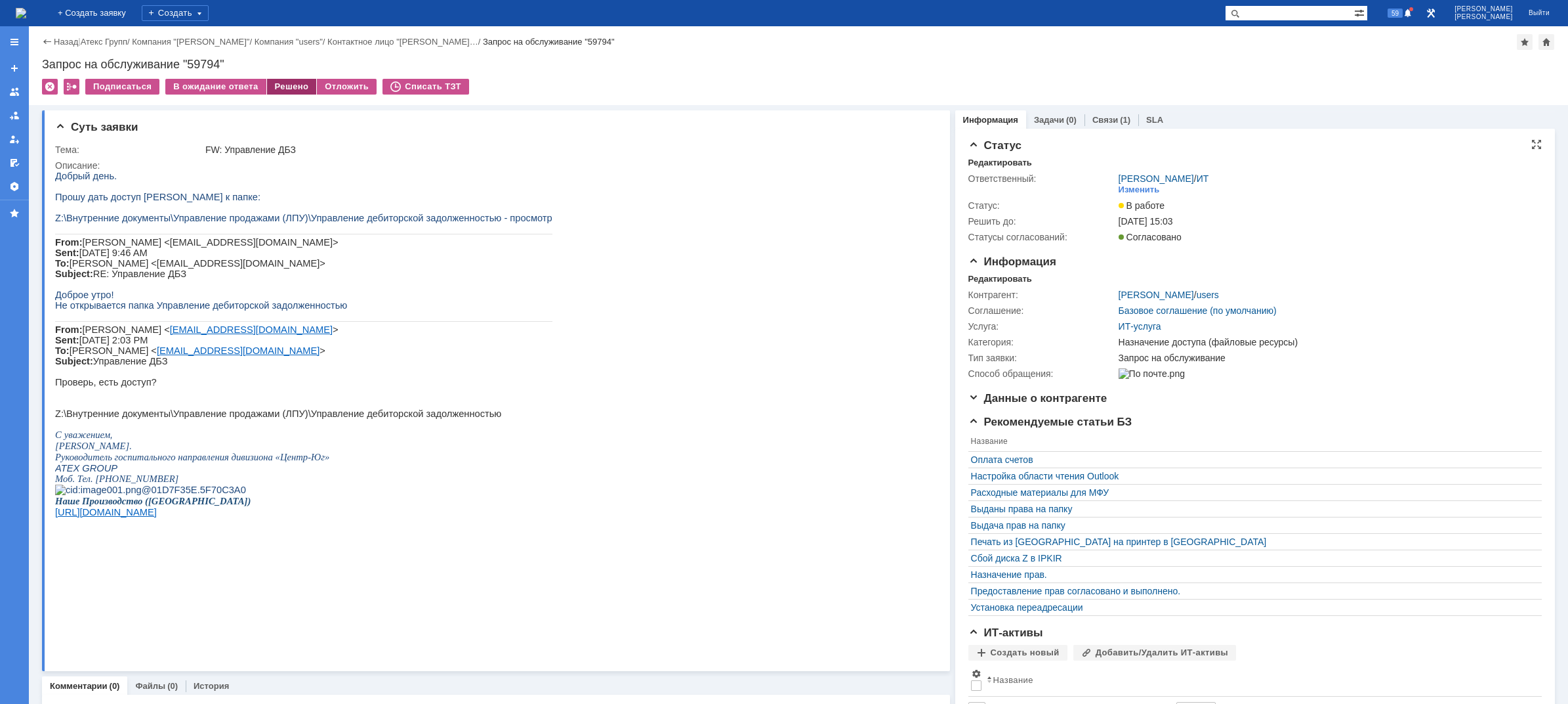
click at [283, 86] on div "Решено" at bounding box center [292, 86] width 50 height 16
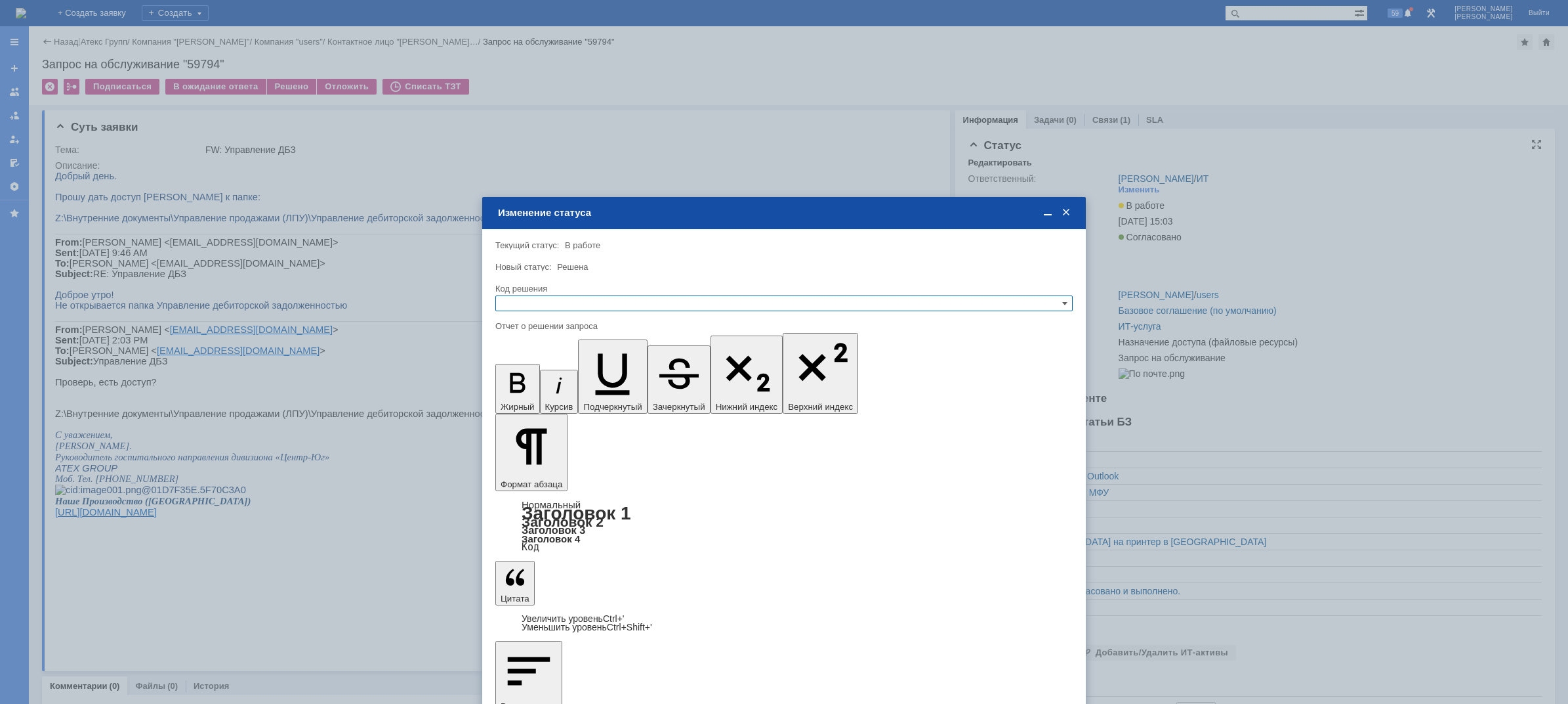
click at [534, 299] on input "text" at bounding box center [783, 303] width 577 height 16
click at [550, 364] on span "Решено" at bounding box center [784, 367] width 566 height 10
type input "Решено"
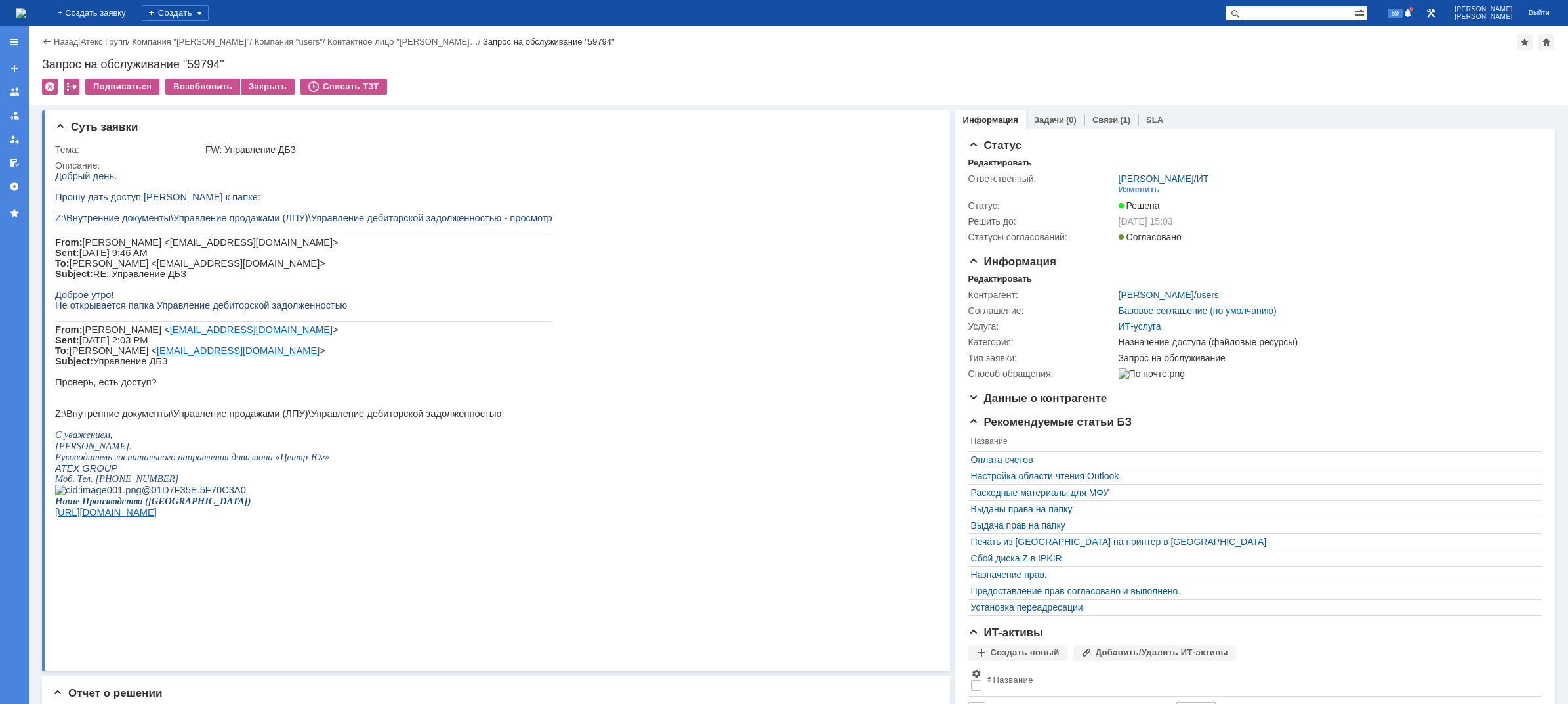
click at [26, 12] on img at bounding box center [20, 13] width 10 height 10
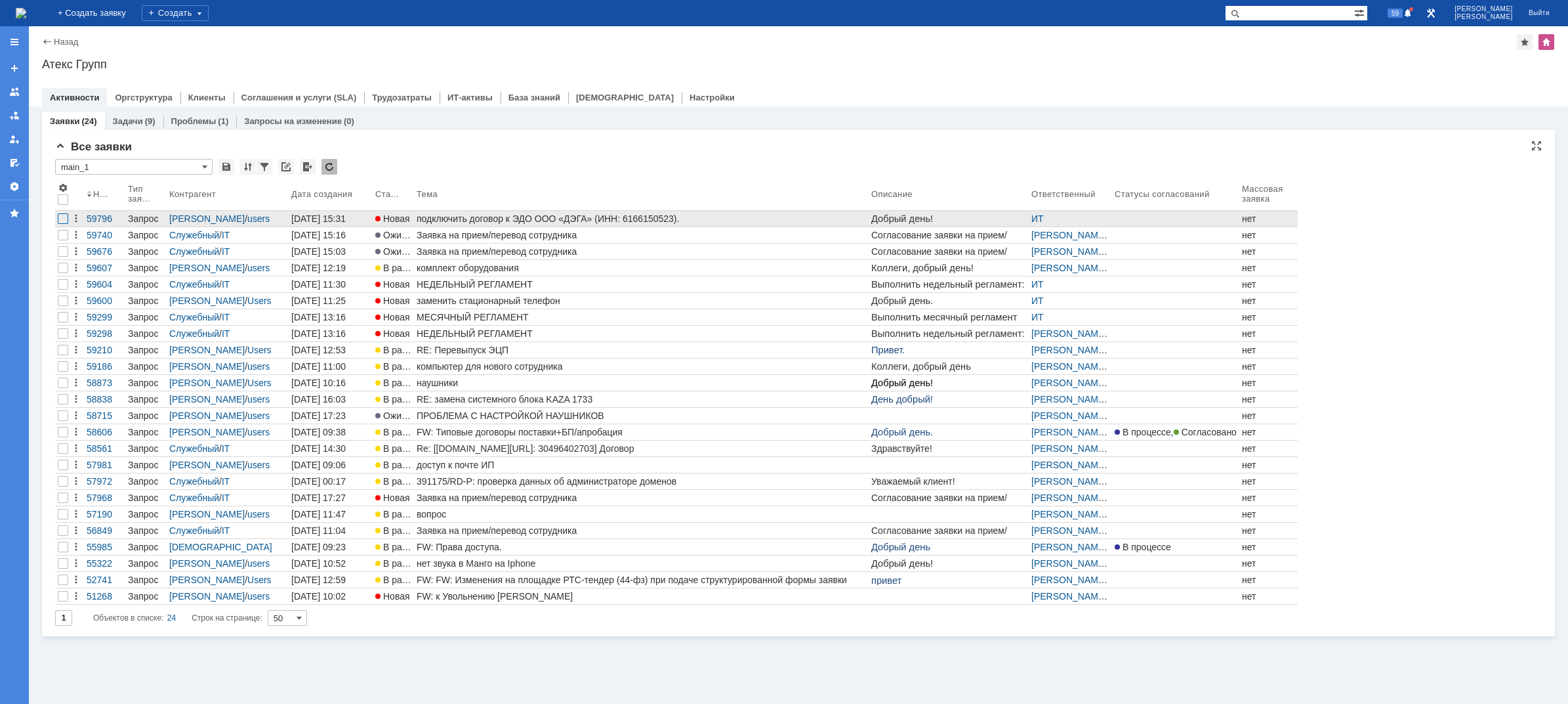
click at [64, 221] on div at bounding box center [63, 218] width 10 height 10
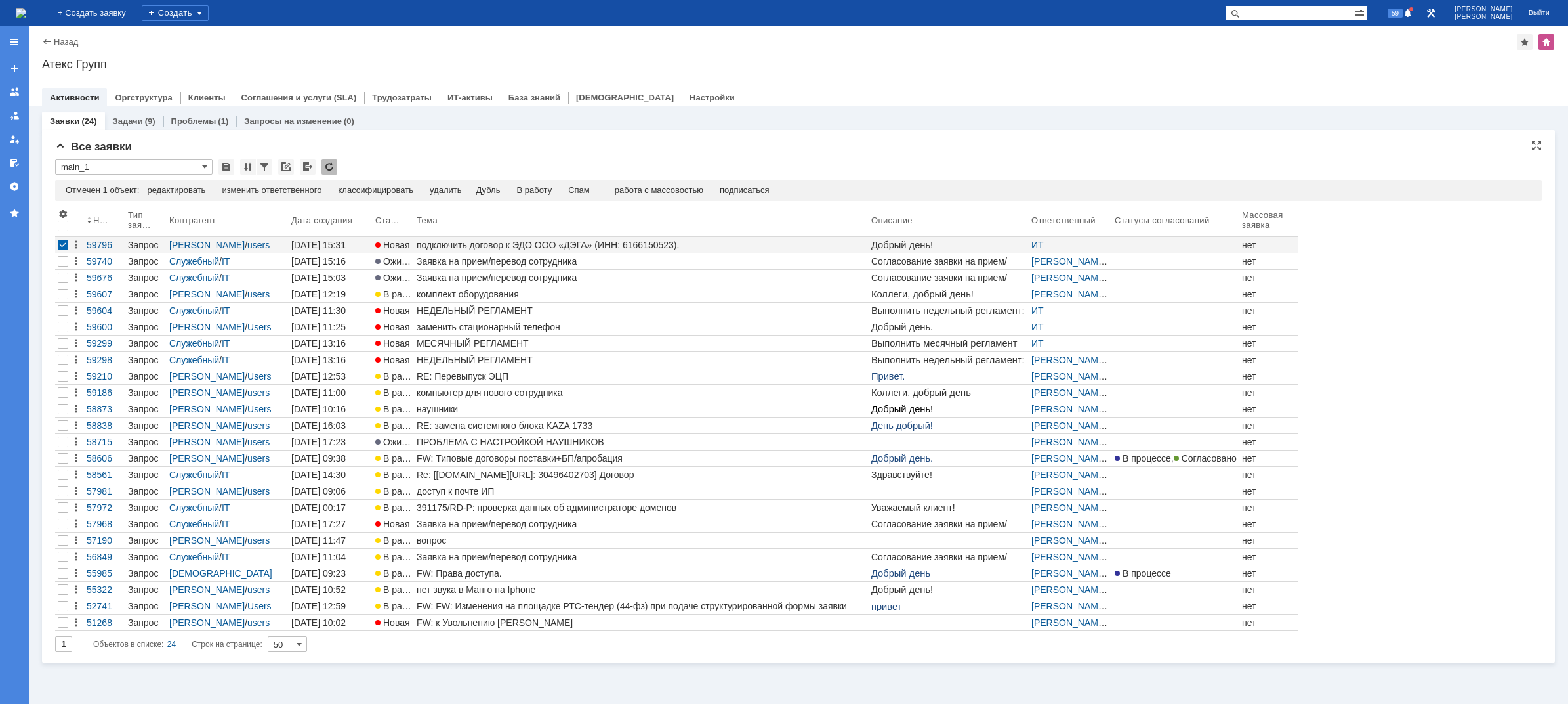
click at [273, 190] on div "изменить ответственного" at bounding box center [271, 189] width 100 height 10
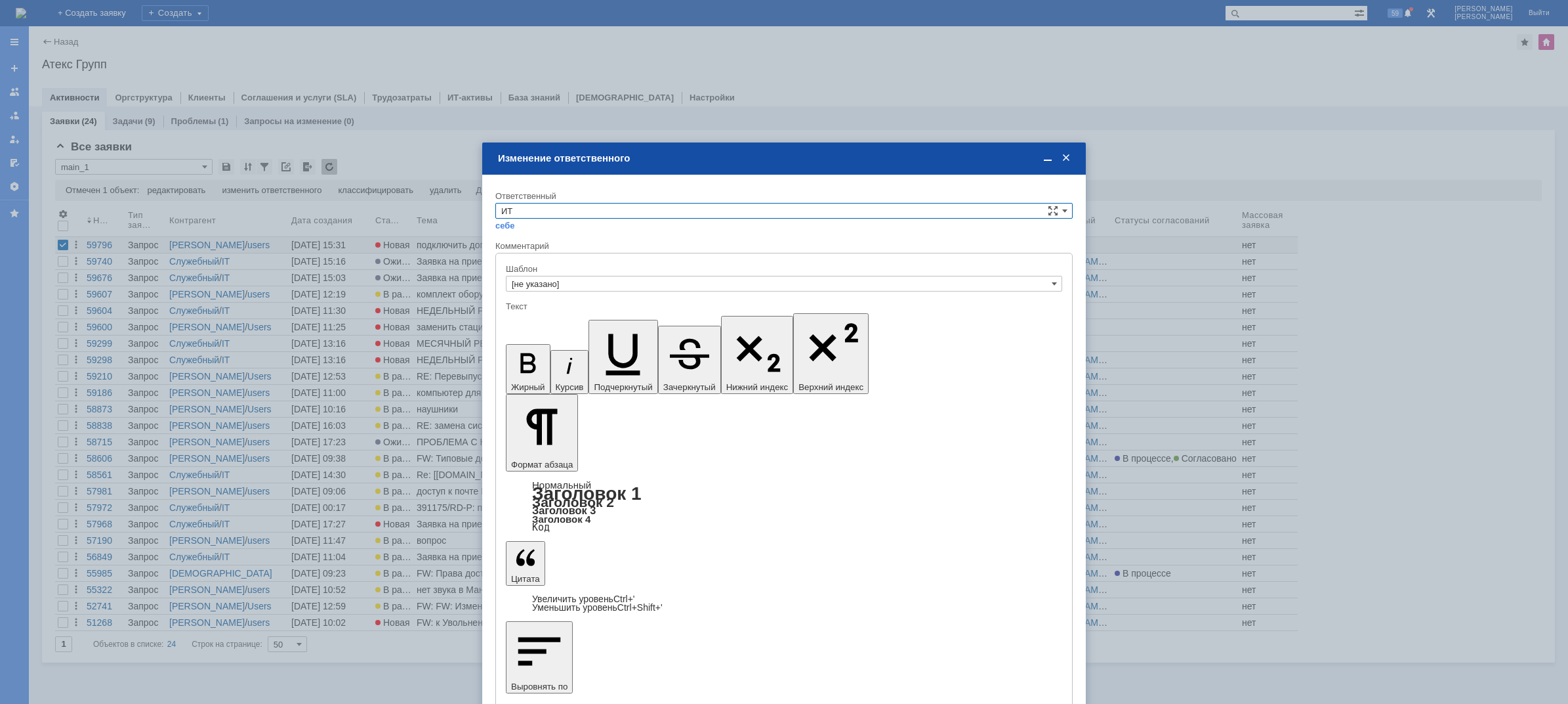
click at [565, 212] on input "ИТ" at bounding box center [783, 211] width 577 height 16
click at [538, 321] on span "АСУ" at bounding box center [784, 319] width 566 height 10
type input "АСУ"
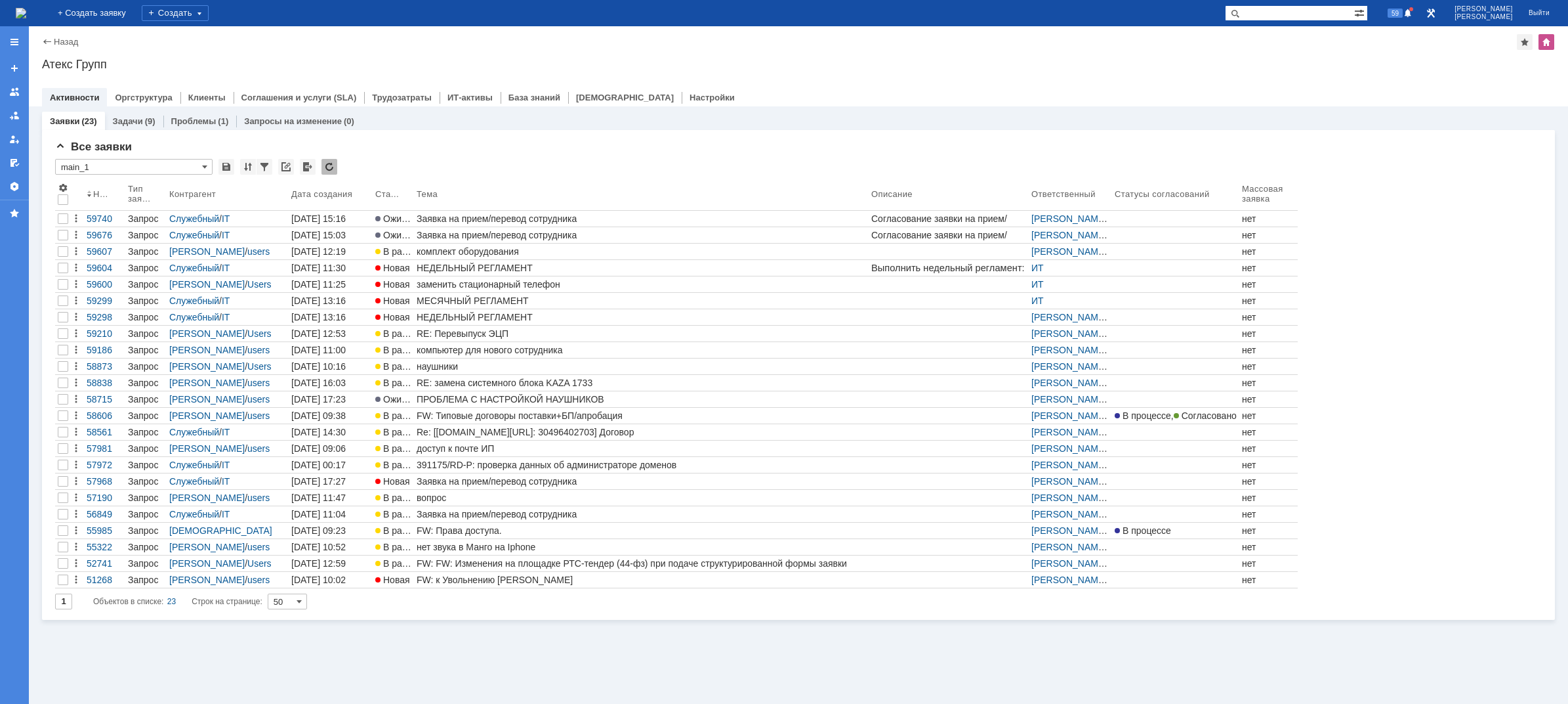
click at [26, 16] on img at bounding box center [20, 13] width 10 height 10
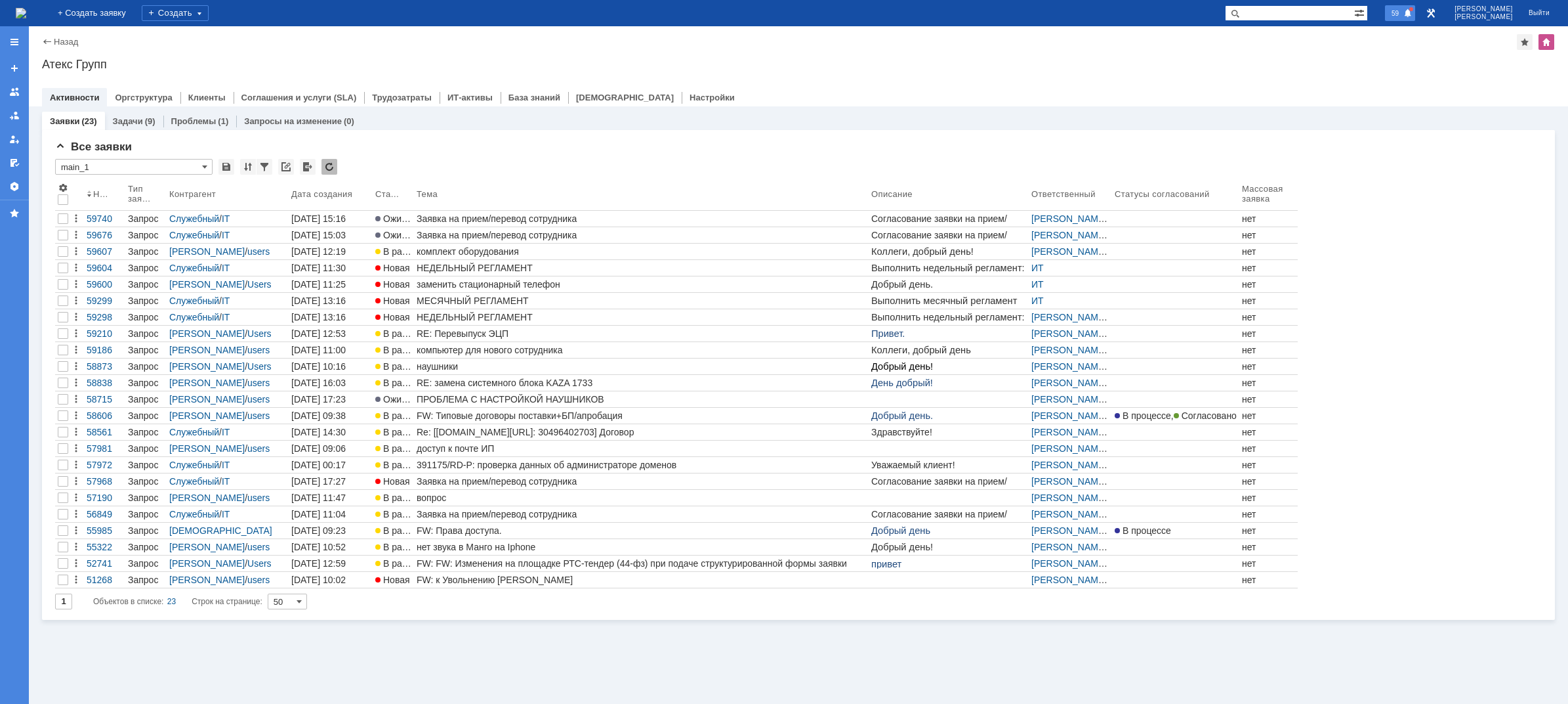
click at [1403, 13] on span "59" at bounding box center [1395, 13] width 15 height 9
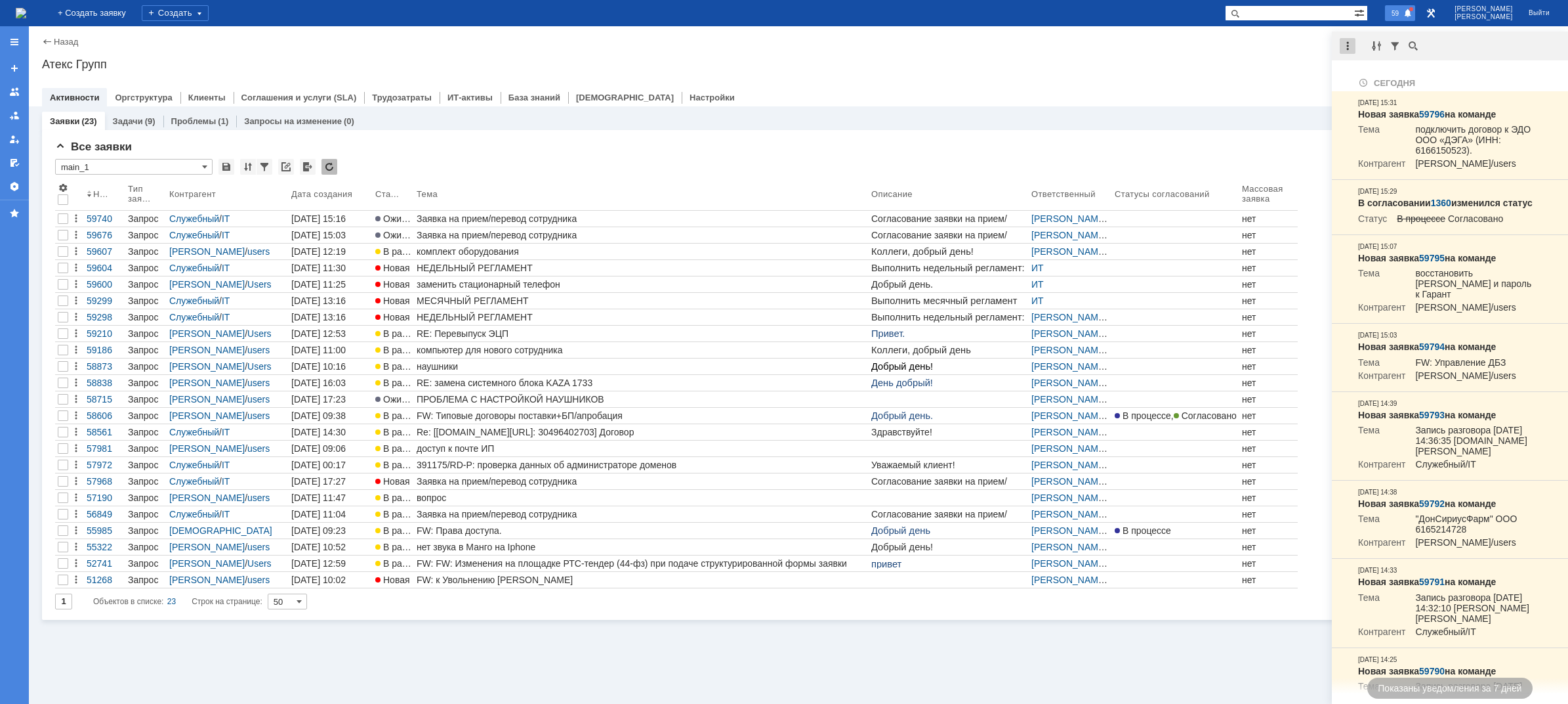
click at [1342, 43] on div at bounding box center [1347, 45] width 16 height 16
click at [1369, 79] on div "Отметить уведомления прочитанными" at bounding box center [1438, 79] width 175 height 9
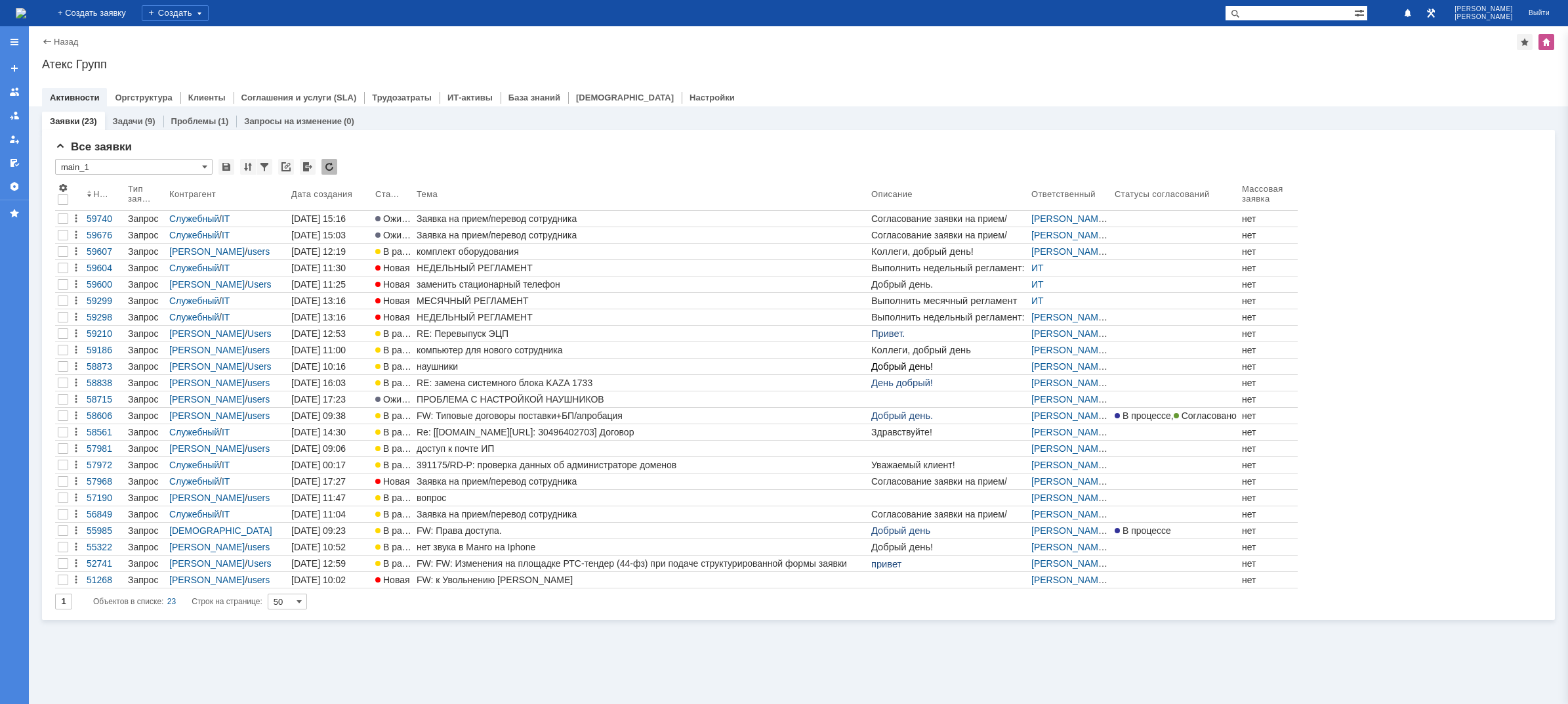
click at [1309, 63] on div "Атекс Групп" at bounding box center [798, 65] width 1514 height 13
click at [26, 10] on img at bounding box center [20, 13] width 10 height 10
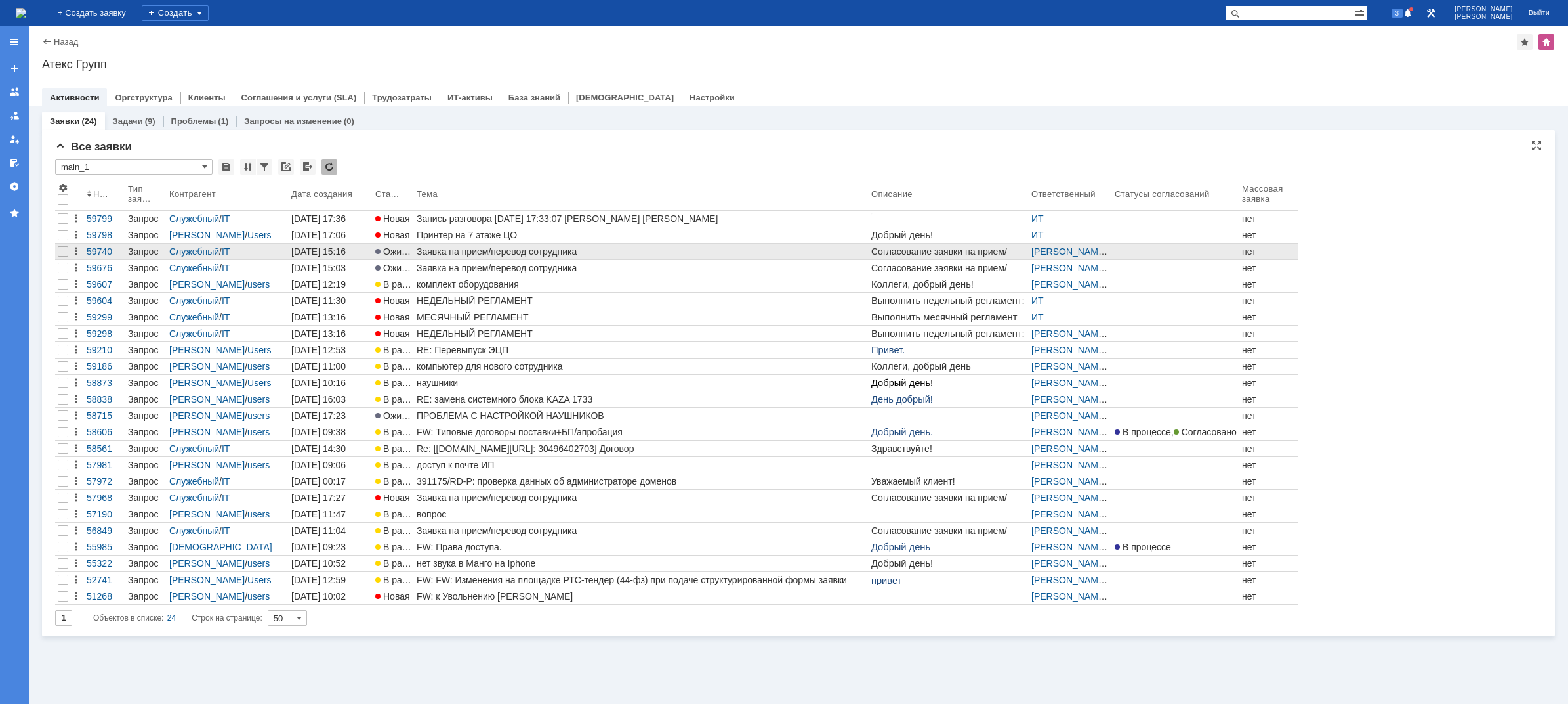
click at [452, 250] on div "Заявка на прием/перевод сотрудника" at bounding box center [641, 250] width 450 height 10
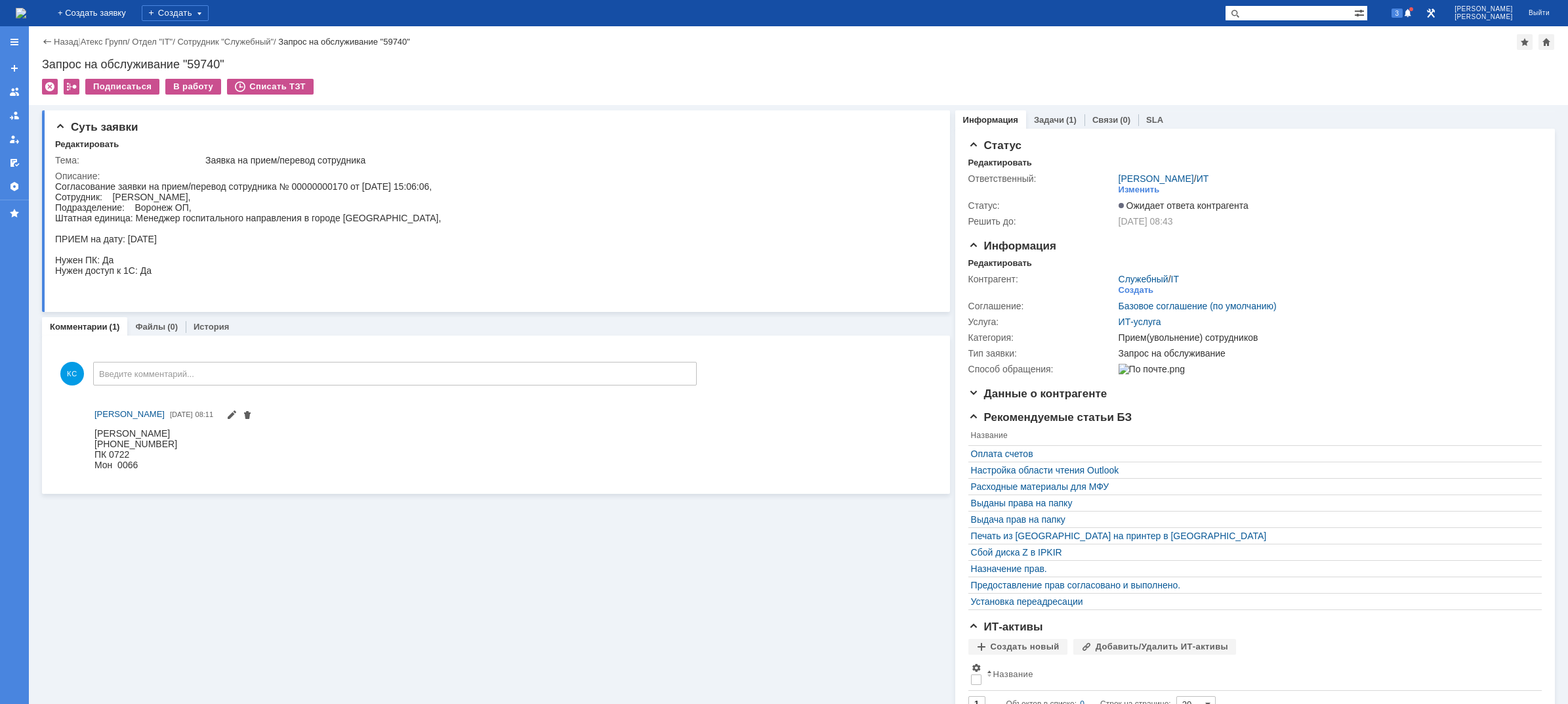
click at [26, 15] on img at bounding box center [20, 13] width 10 height 10
